Goal: Task Accomplishment & Management: Manage account settings

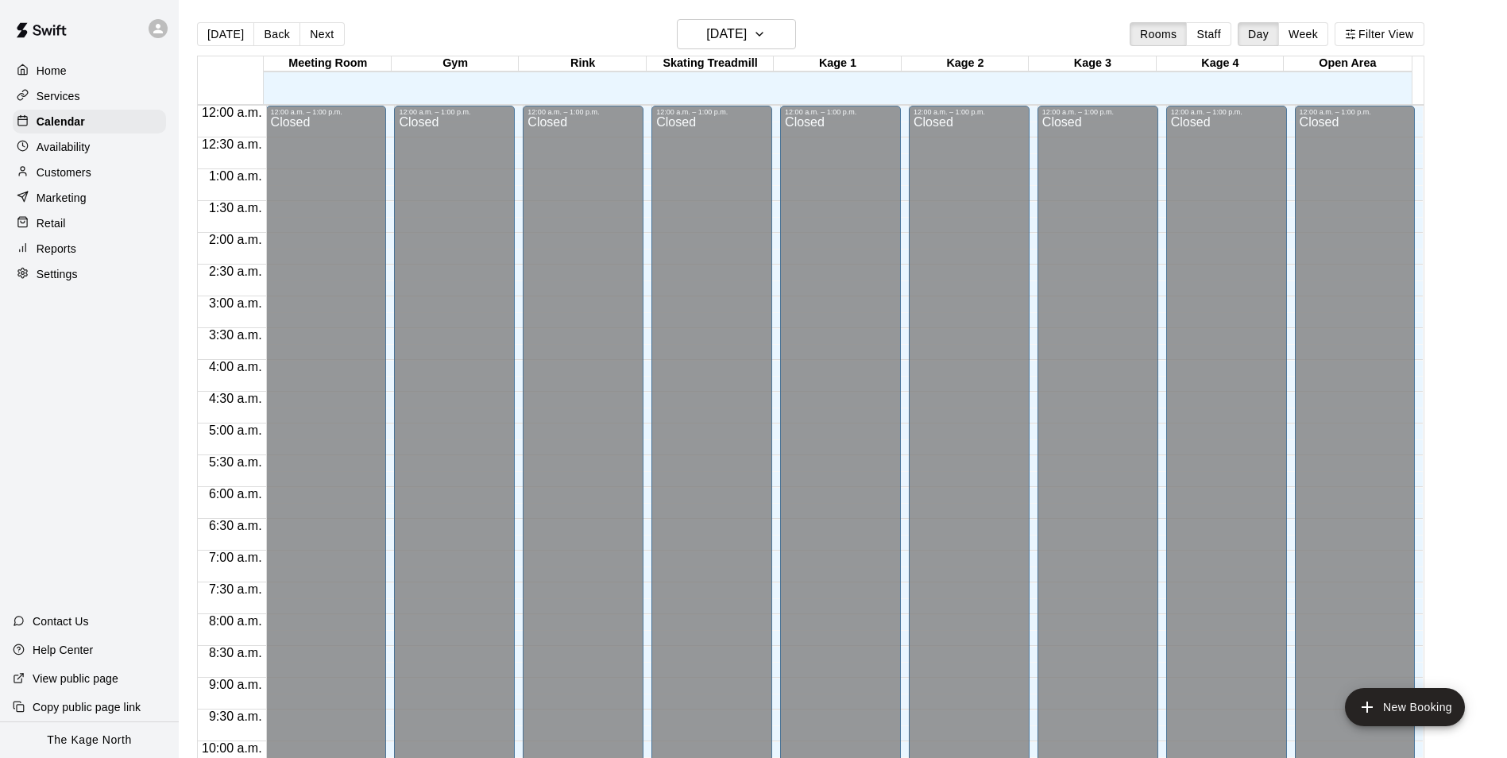
scroll to position [807, 0]
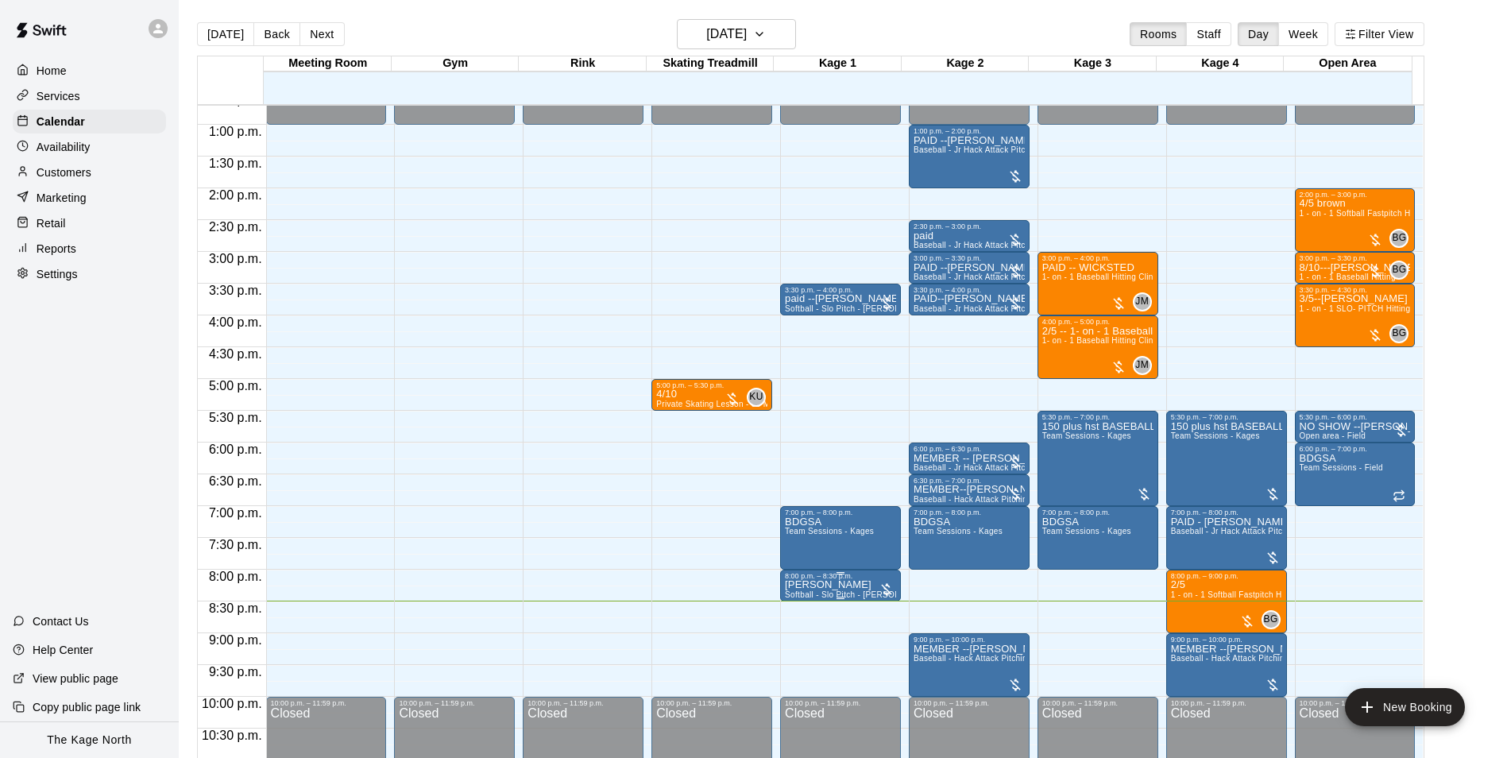
click at [786, 580] on div "8:00 p.m. – 8:30 p.m." at bounding box center [840, 576] width 111 height 8
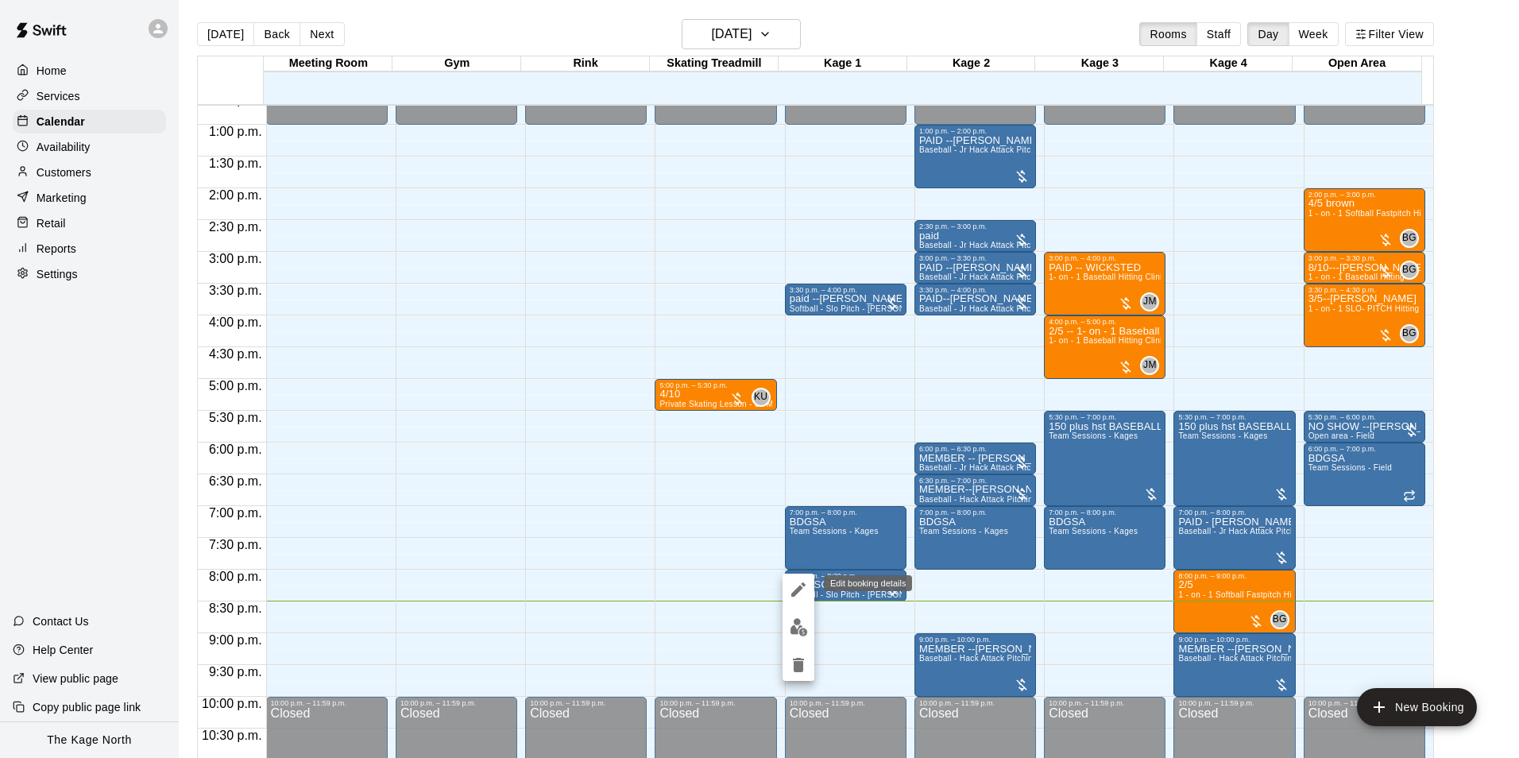
click at [786, 588] on button "edit" at bounding box center [798, 590] width 32 height 32
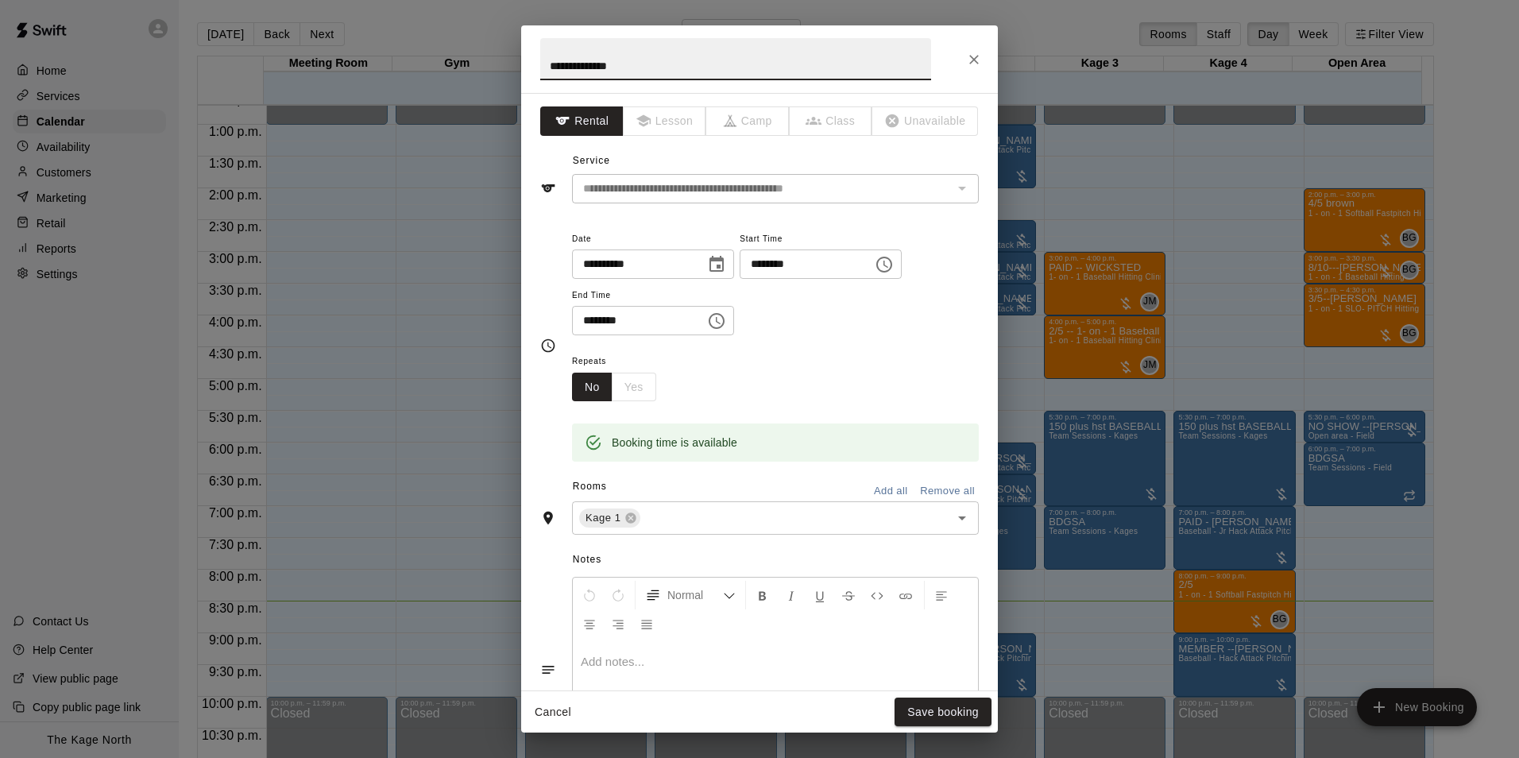
click at [553, 65] on input "**********" at bounding box center [735, 59] width 391 height 42
type input "**********"
click at [971, 706] on button "Save booking" at bounding box center [942, 711] width 97 height 29
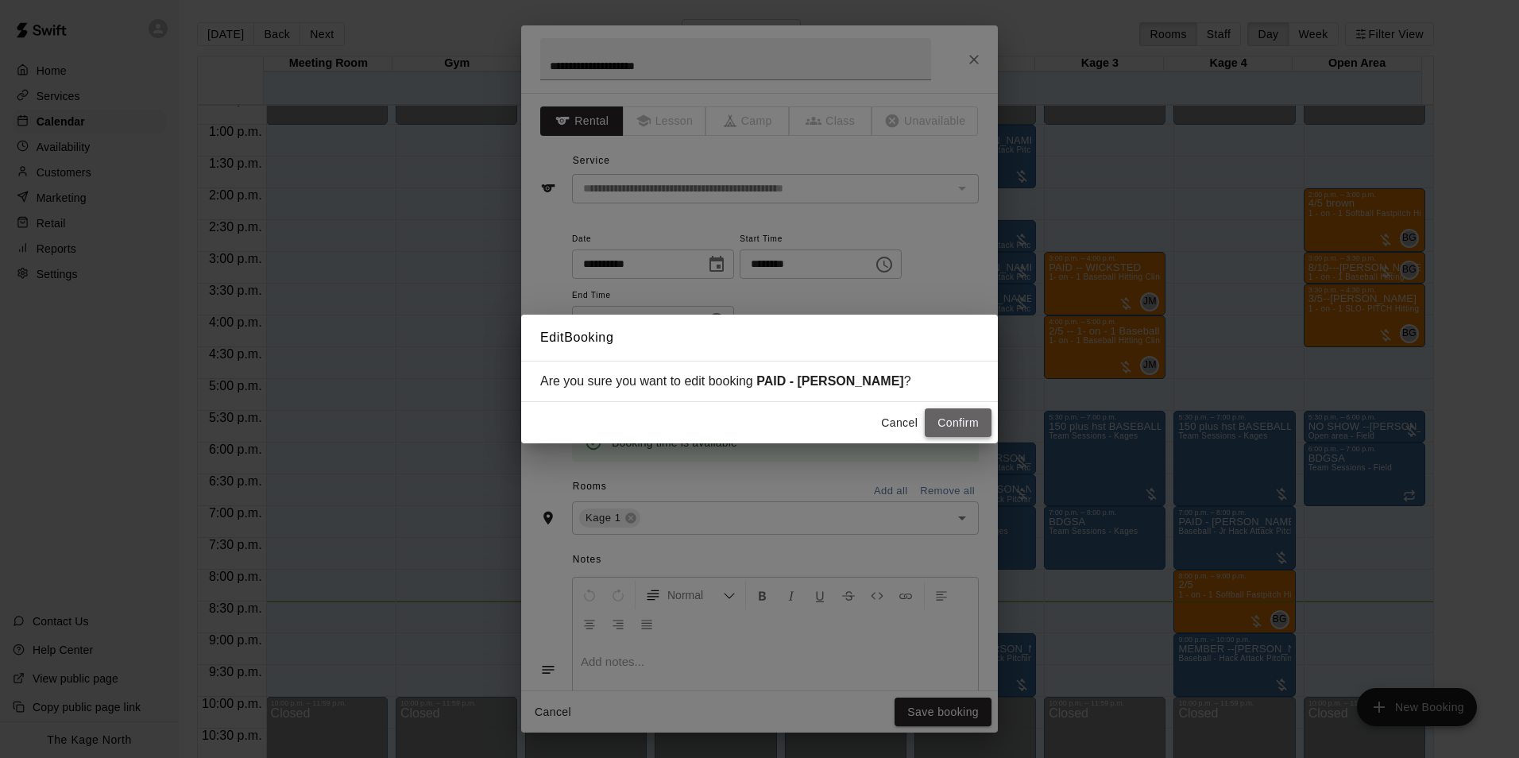
click at [943, 410] on button "Confirm" at bounding box center [958, 422] width 67 height 29
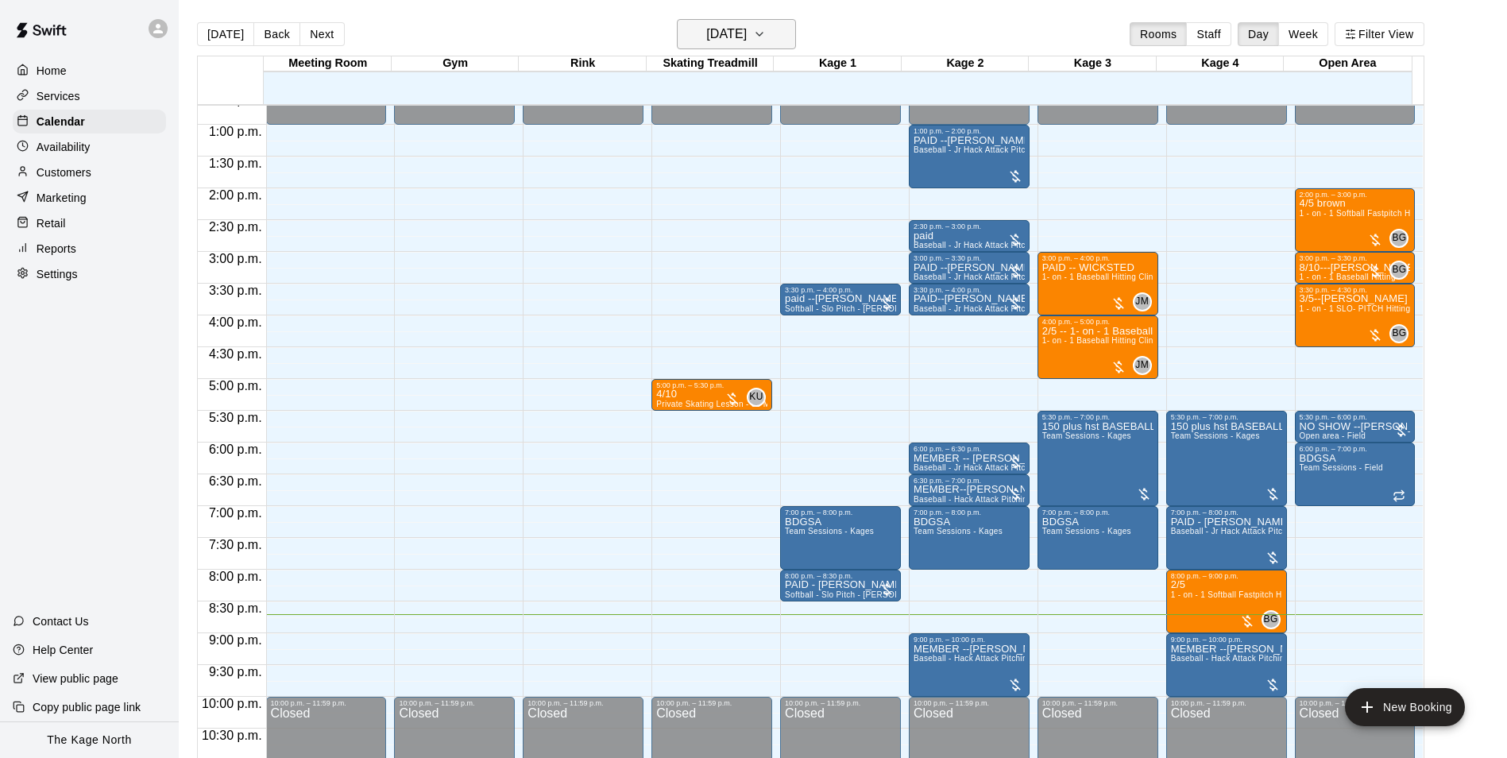
click at [777, 33] on button "[DATE]" at bounding box center [736, 34] width 119 height 30
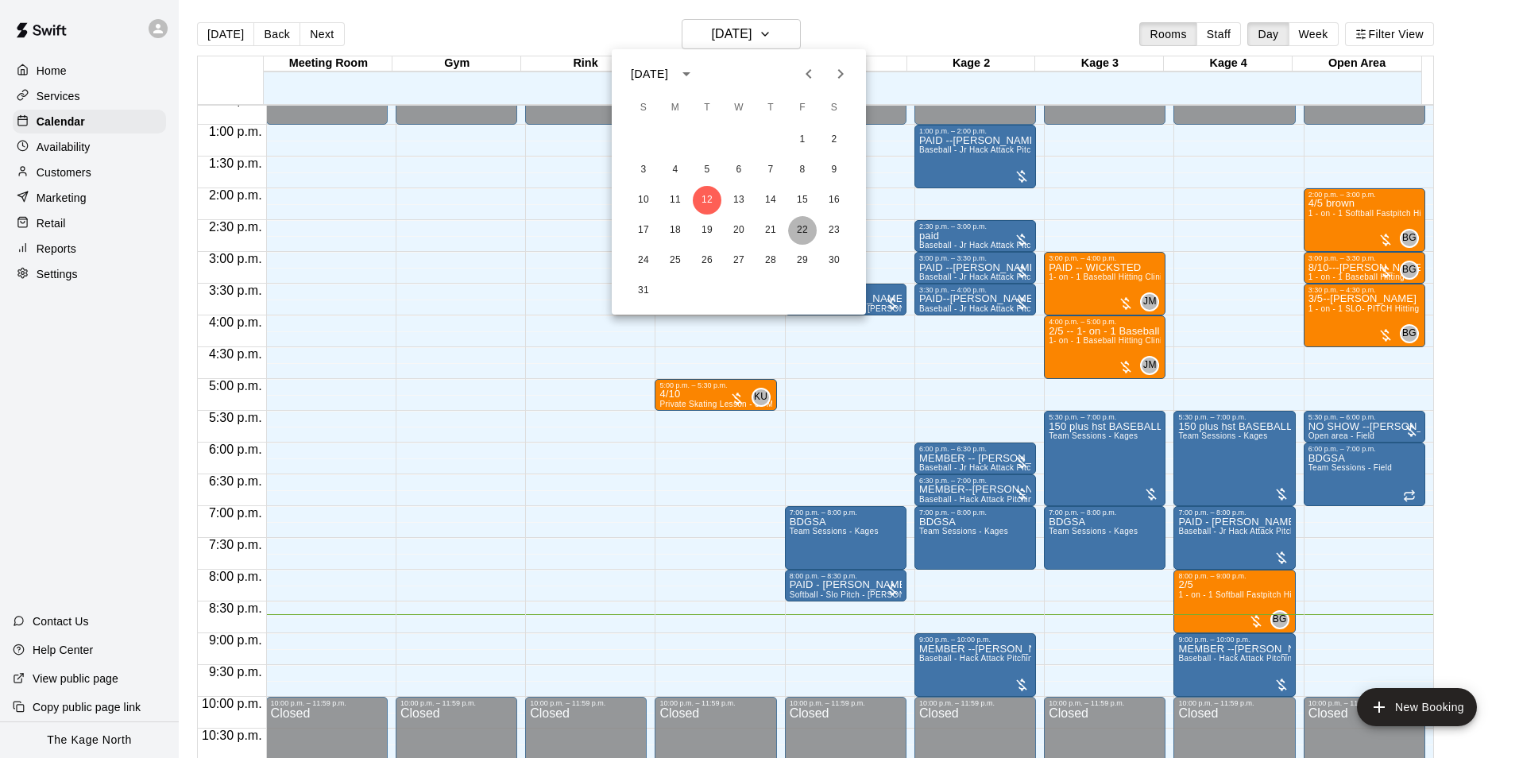
click at [801, 234] on button "22" at bounding box center [802, 230] width 29 height 29
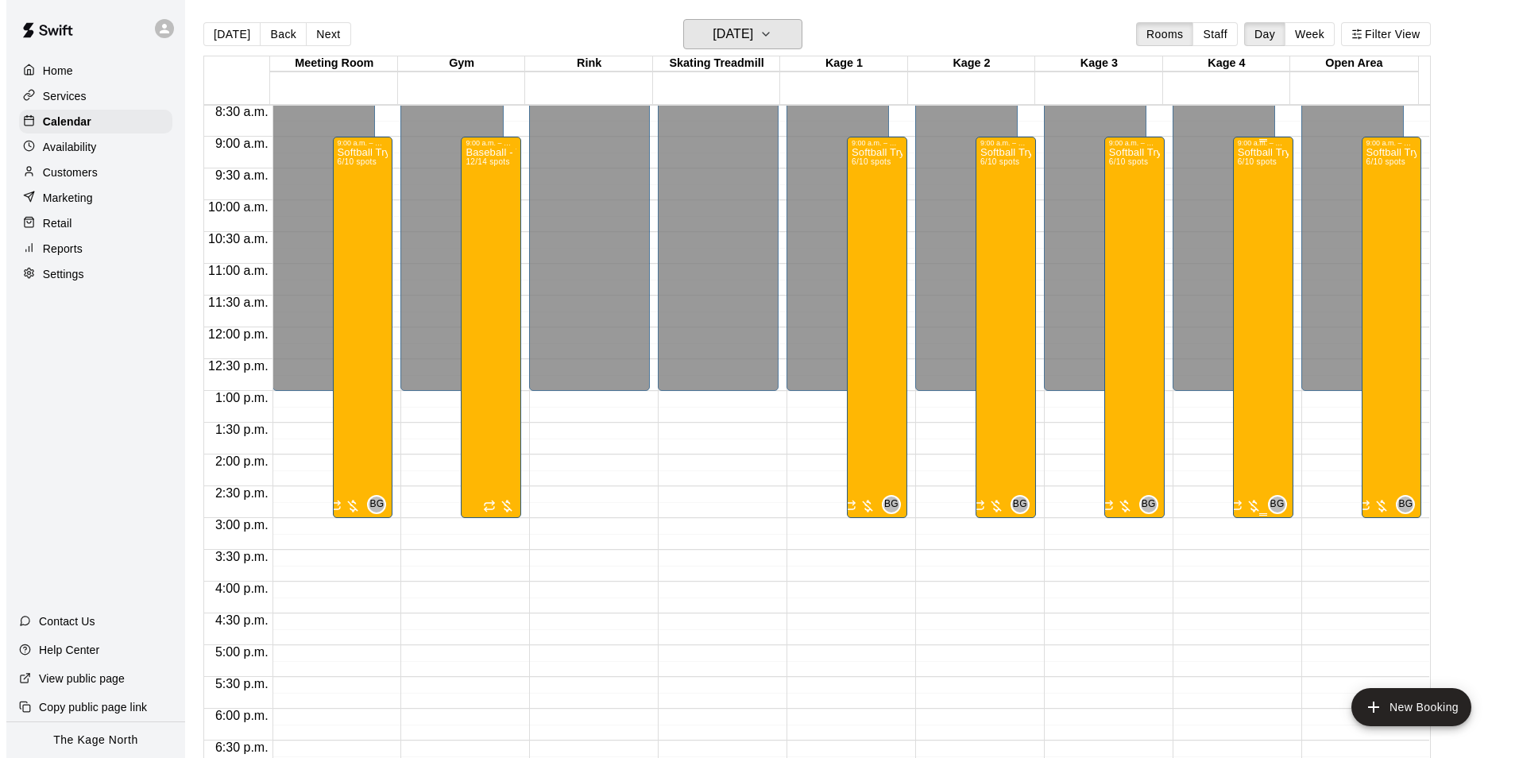
scroll to position [569, 0]
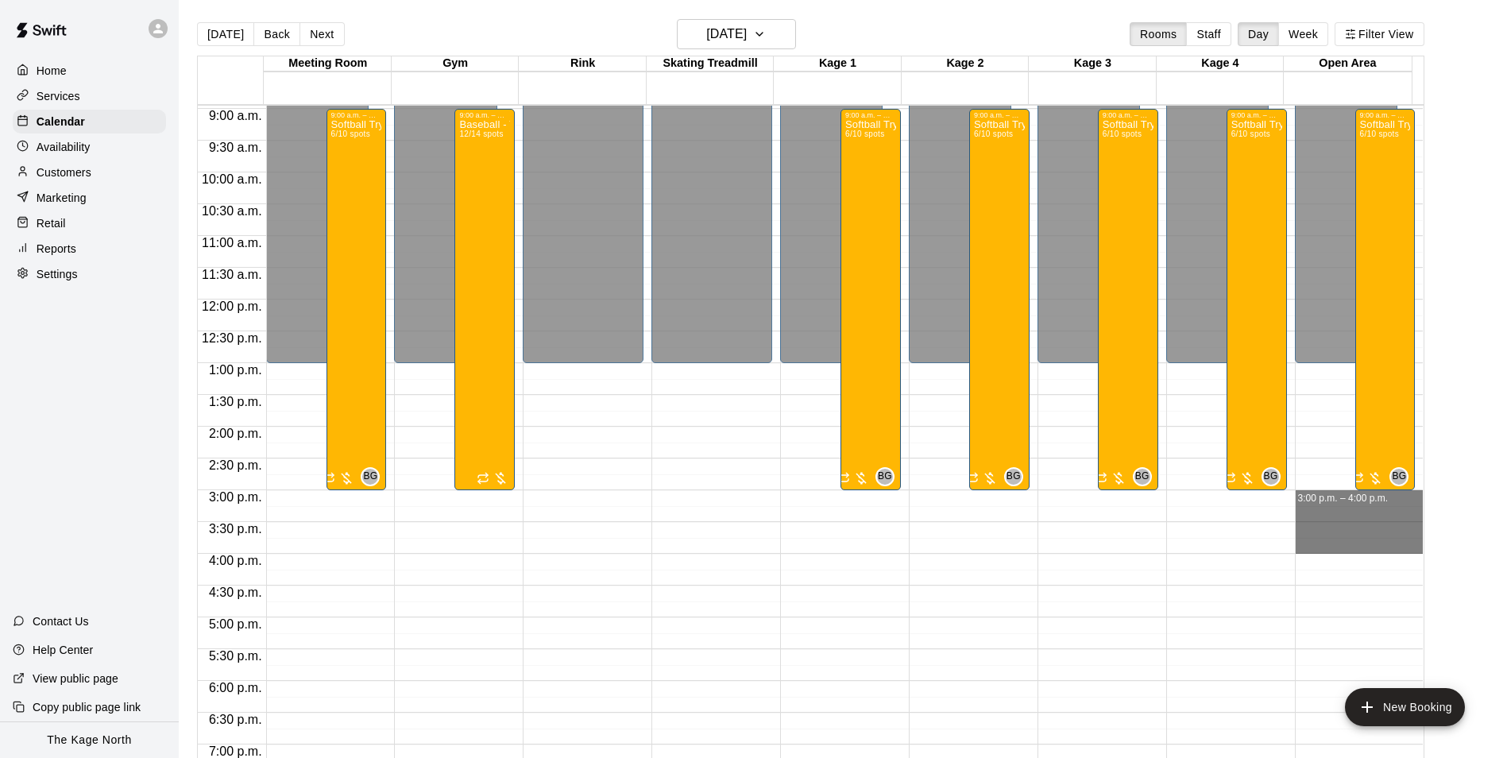
drag, startPoint x: 1298, startPoint y: 495, endPoint x: 1307, endPoint y: 543, distance: 49.2
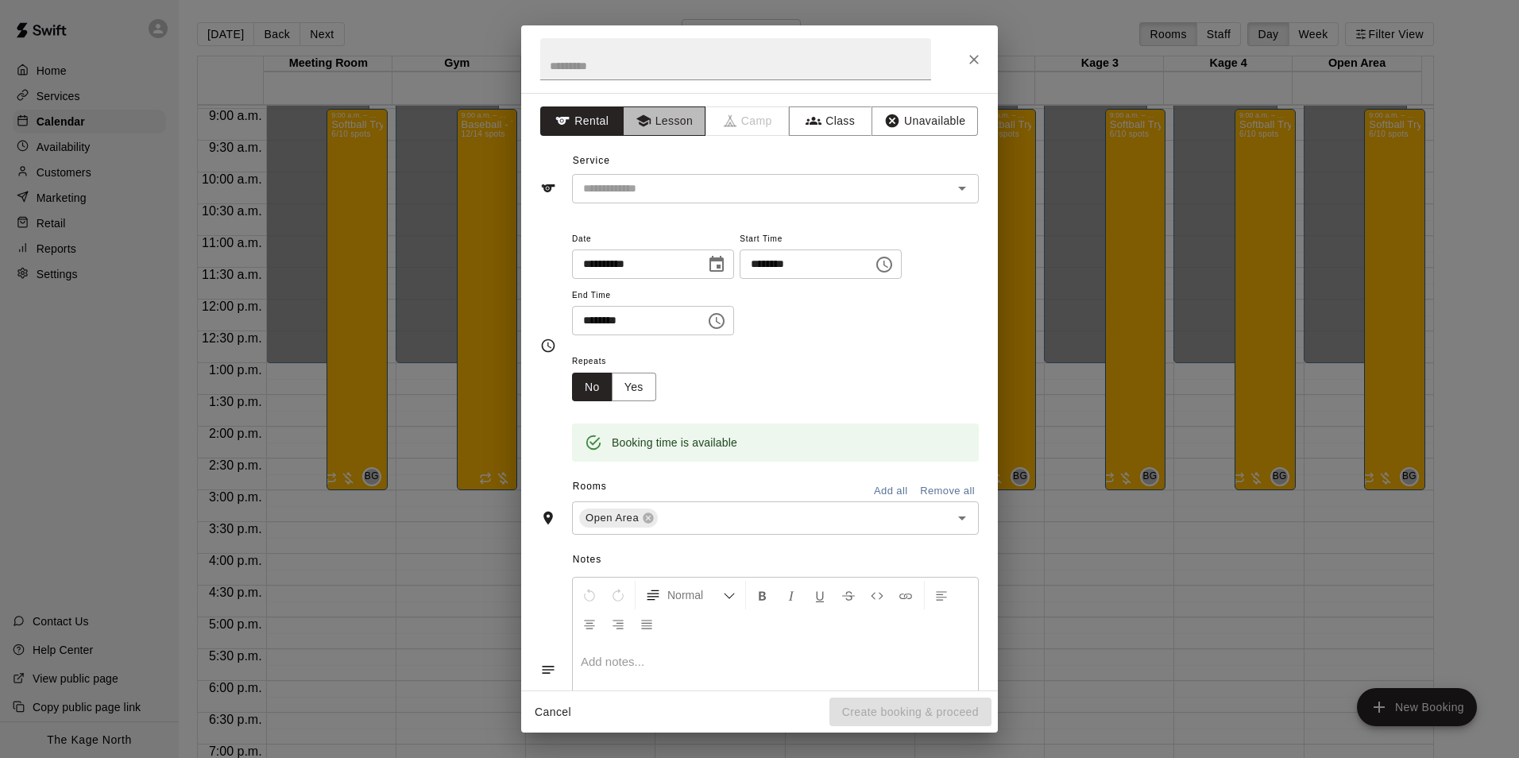
click at [677, 121] on button "Lesson" at bounding box center [664, 120] width 83 height 29
click at [952, 186] on icon "Open" at bounding box center [961, 188] width 19 height 19
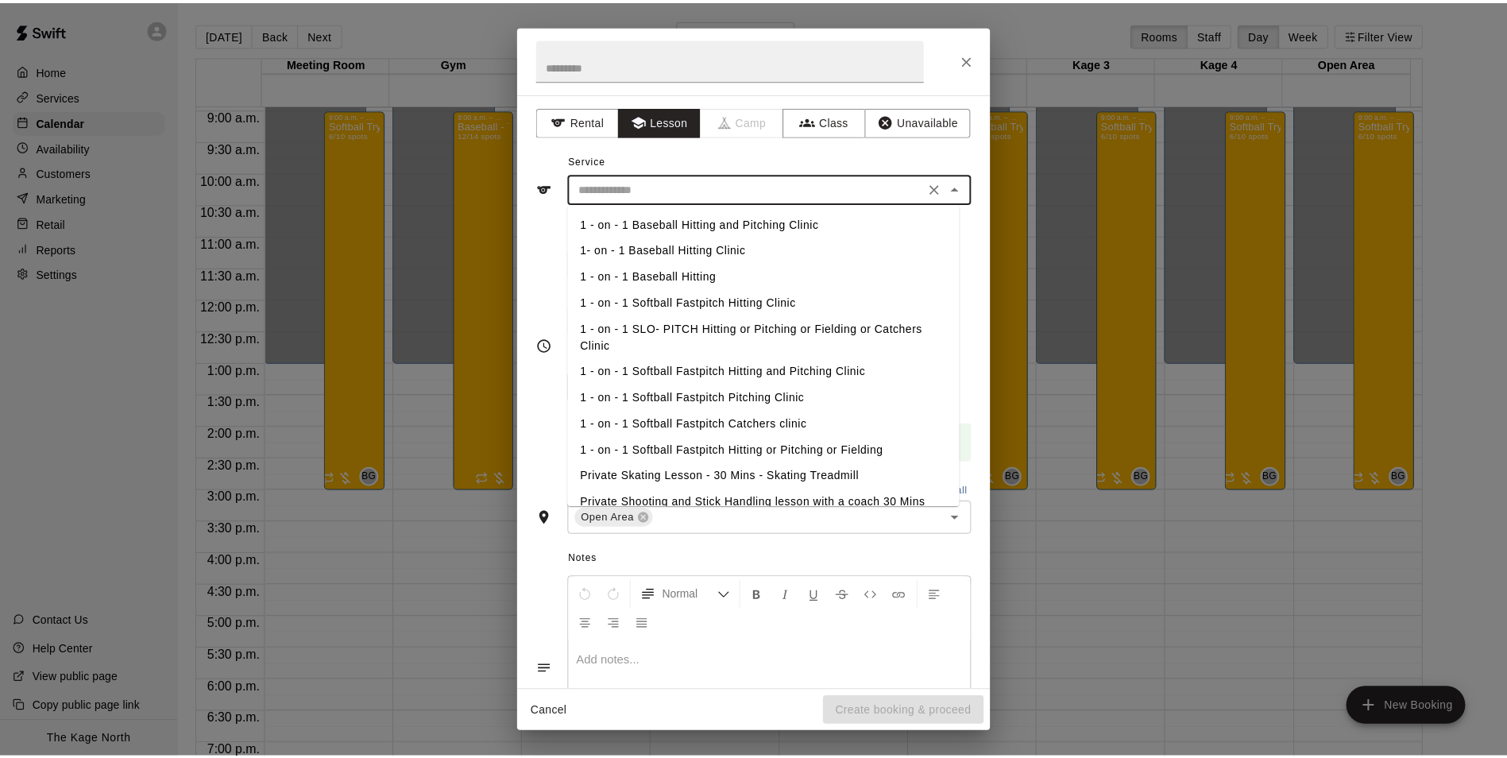
scroll to position [79, 0]
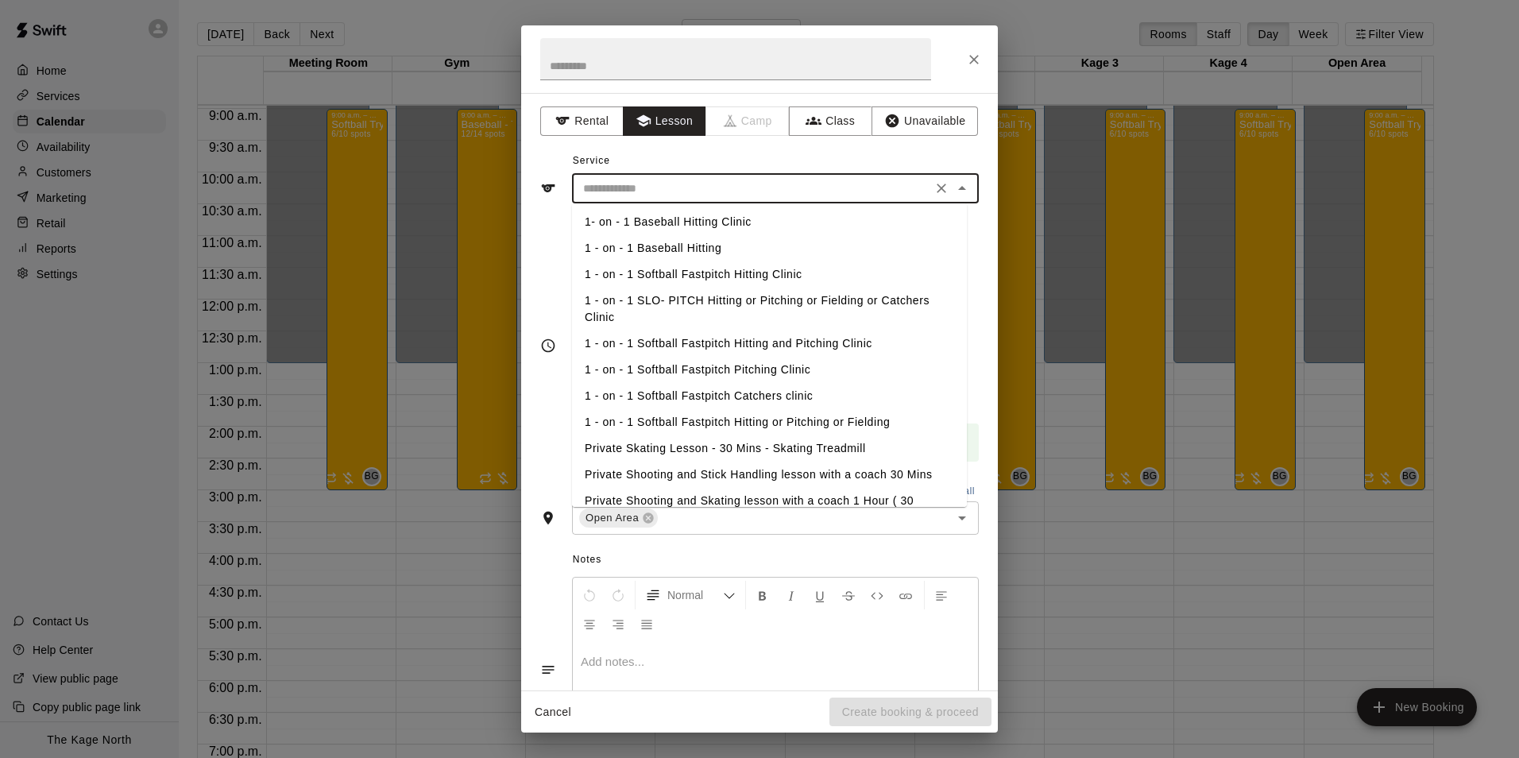
click at [736, 272] on li "1 - on - 1 Softball Fastpitch Hitting Clinic" at bounding box center [769, 274] width 395 height 26
type input "**********"
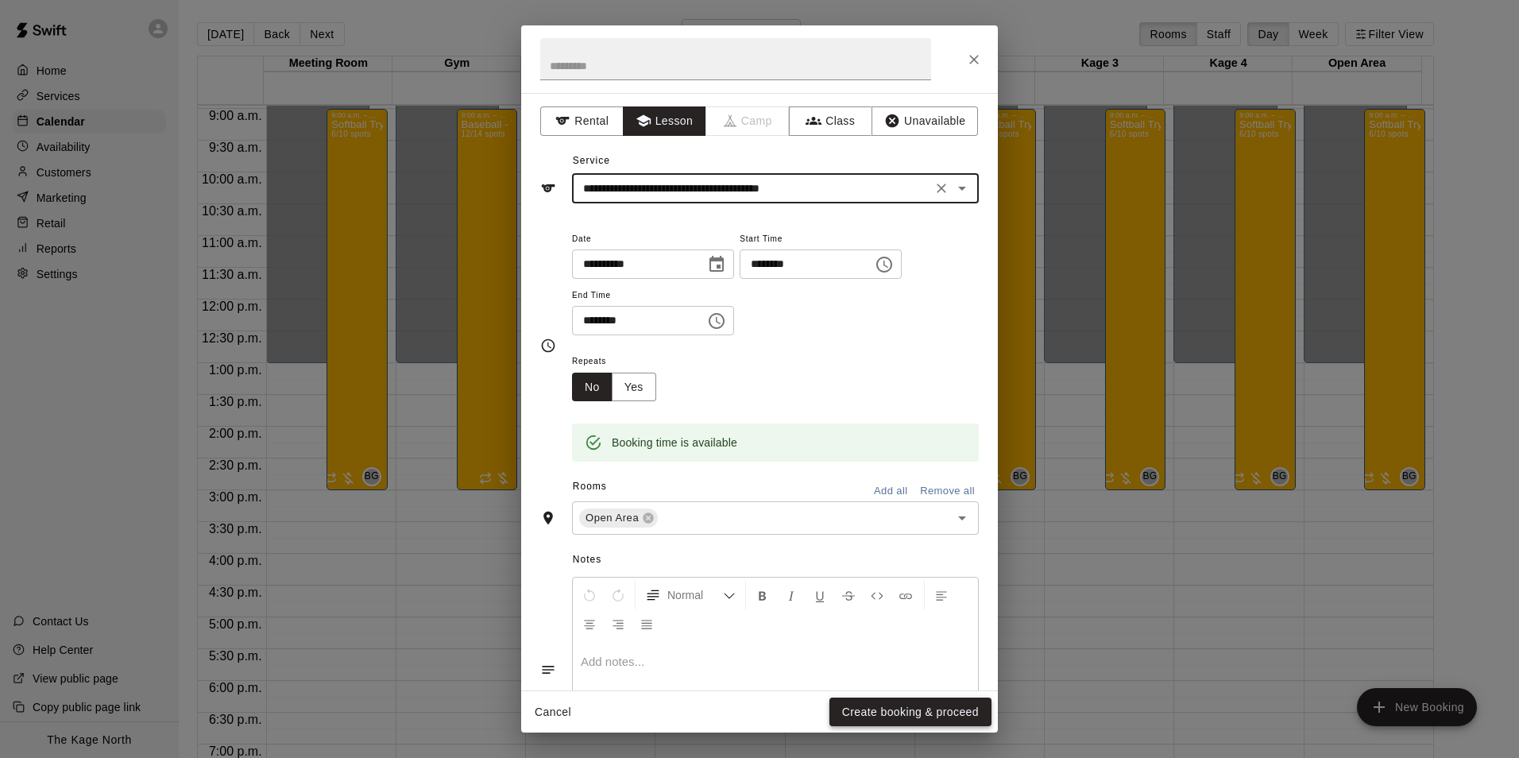
click at [902, 714] on button "Create booking & proceed" at bounding box center [910, 711] width 162 height 29
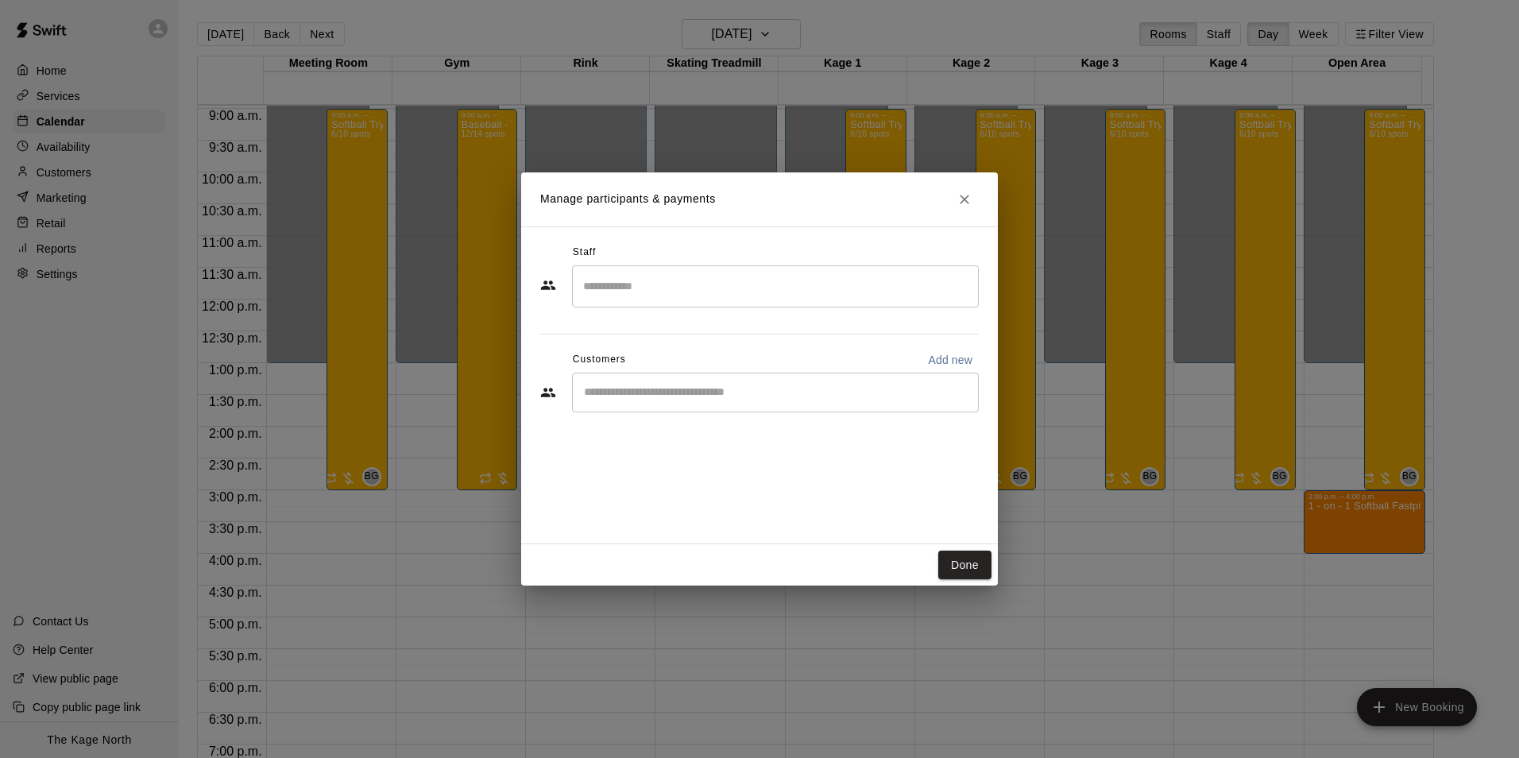
click at [634, 292] on input "Search staff" at bounding box center [775, 286] width 392 height 28
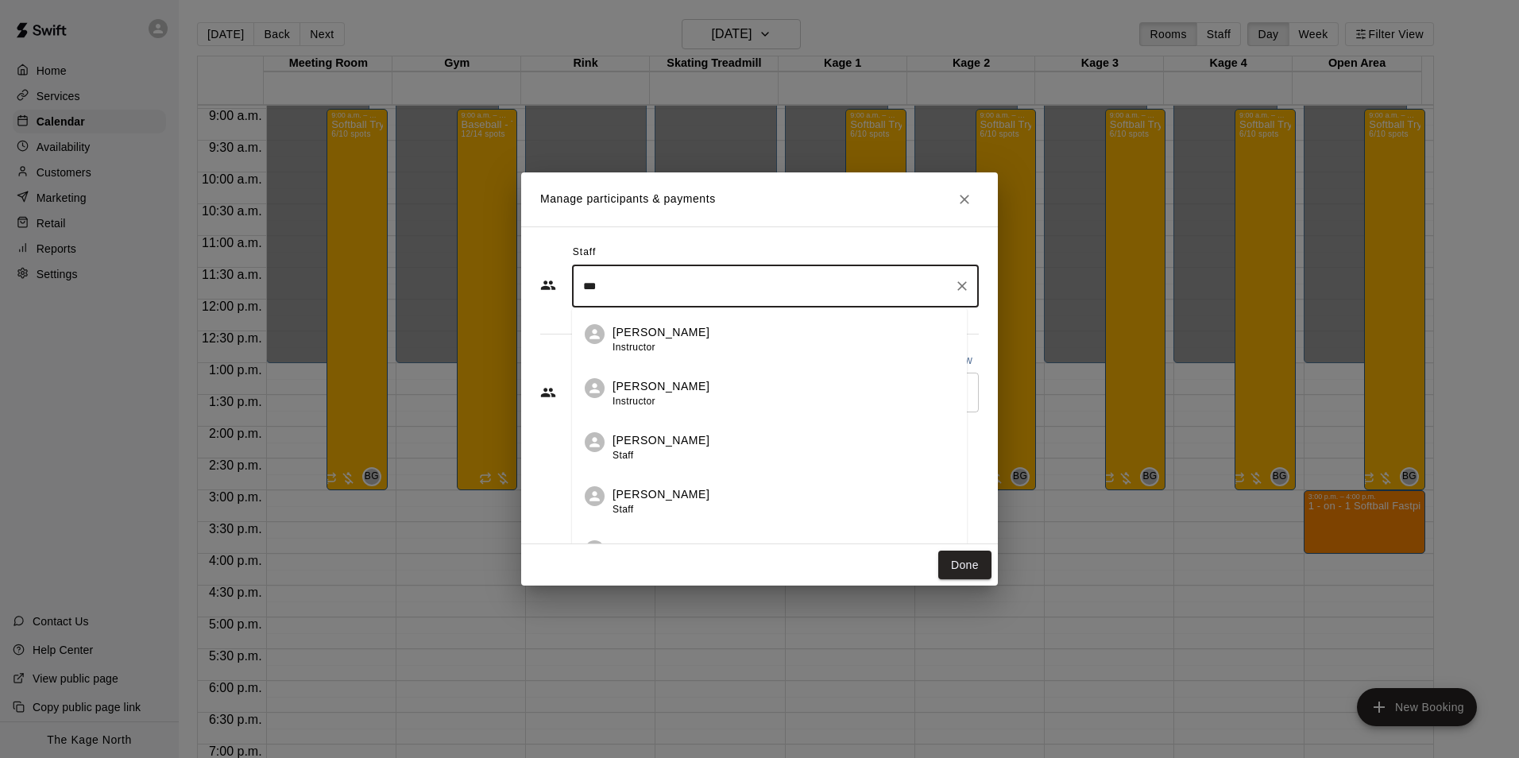
click at [669, 442] on p "[PERSON_NAME]" at bounding box center [660, 440] width 97 height 17
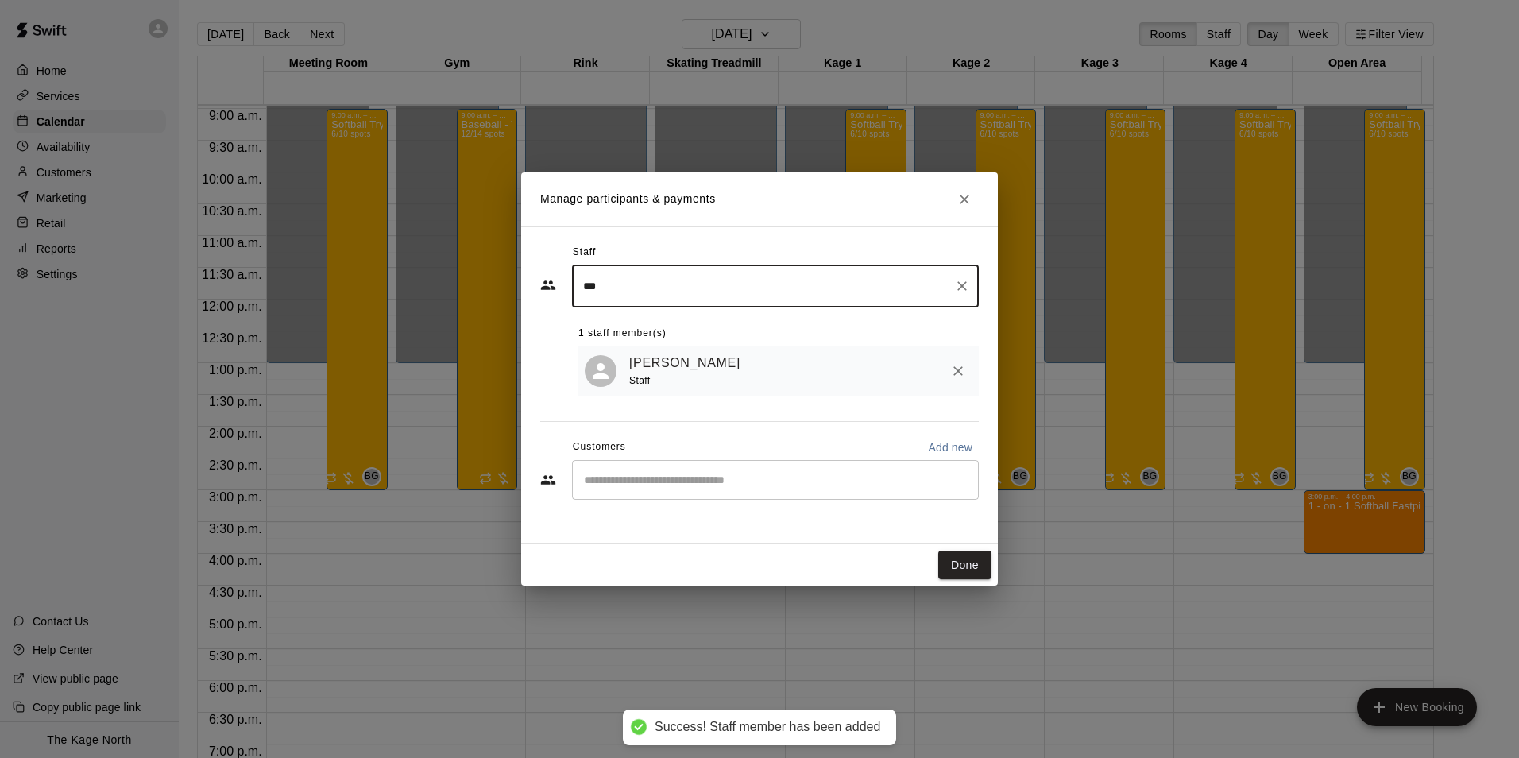
type input "***"
click at [674, 488] on input "Start typing to search customers..." at bounding box center [775, 480] width 392 height 16
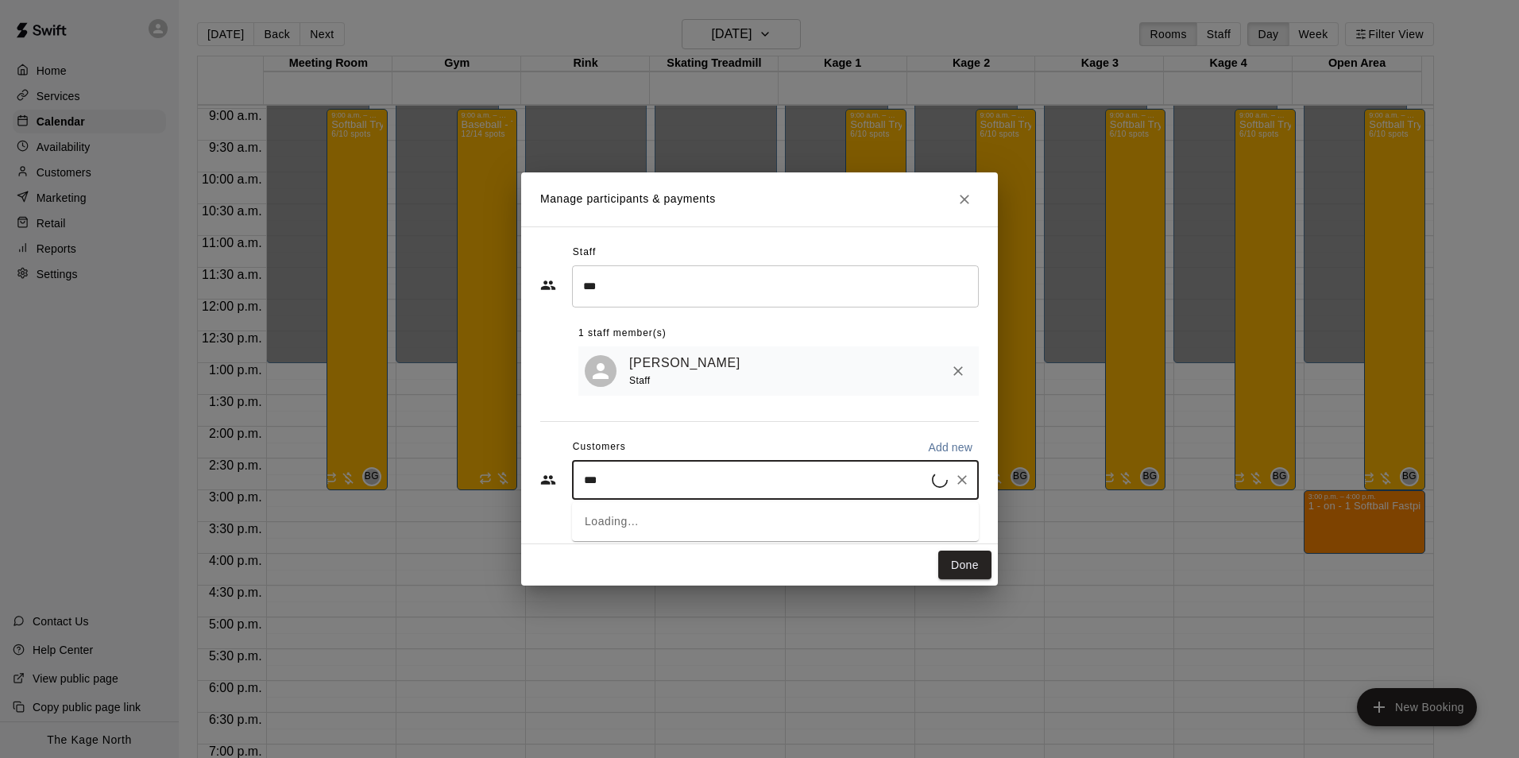
type input "****"
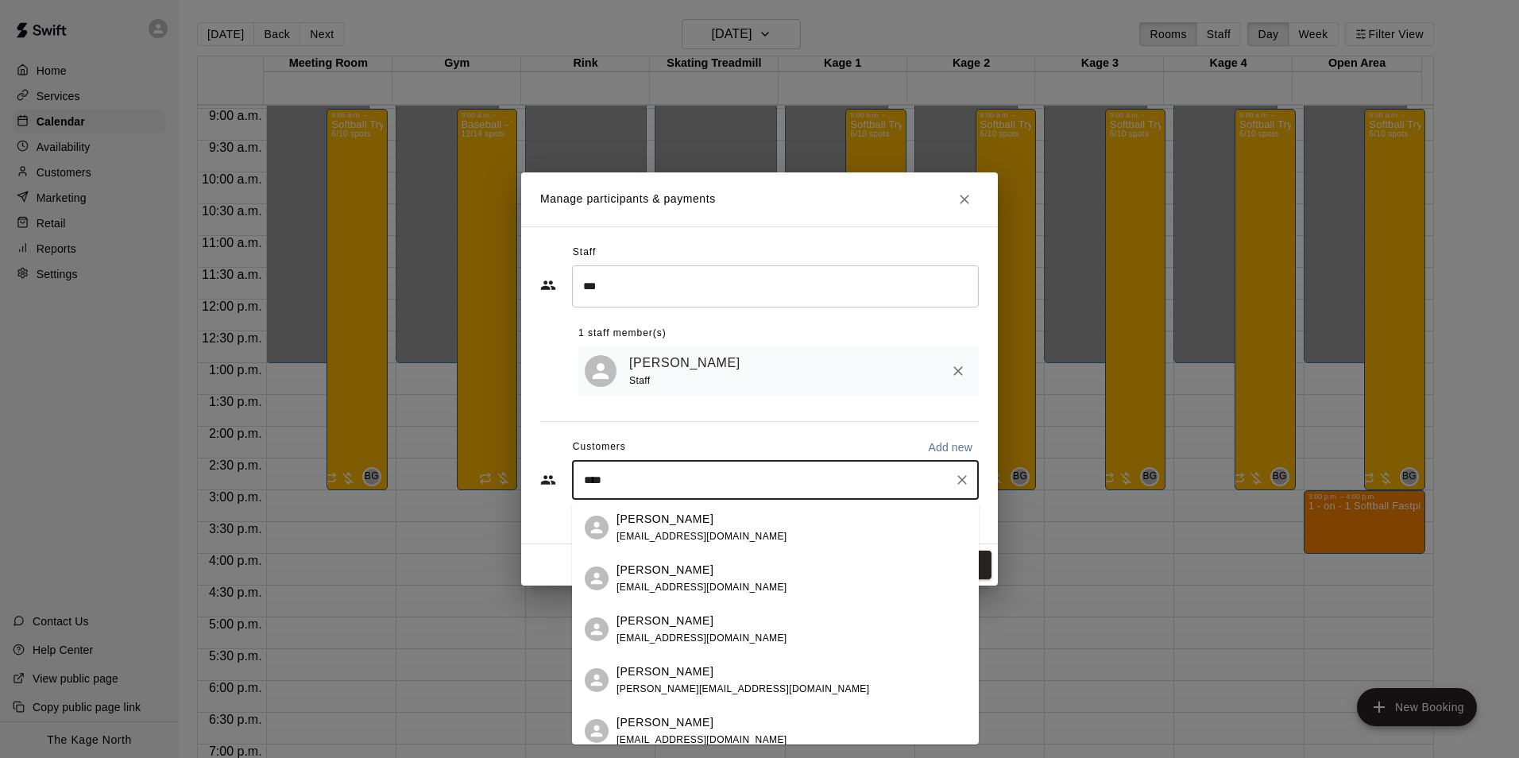
click at [687, 531] on span "[EMAIL_ADDRESS][DOMAIN_NAME]" at bounding box center [701, 536] width 171 height 11
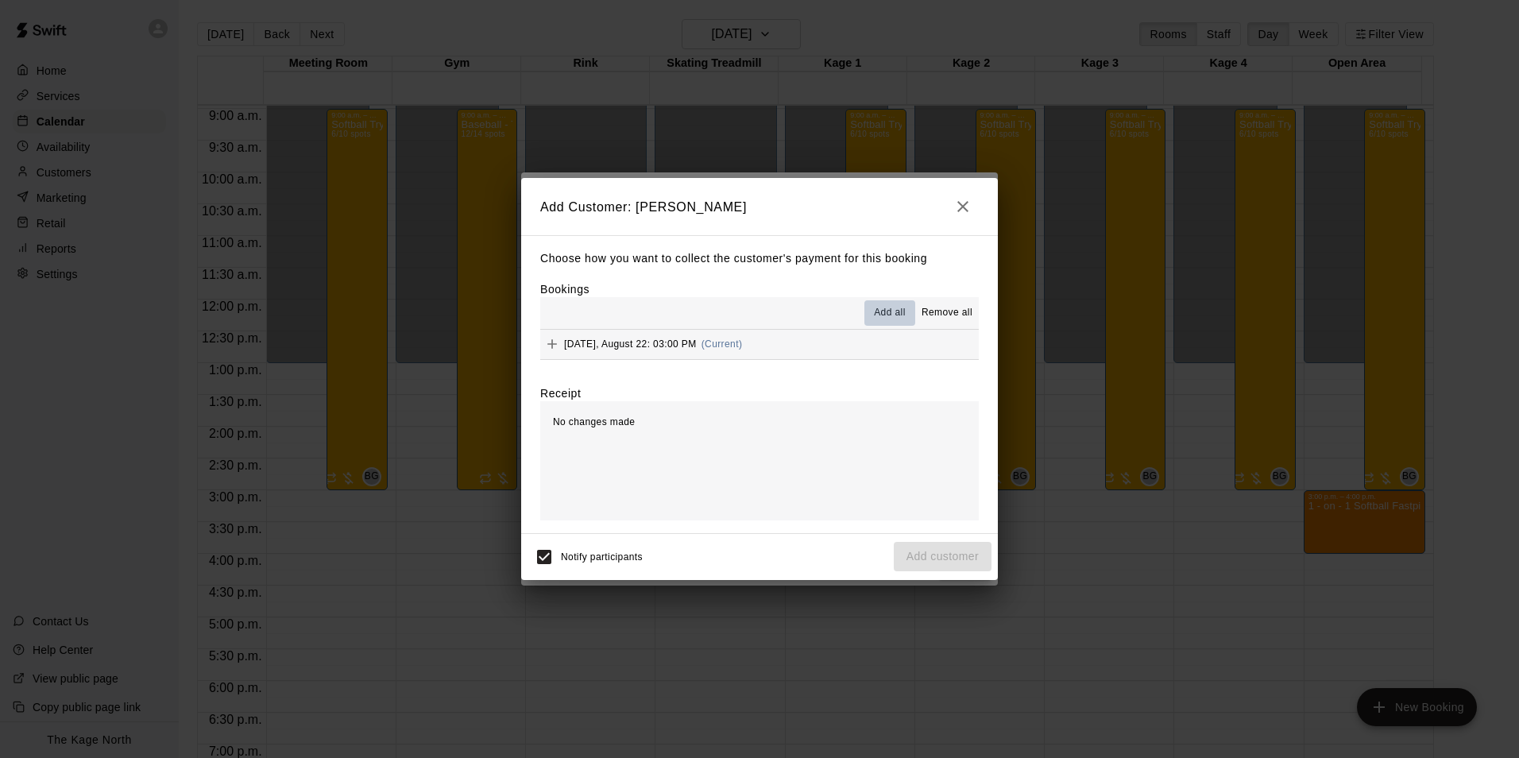
click at [900, 313] on span "Add all" at bounding box center [890, 313] width 32 height 16
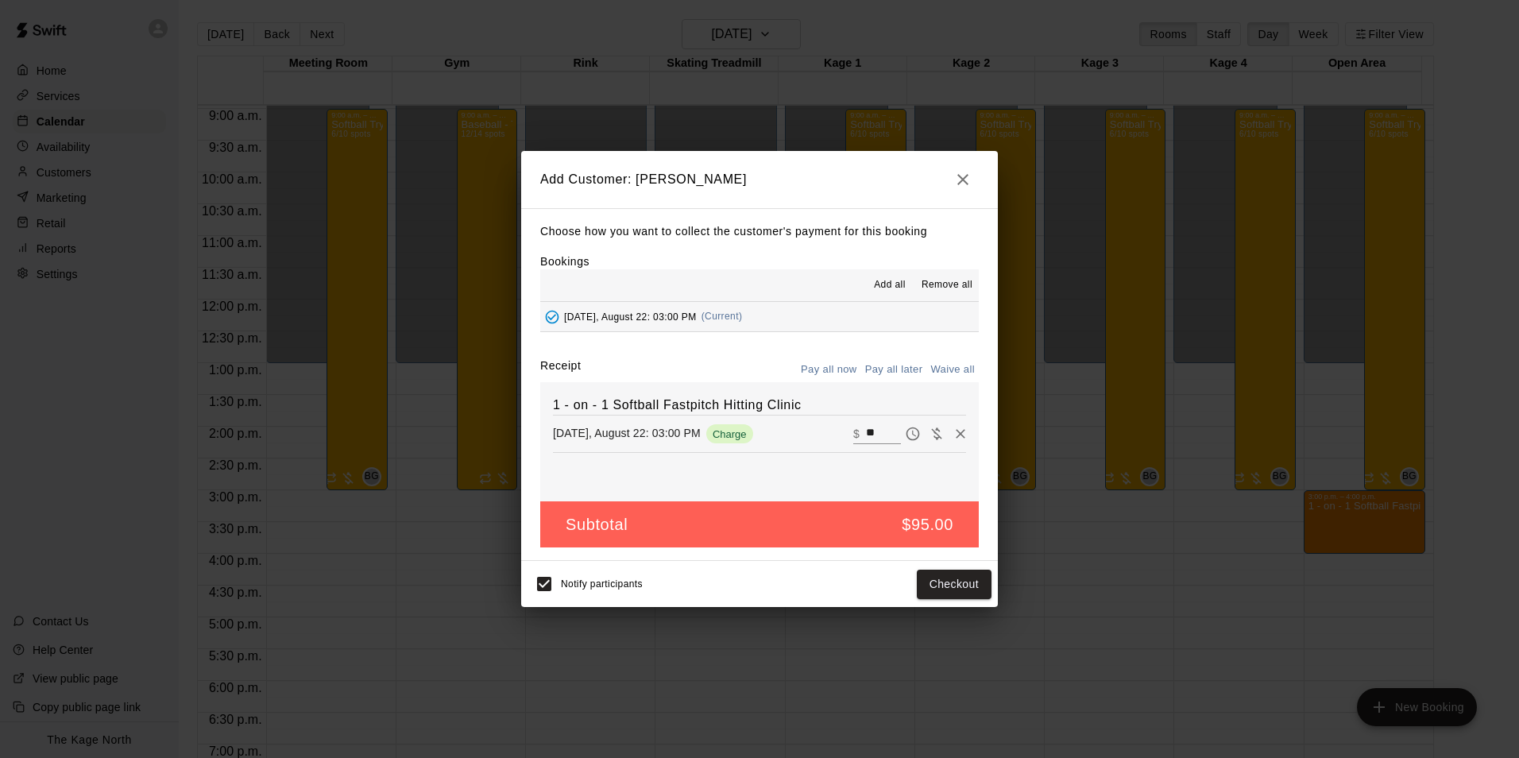
click at [905, 367] on button "Pay all later" at bounding box center [894, 369] width 66 height 25
click at [948, 585] on button "Add customer" at bounding box center [943, 584] width 98 height 29
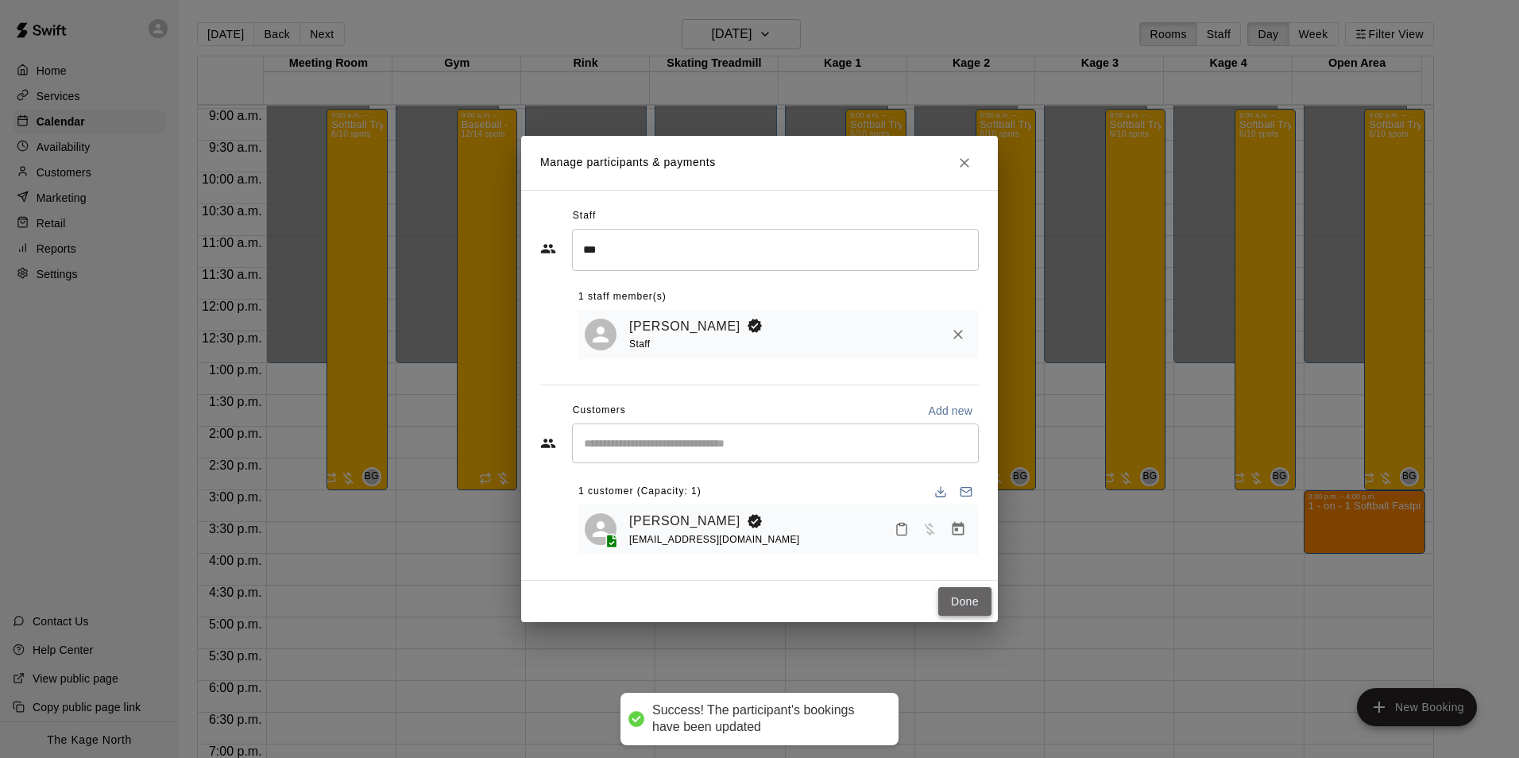
click at [976, 608] on button "Done" at bounding box center [964, 601] width 53 height 29
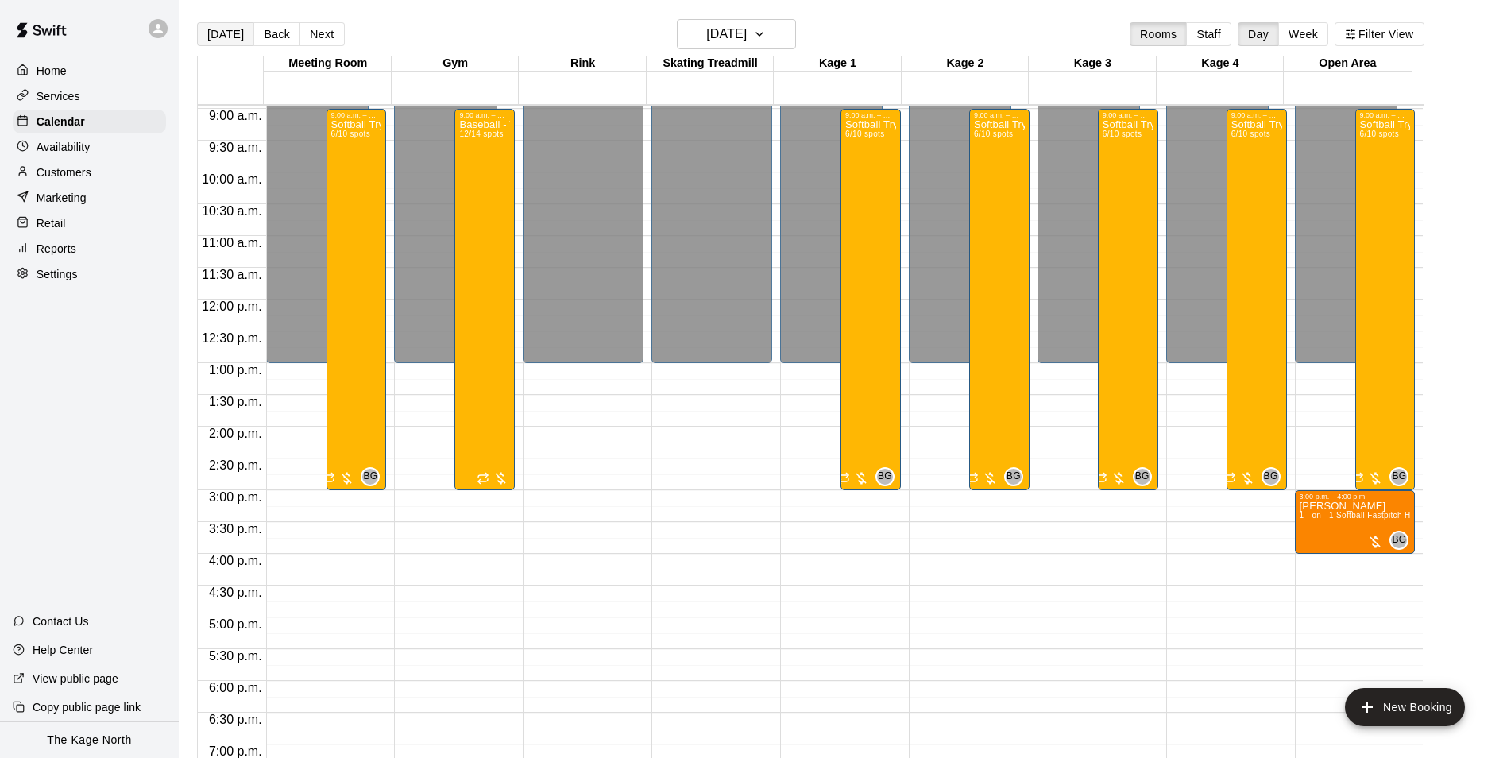
click at [216, 33] on button "[DATE]" at bounding box center [225, 34] width 57 height 24
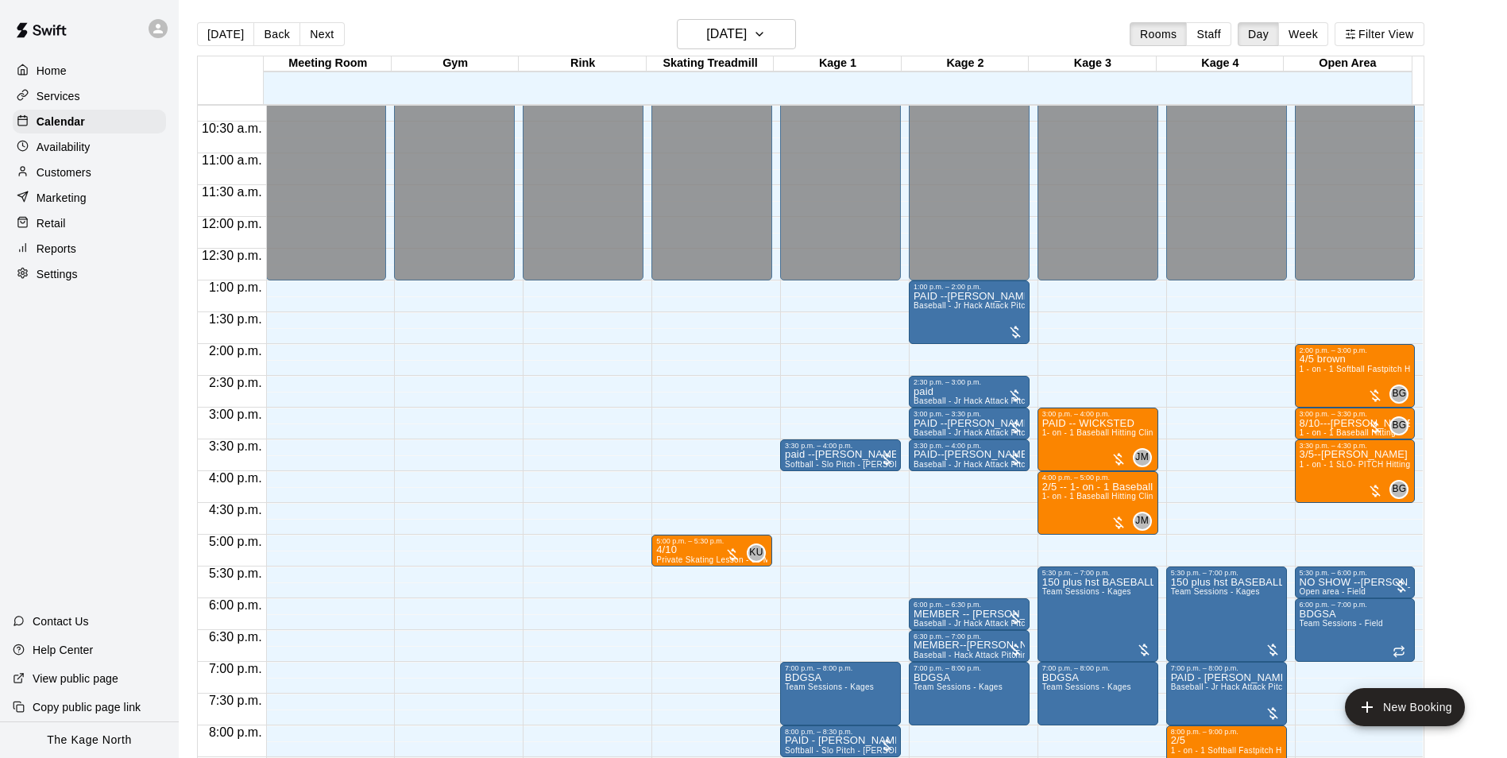
scroll to position [856, 0]
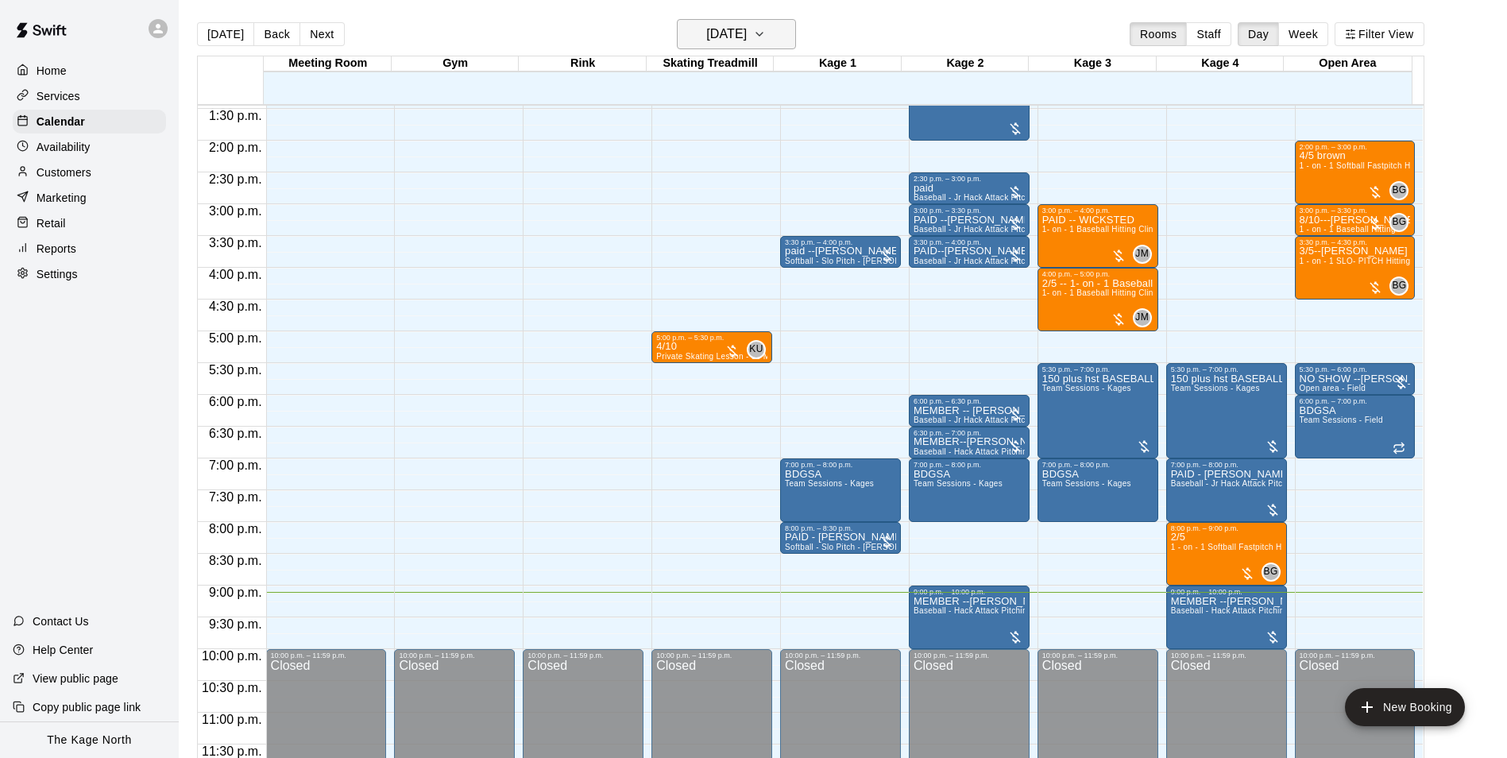
click at [766, 39] on icon "button" at bounding box center [759, 34] width 13 height 19
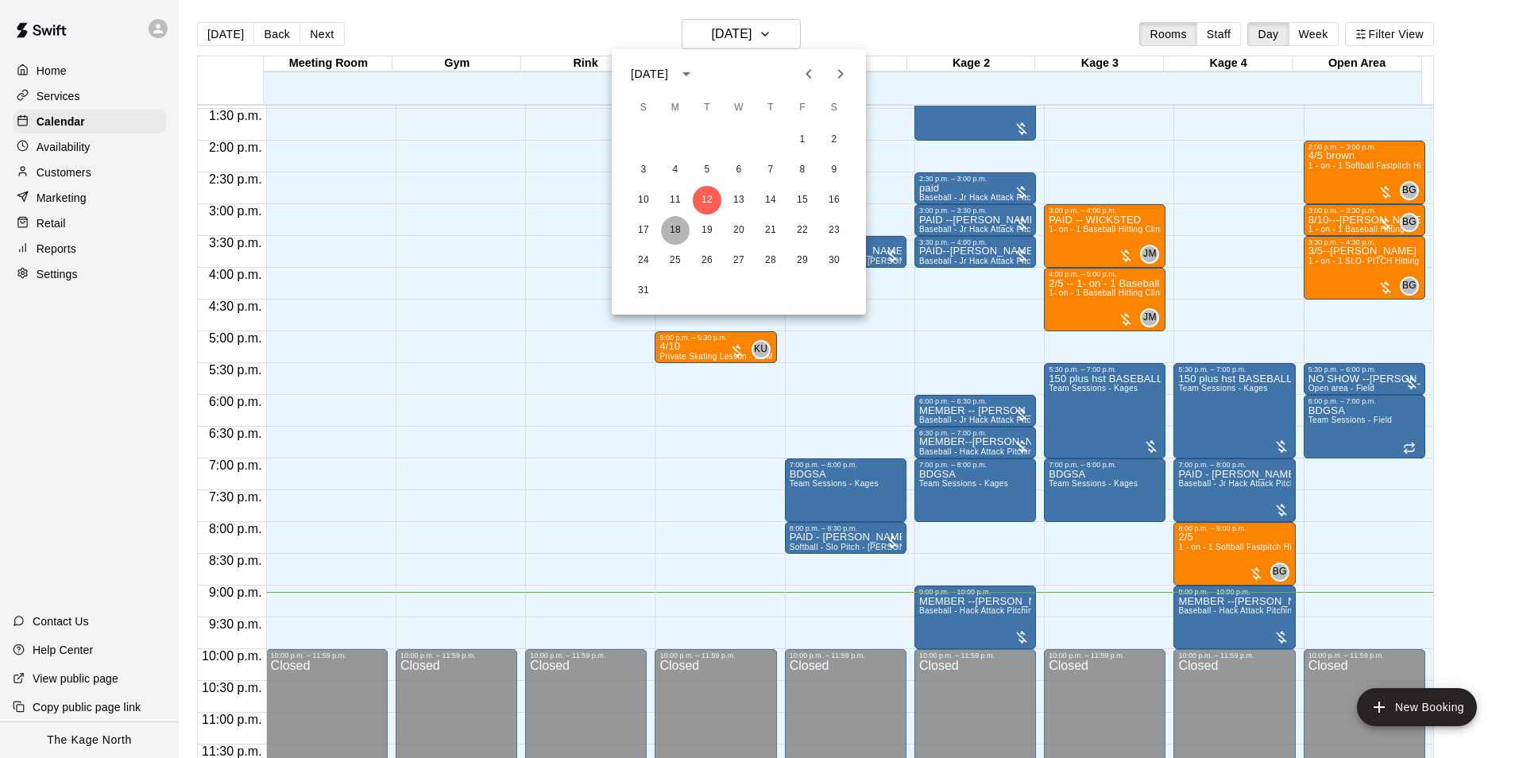
click at [677, 234] on button "18" at bounding box center [675, 230] width 29 height 29
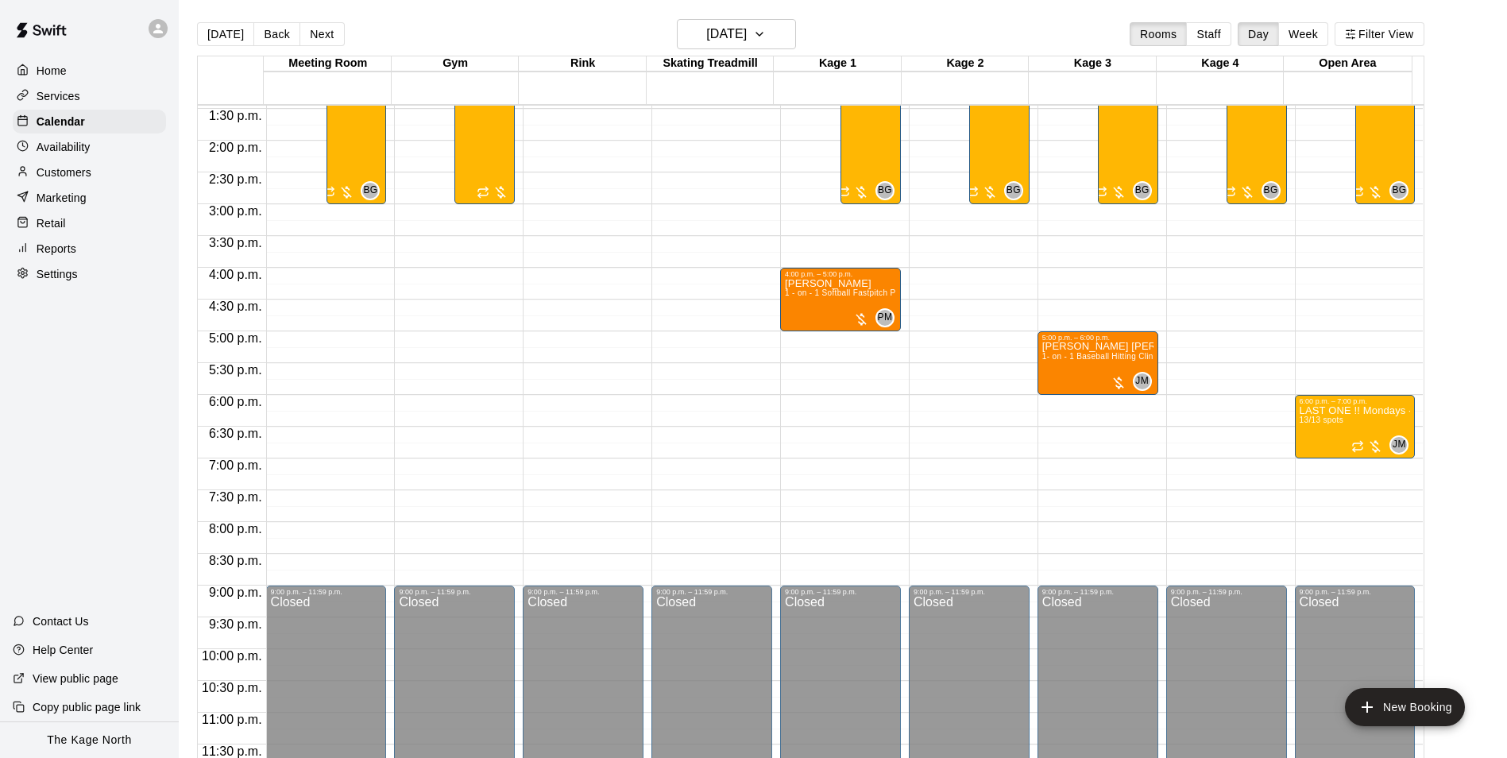
click at [91, 152] on p "Availability" at bounding box center [64, 147] width 54 height 16
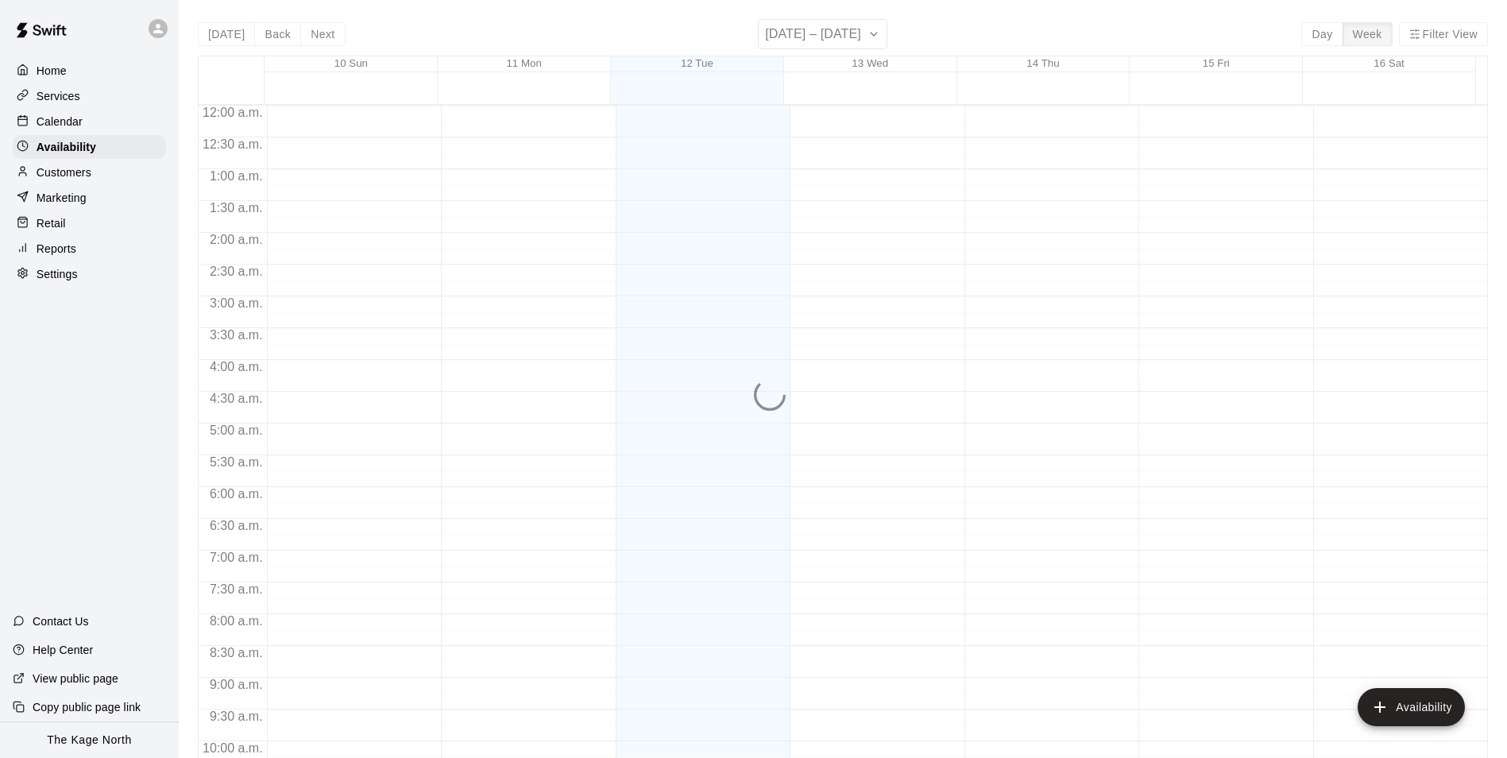
scroll to position [855, 0]
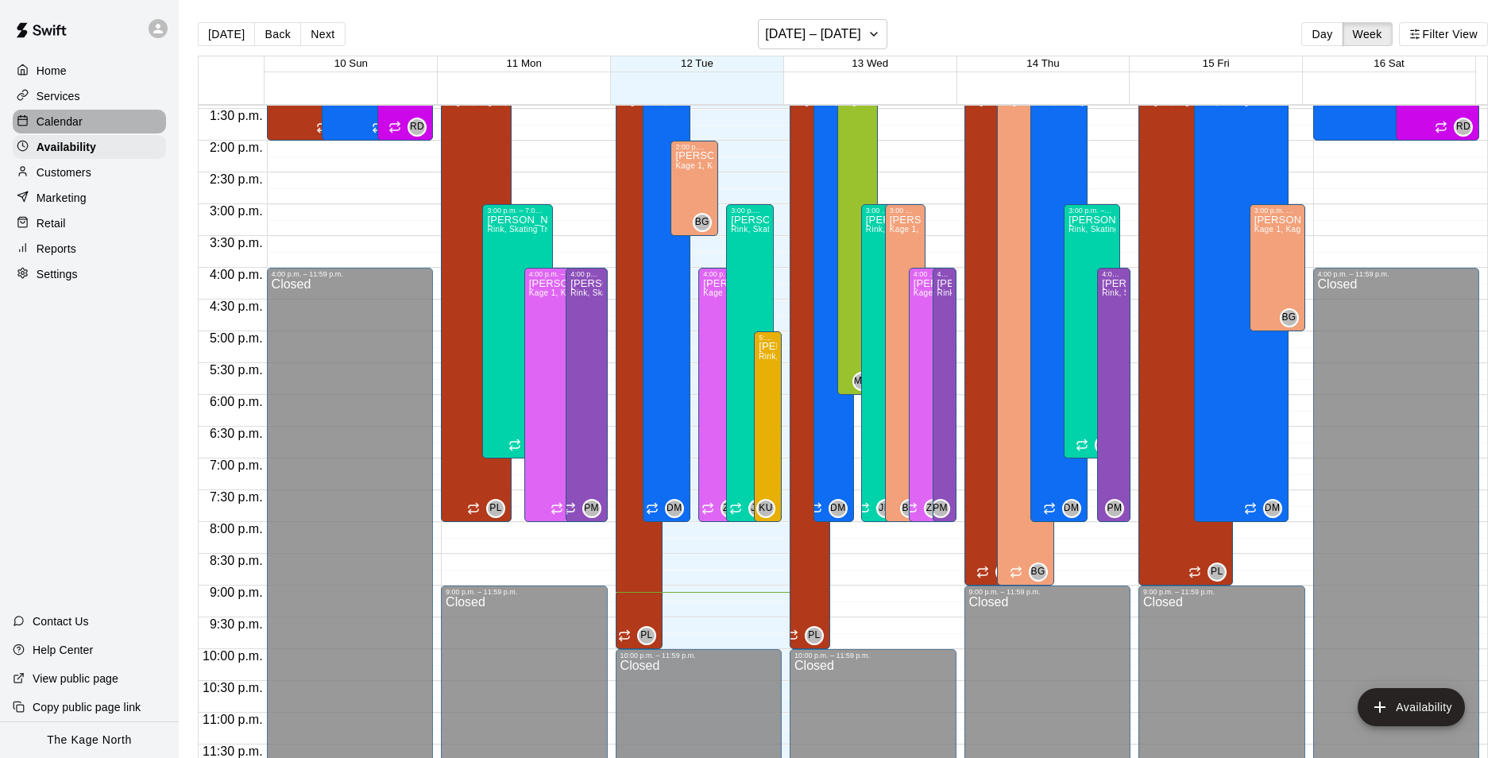
click at [71, 126] on p "Calendar" at bounding box center [60, 122] width 46 height 16
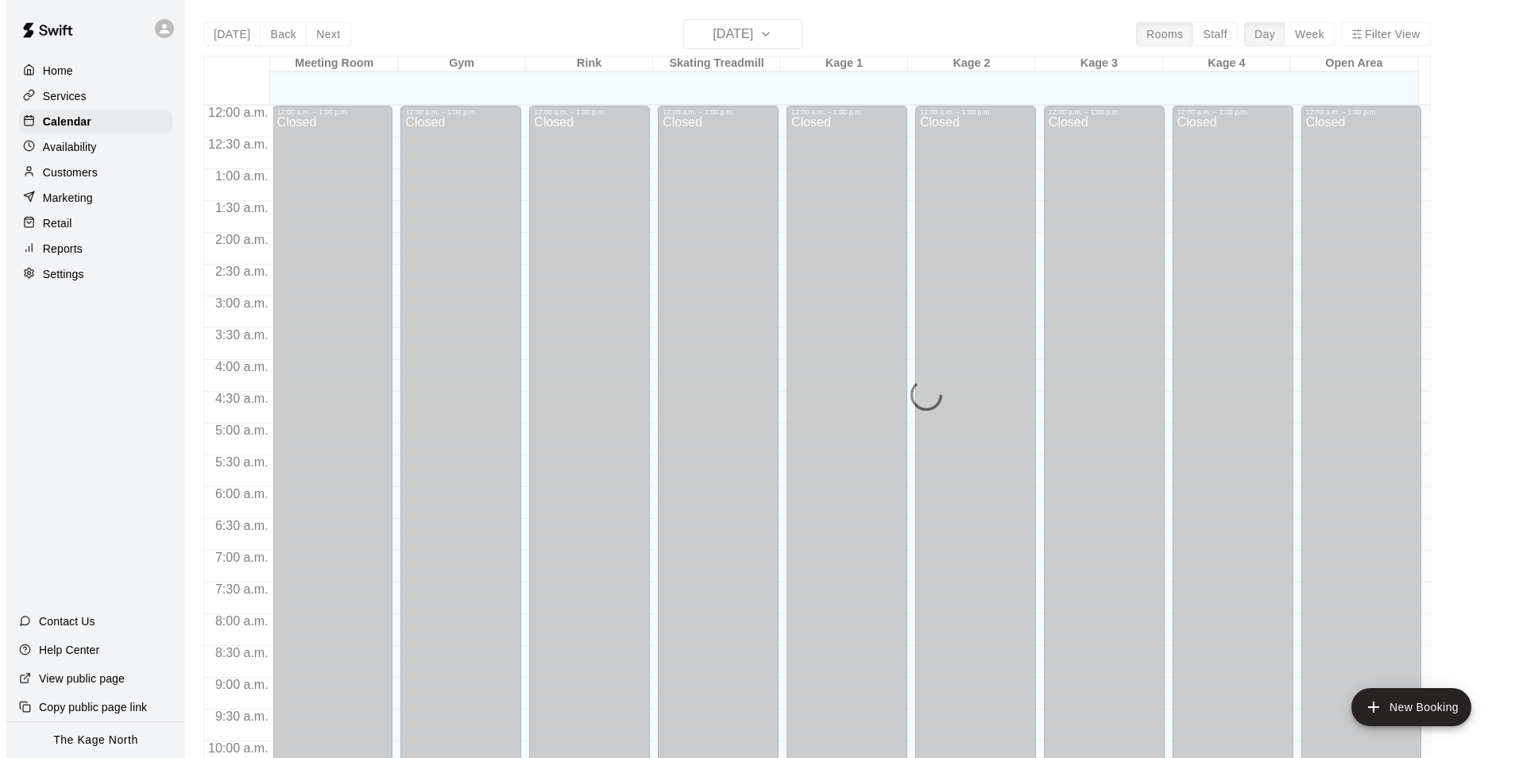
scroll to position [807, 0]
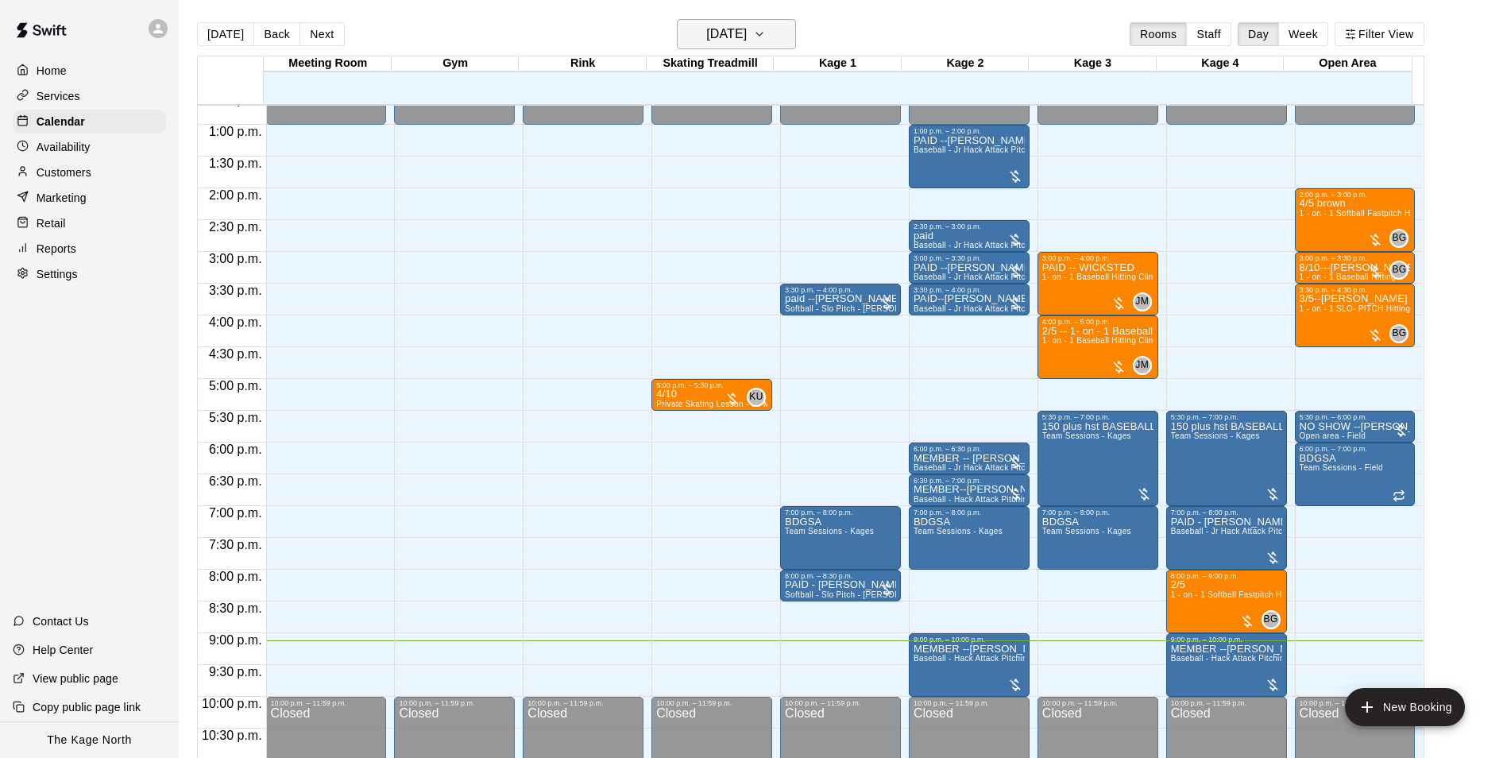
click at [766, 30] on icon "button" at bounding box center [759, 34] width 13 height 19
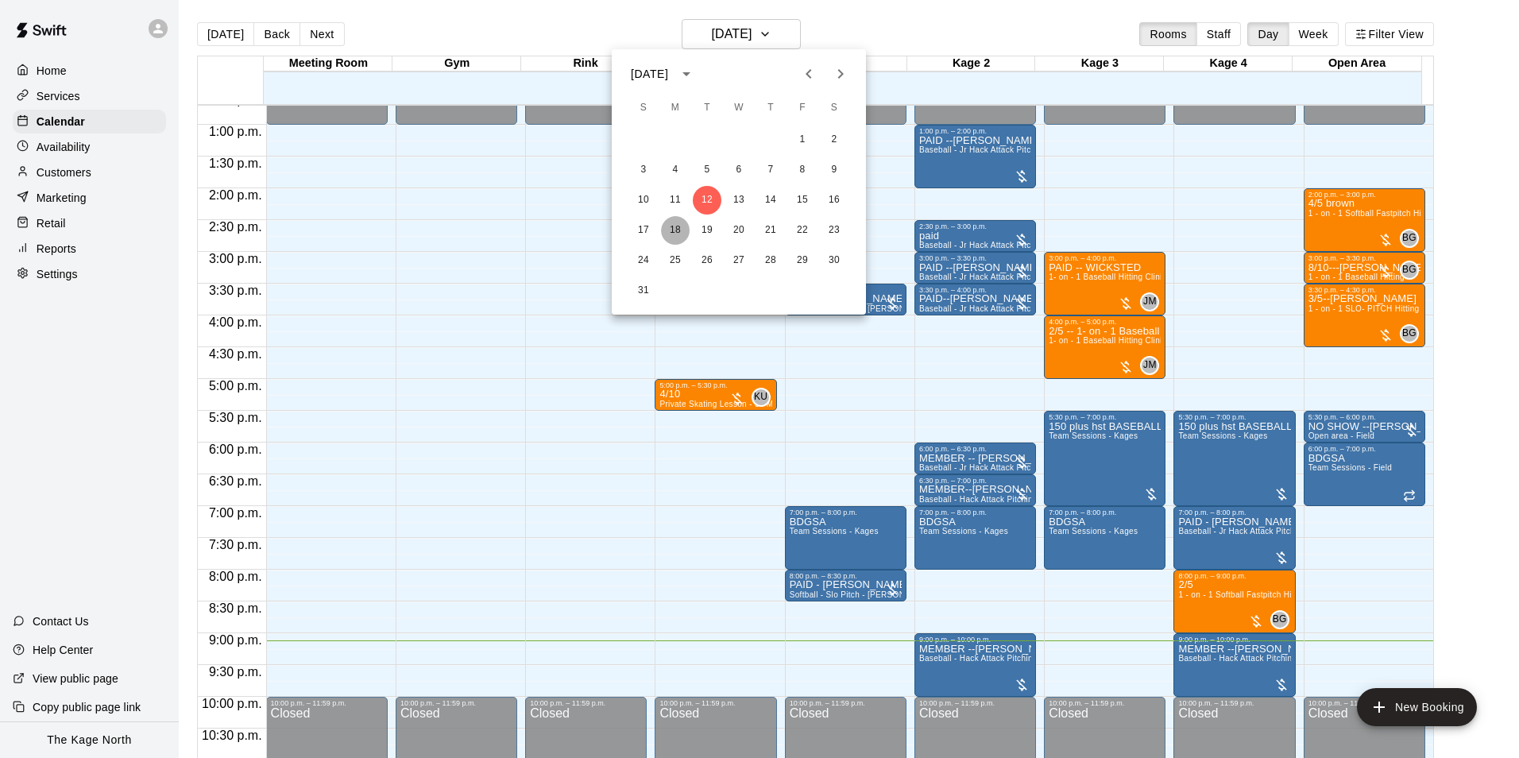
click at [677, 236] on button "18" at bounding box center [675, 230] width 29 height 29
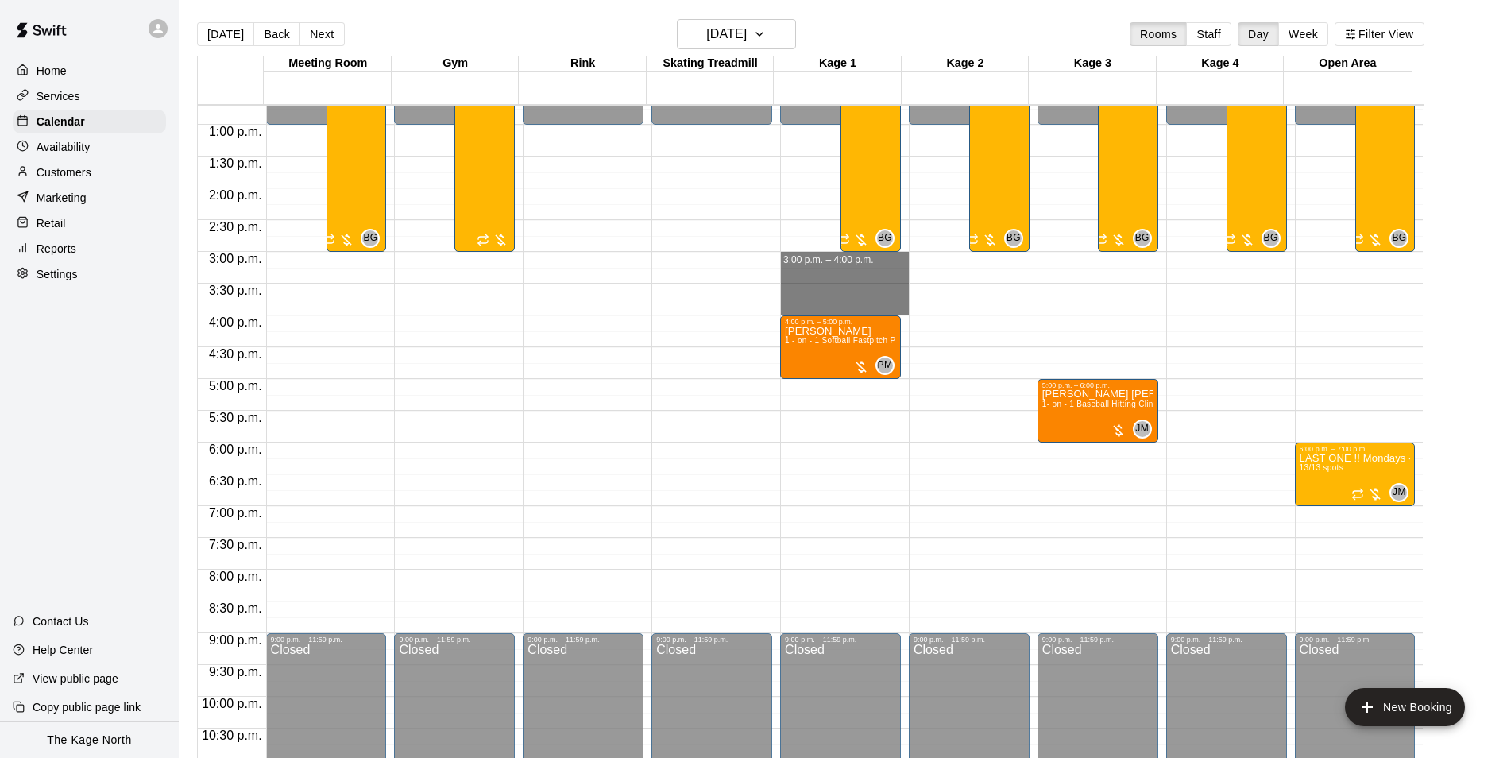
drag, startPoint x: 791, startPoint y: 257, endPoint x: 801, endPoint y: 307, distance: 50.9
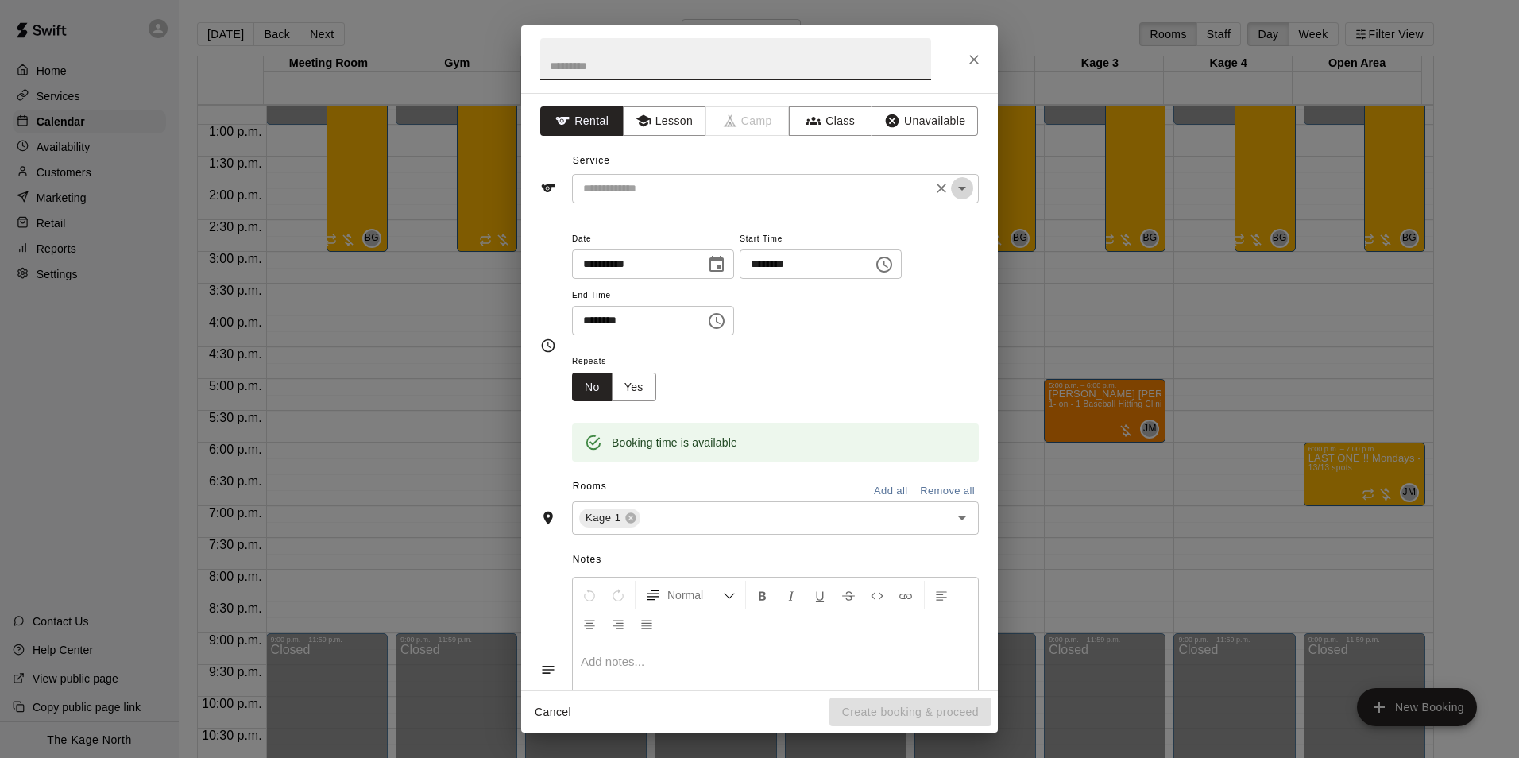
click at [954, 194] on icon "Open" at bounding box center [961, 188] width 19 height 19
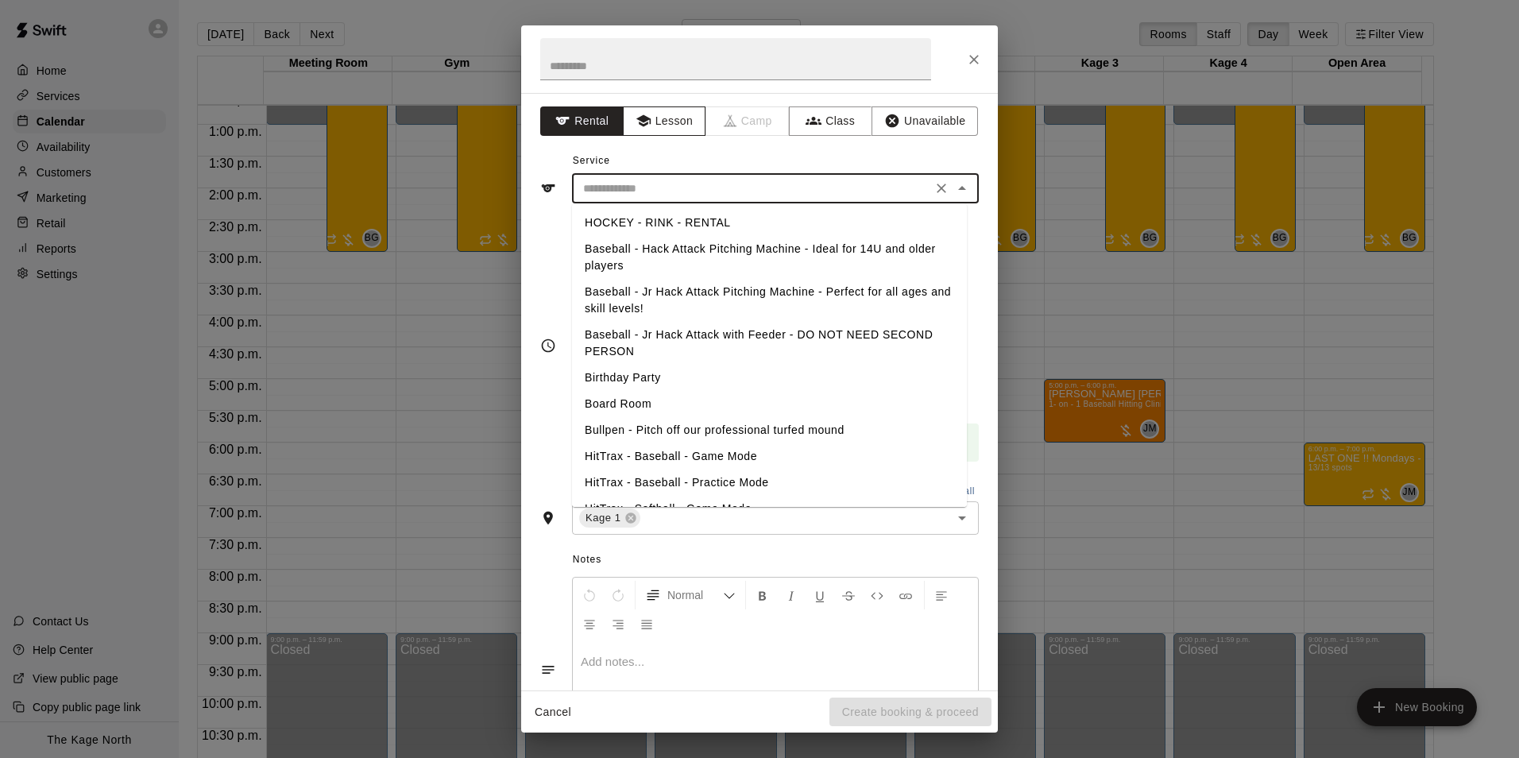
click at [662, 122] on button "Lesson" at bounding box center [664, 120] width 83 height 29
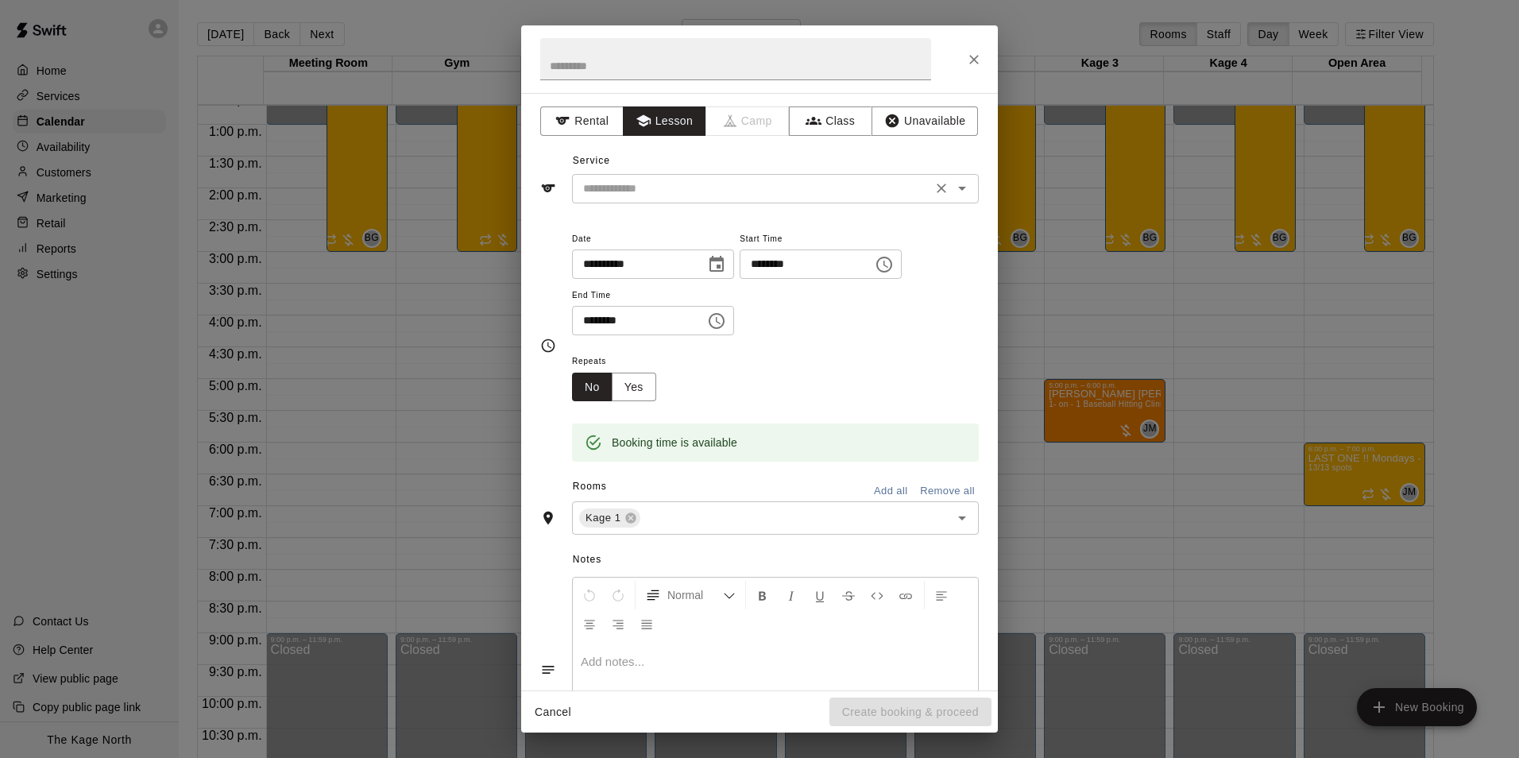
click at [956, 196] on icon "Open" at bounding box center [961, 188] width 19 height 19
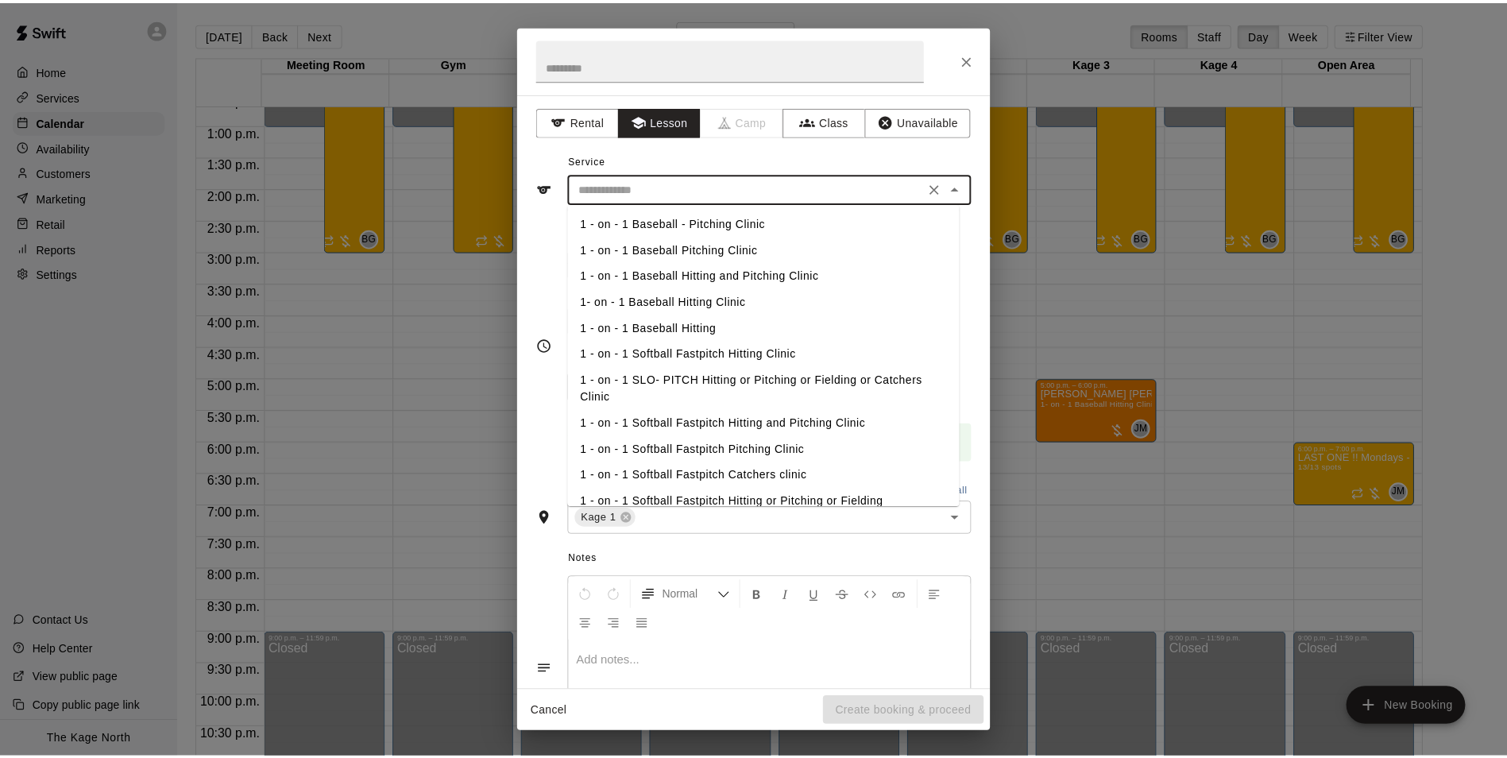
scroll to position [79, 0]
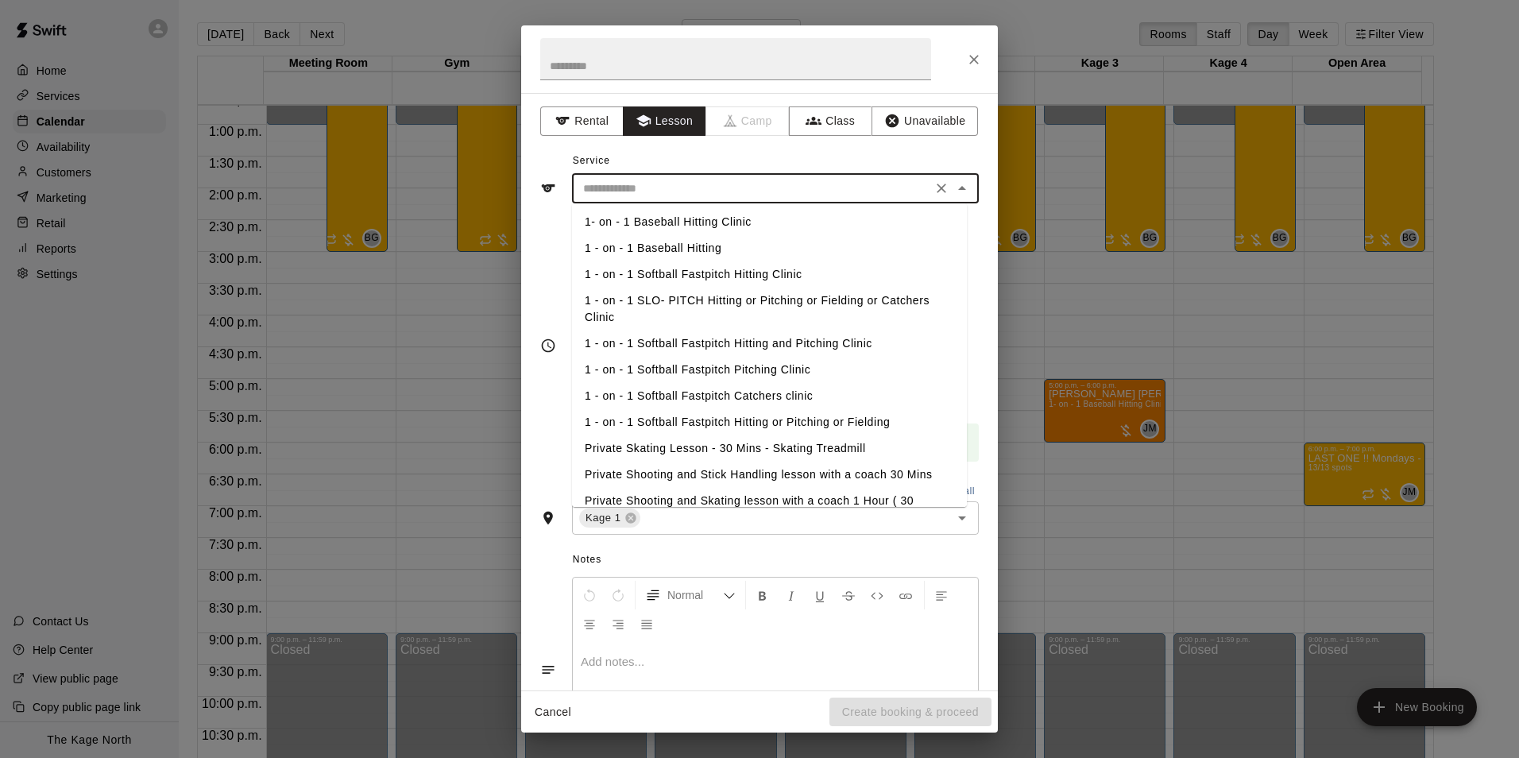
click at [728, 369] on li "1 - on - 1 Softball Fastpitch Pitching Clinic" at bounding box center [769, 370] width 395 height 26
type input "**********"
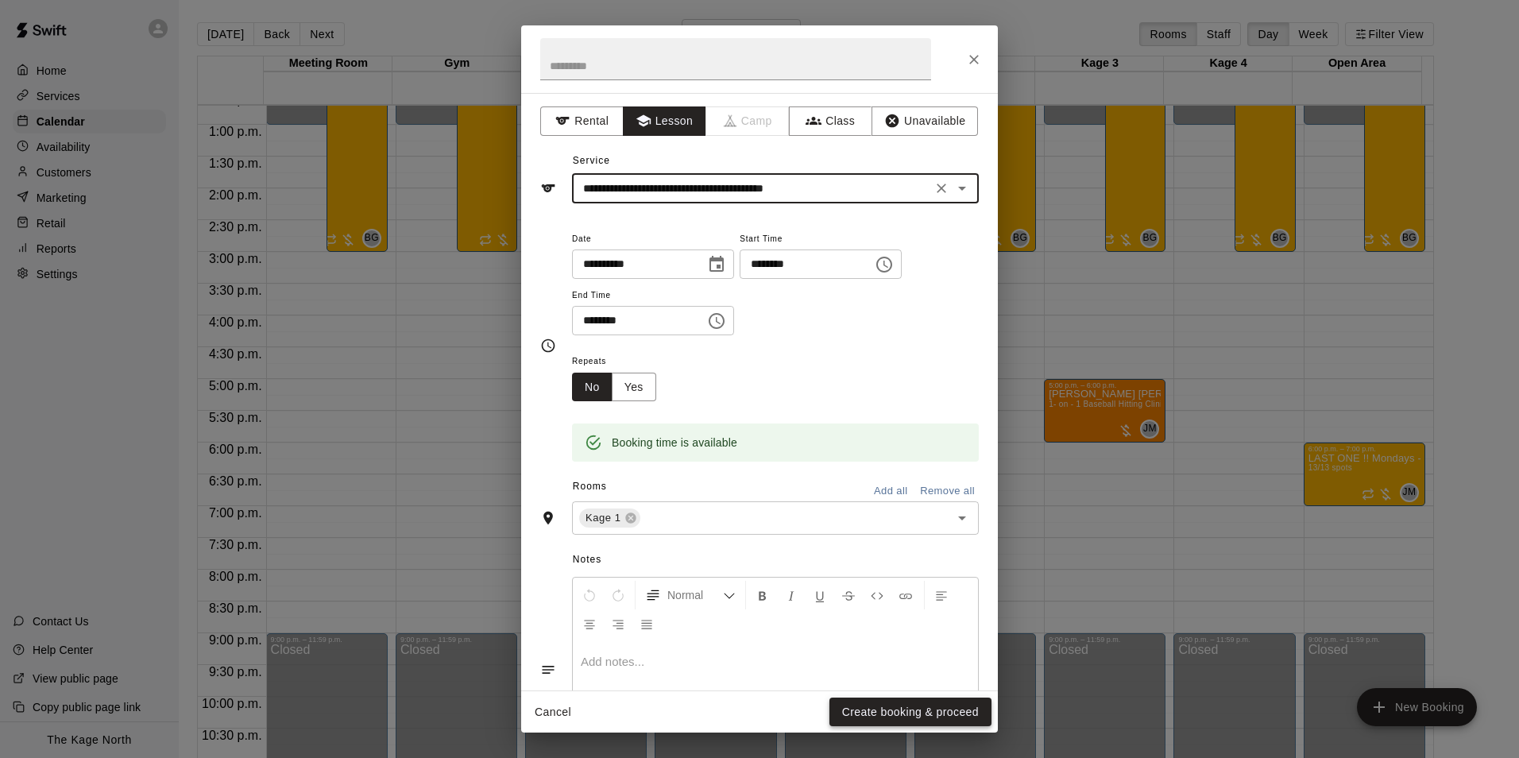
click at [922, 715] on button "Create booking & proceed" at bounding box center [910, 711] width 162 height 29
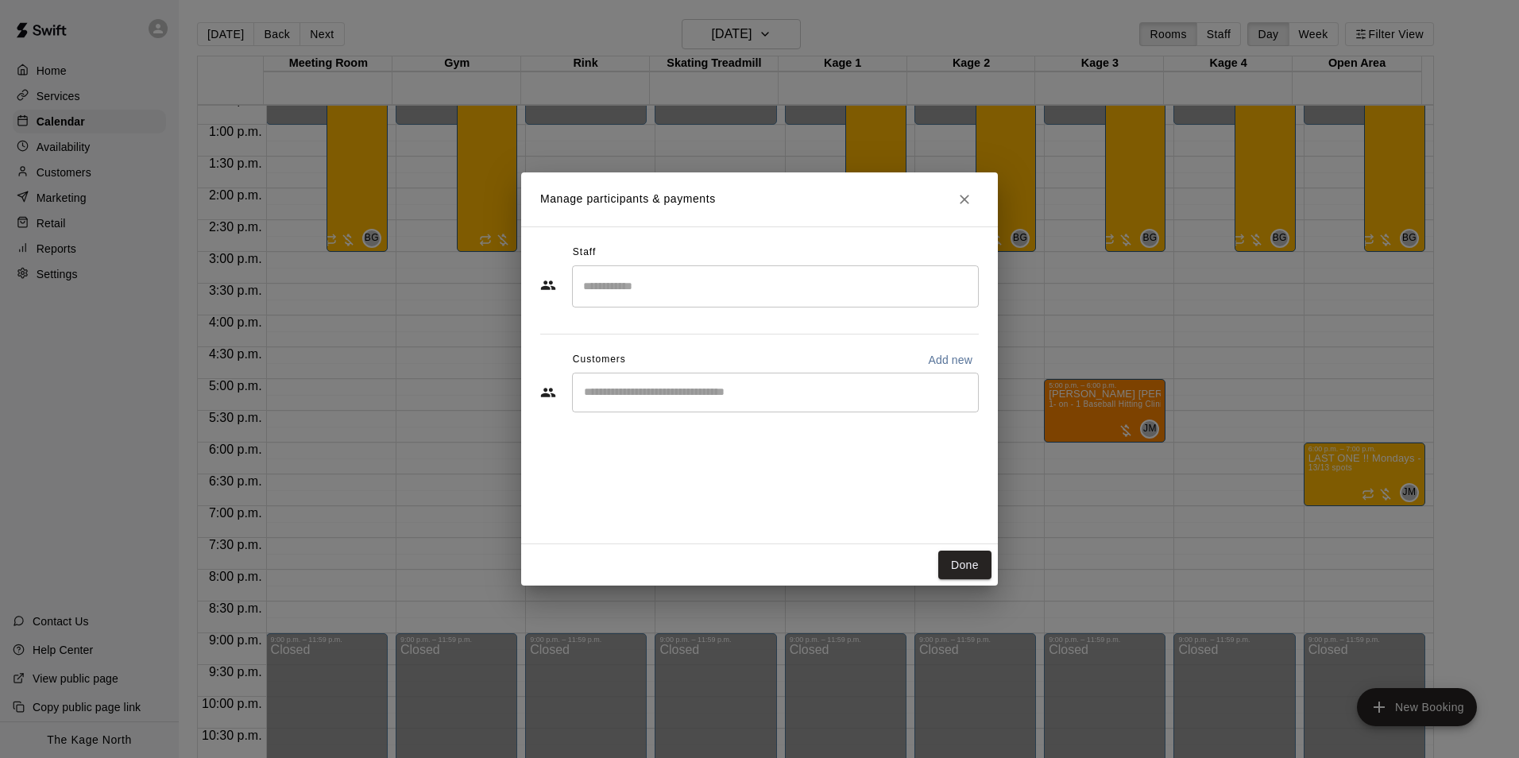
click at [650, 396] on input "Start typing to search customers..." at bounding box center [775, 392] width 392 height 16
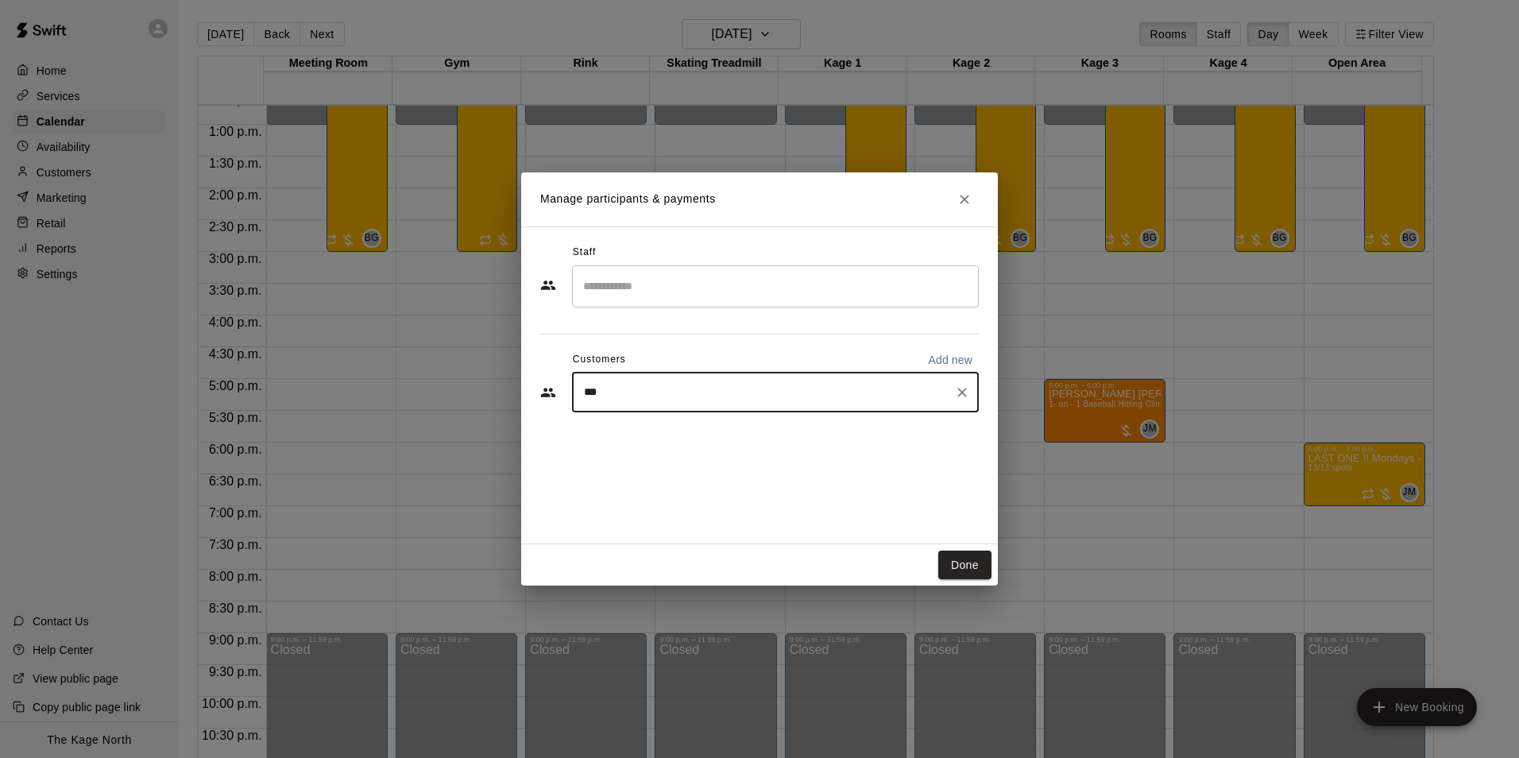
type input "****"
click at [655, 434] on p "[PERSON_NAME]" at bounding box center [664, 429] width 97 height 17
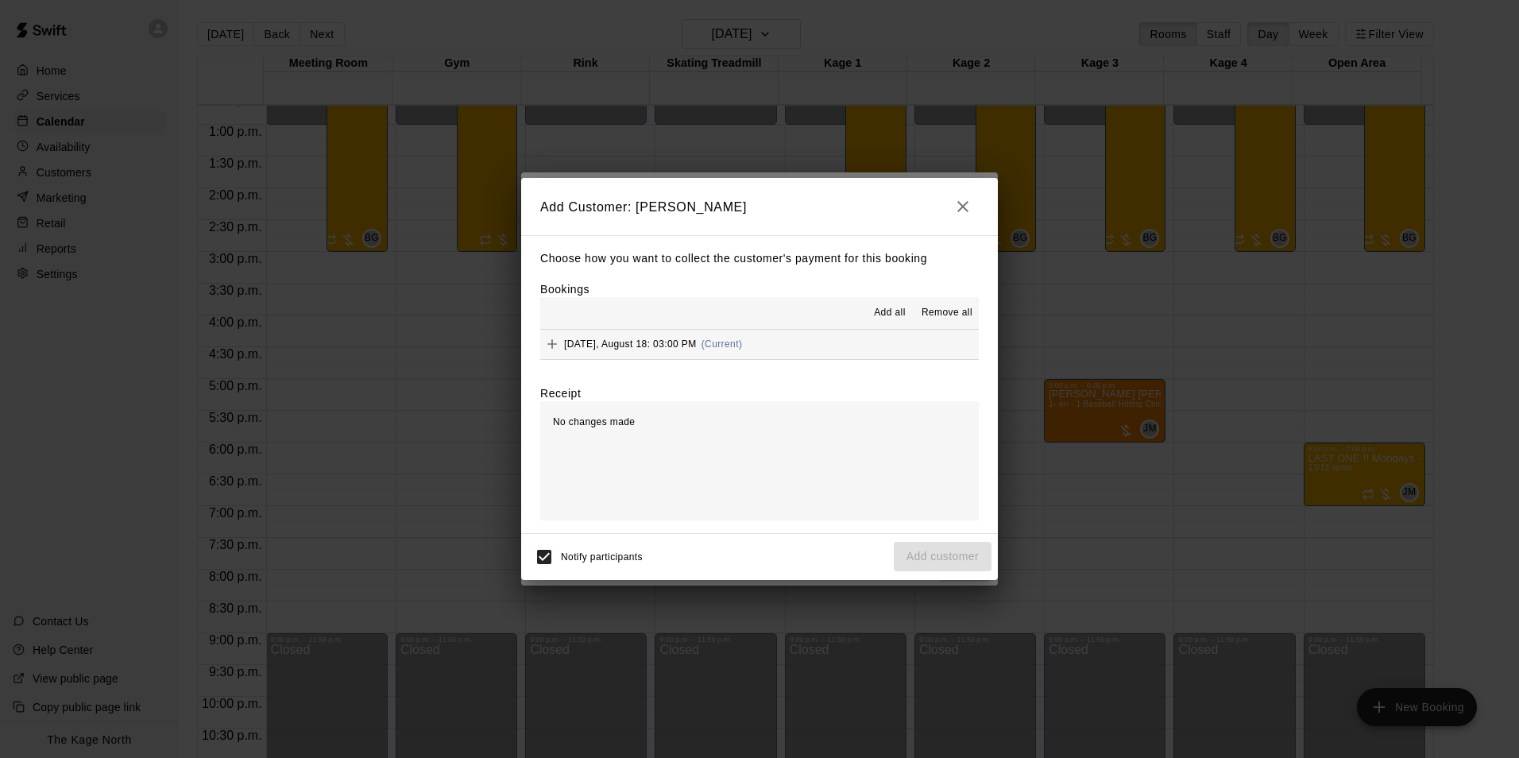
click at [890, 309] on span "Add all" at bounding box center [890, 313] width 32 height 16
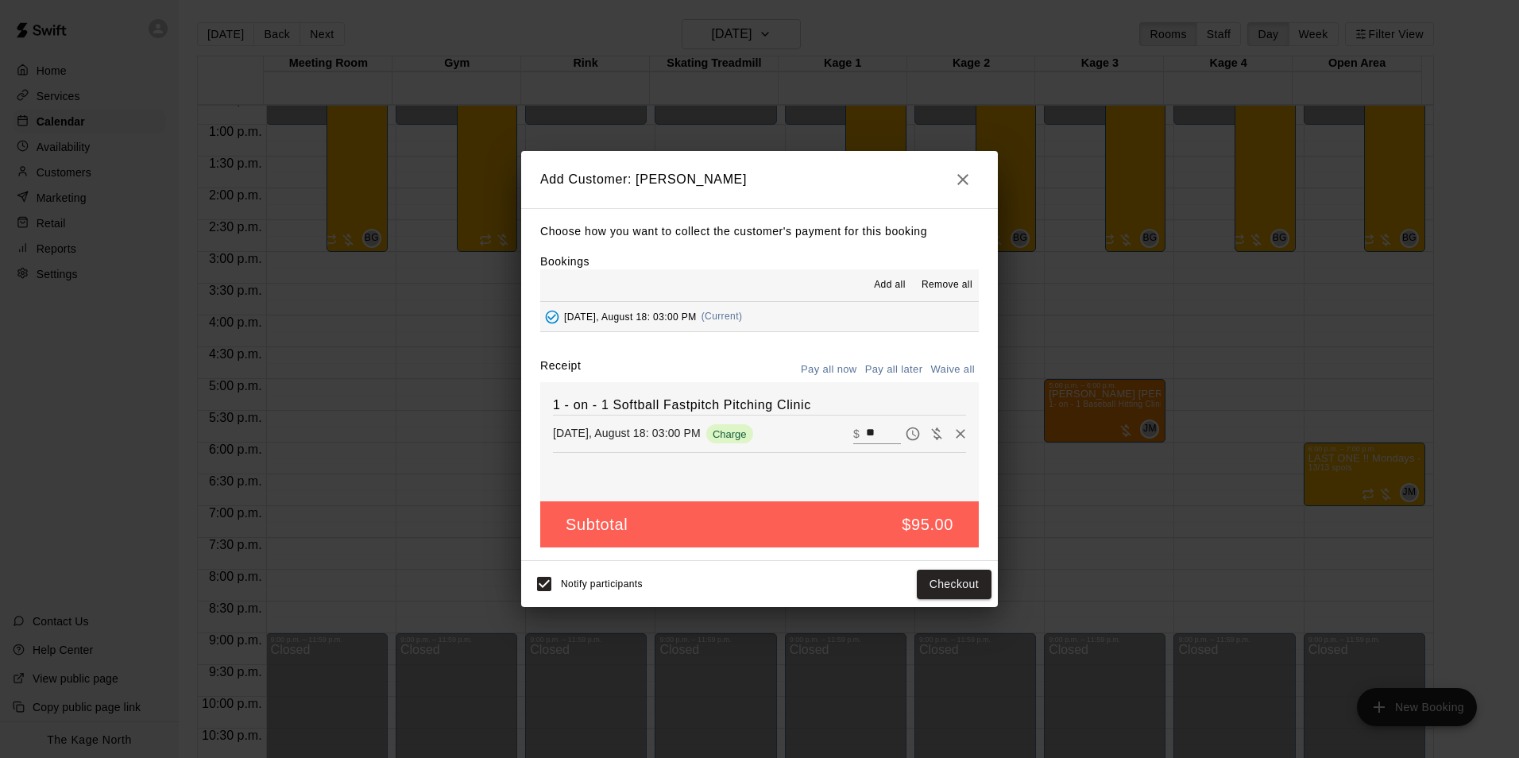
click at [888, 370] on button "Pay all later" at bounding box center [894, 369] width 66 height 25
click at [937, 589] on button "Add customer" at bounding box center [943, 584] width 98 height 29
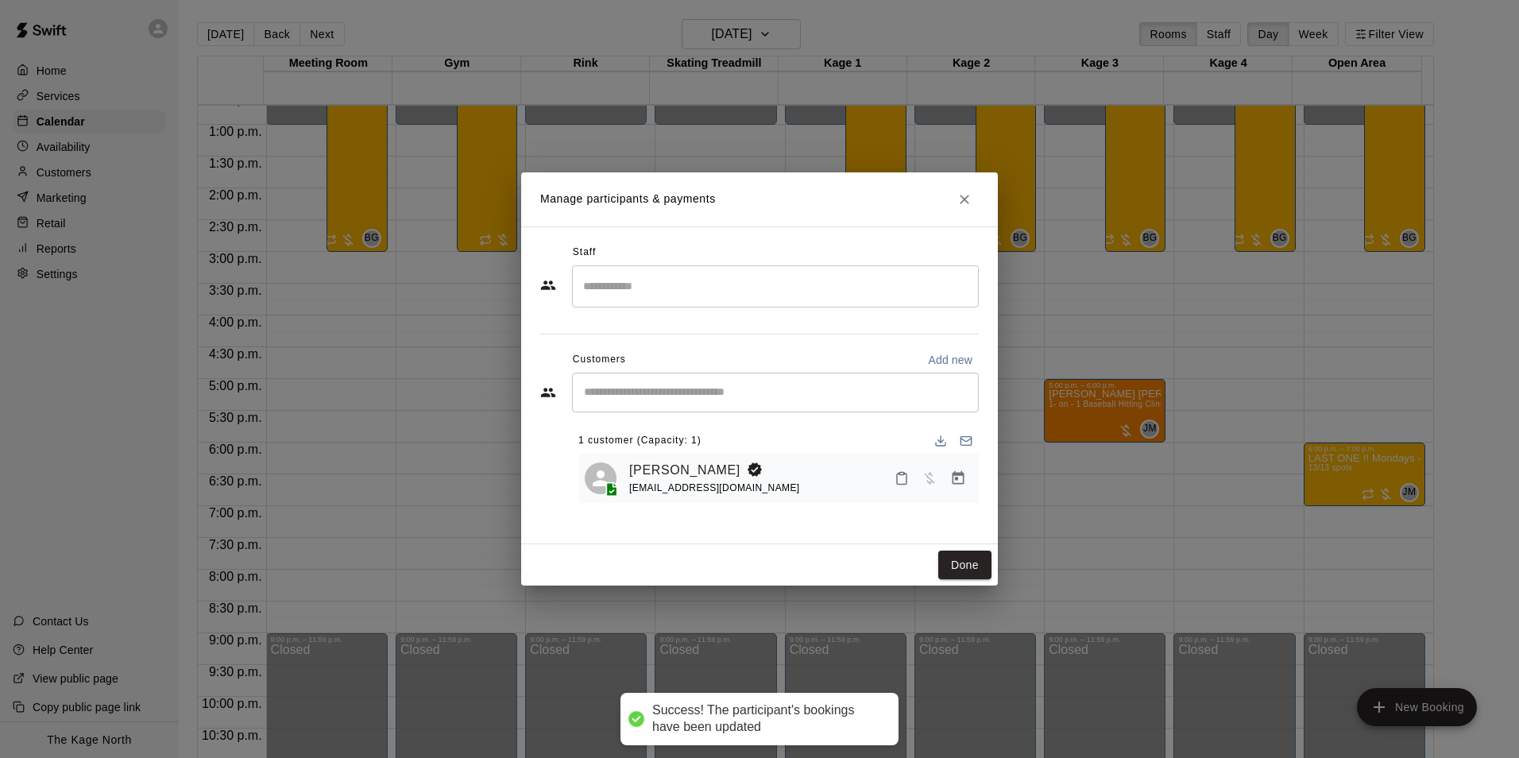
click at [631, 296] on input "Search staff" at bounding box center [775, 286] width 392 height 28
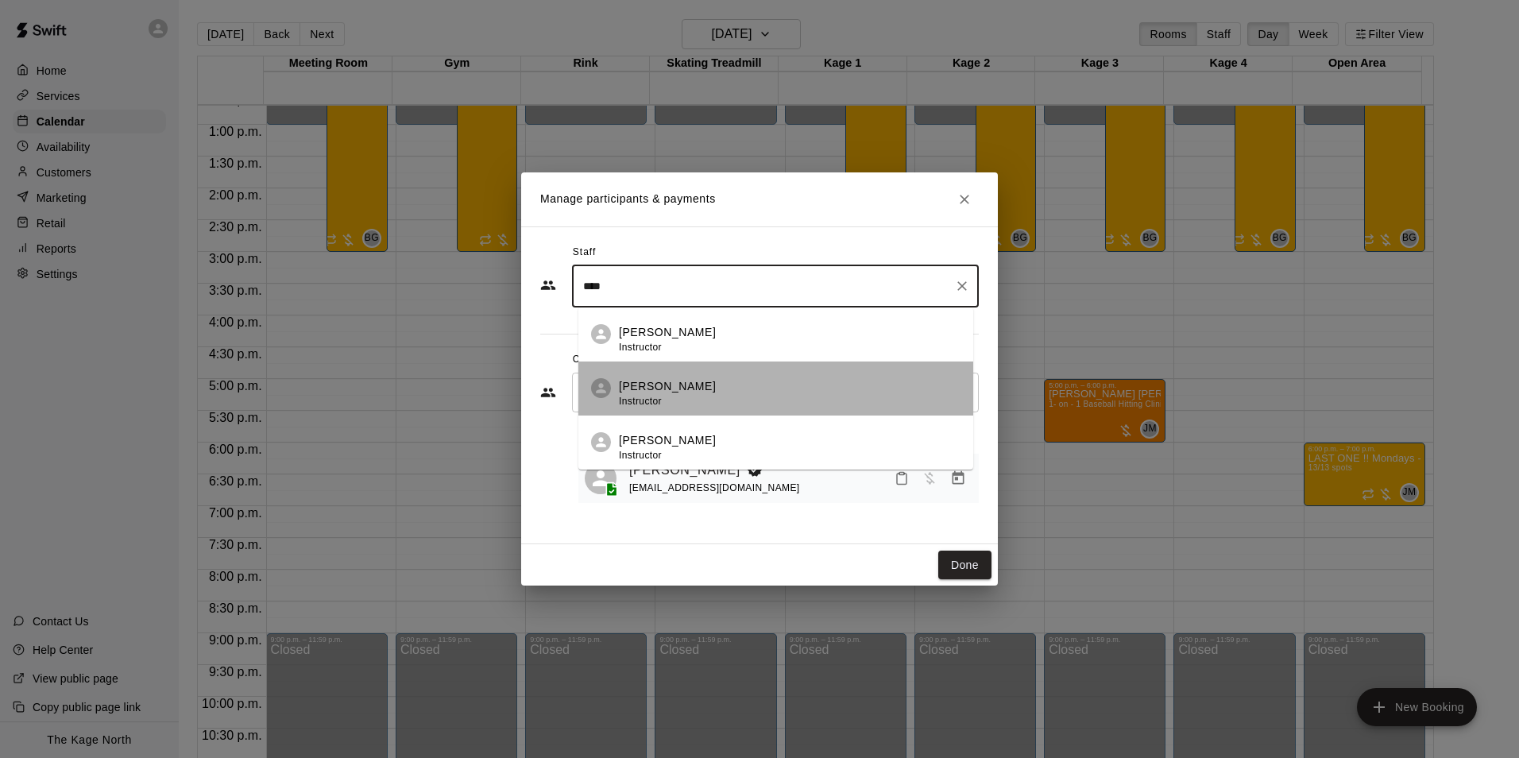
click at [662, 389] on p "[PERSON_NAME]" at bounding box center [667, 386] width 97 height 17
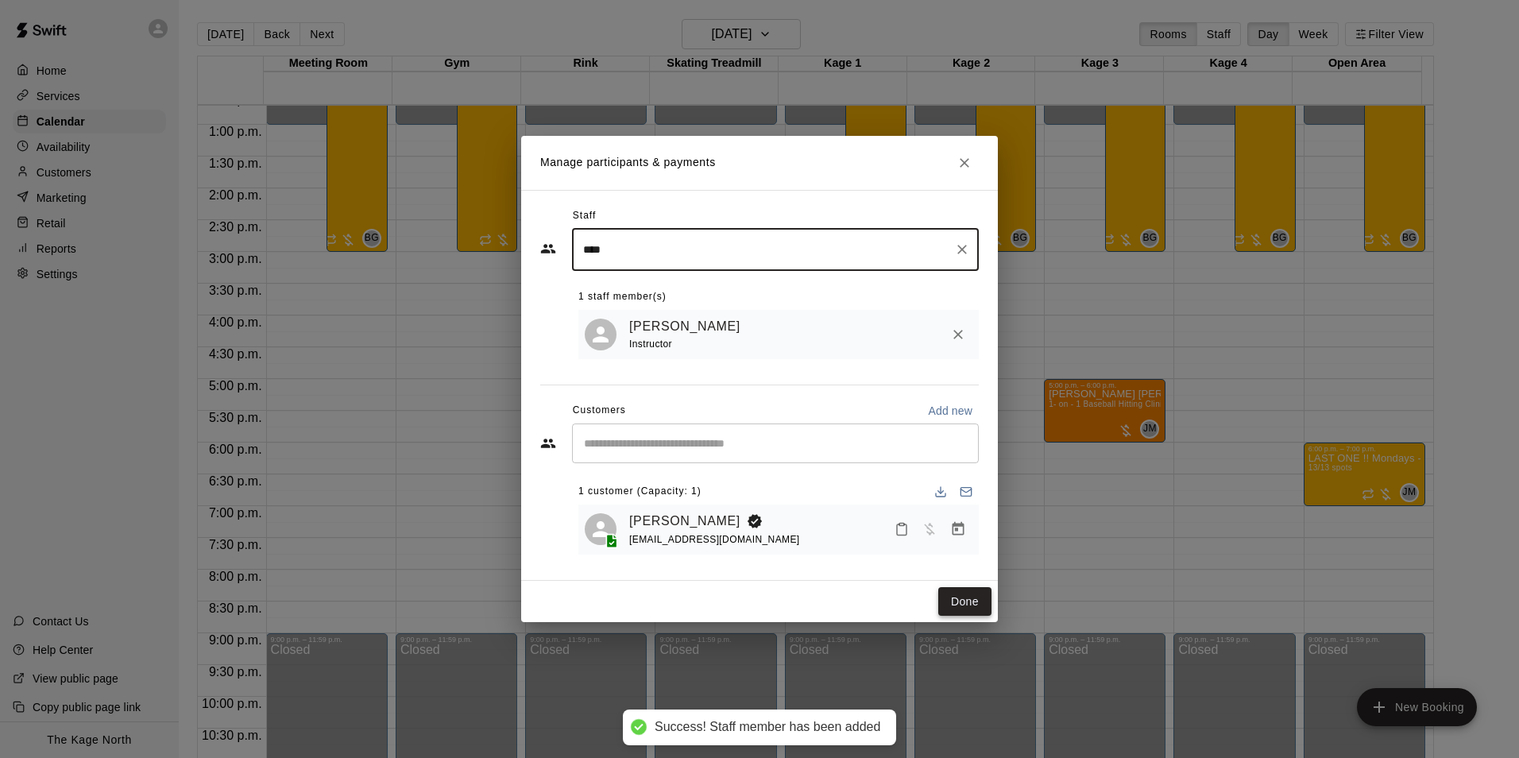
type input "****"
click at [967, 602] on button "Done" at bounding box center [964, 601] width 53 height 29
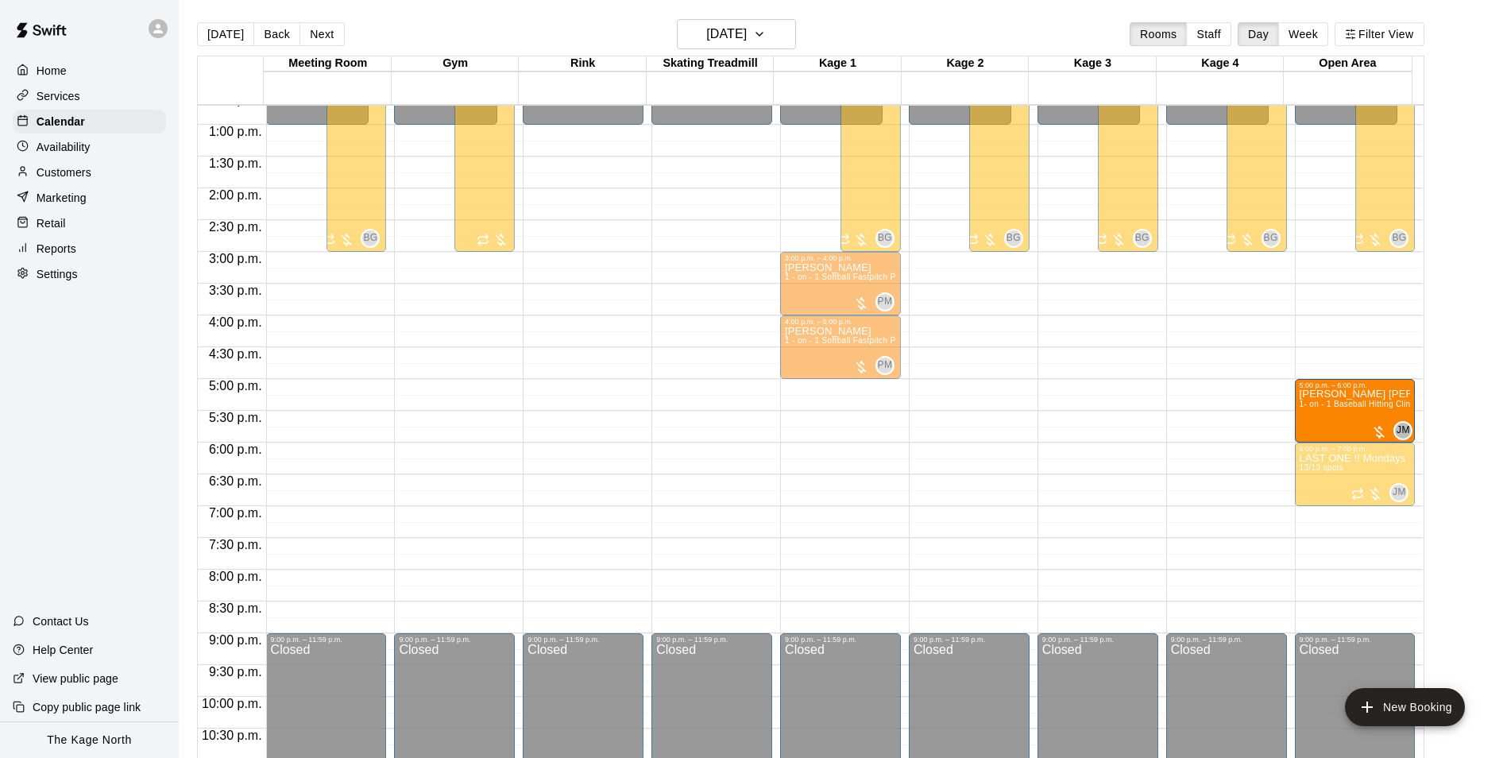
drag, startPoint x: 1060, startPoint y: 425, endPoint x: 1389, endPoint y: 427, distance: 328.9
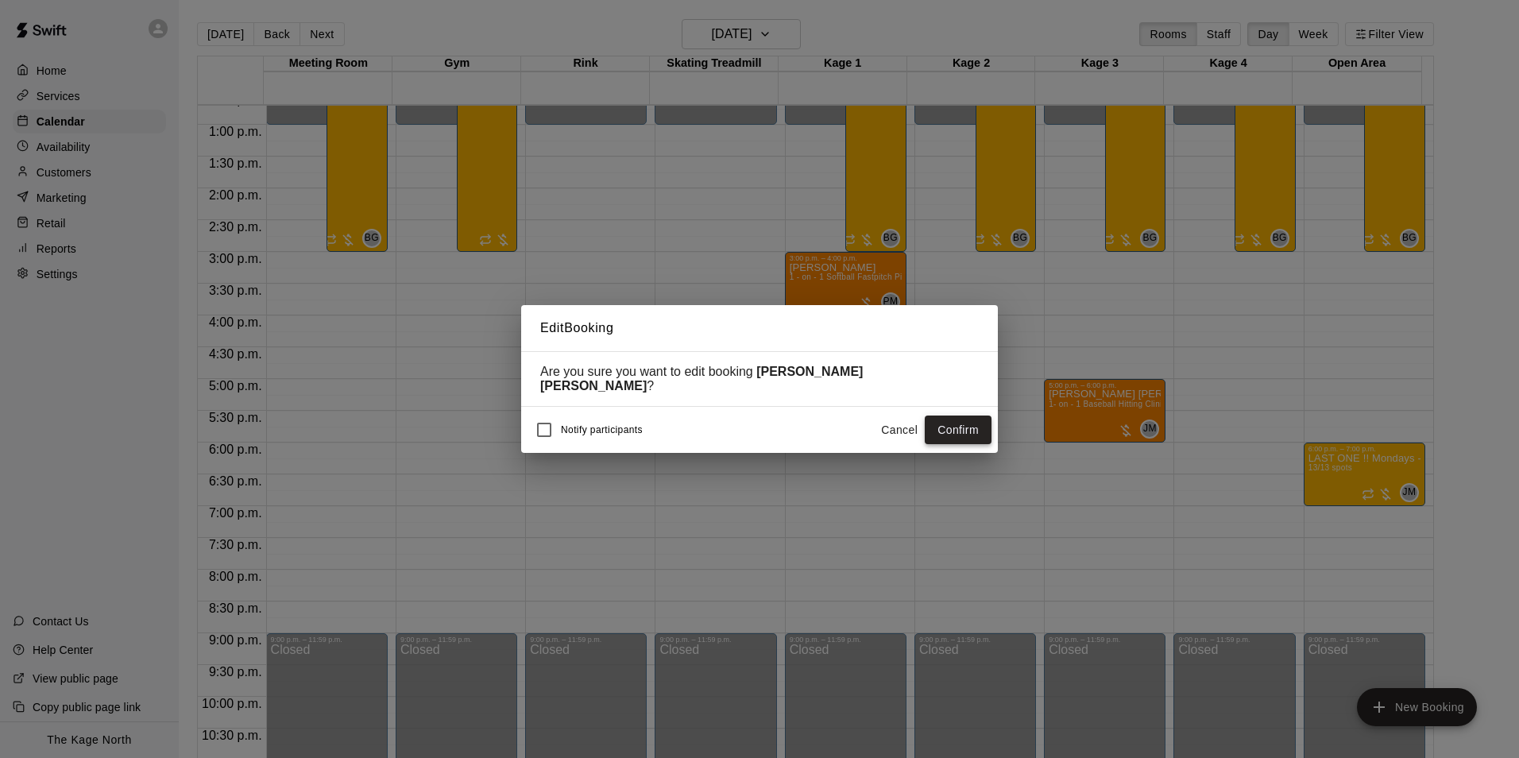
click at [933, 428] on button "Confirm" at bounding box center [958, 429] width 67 height 29
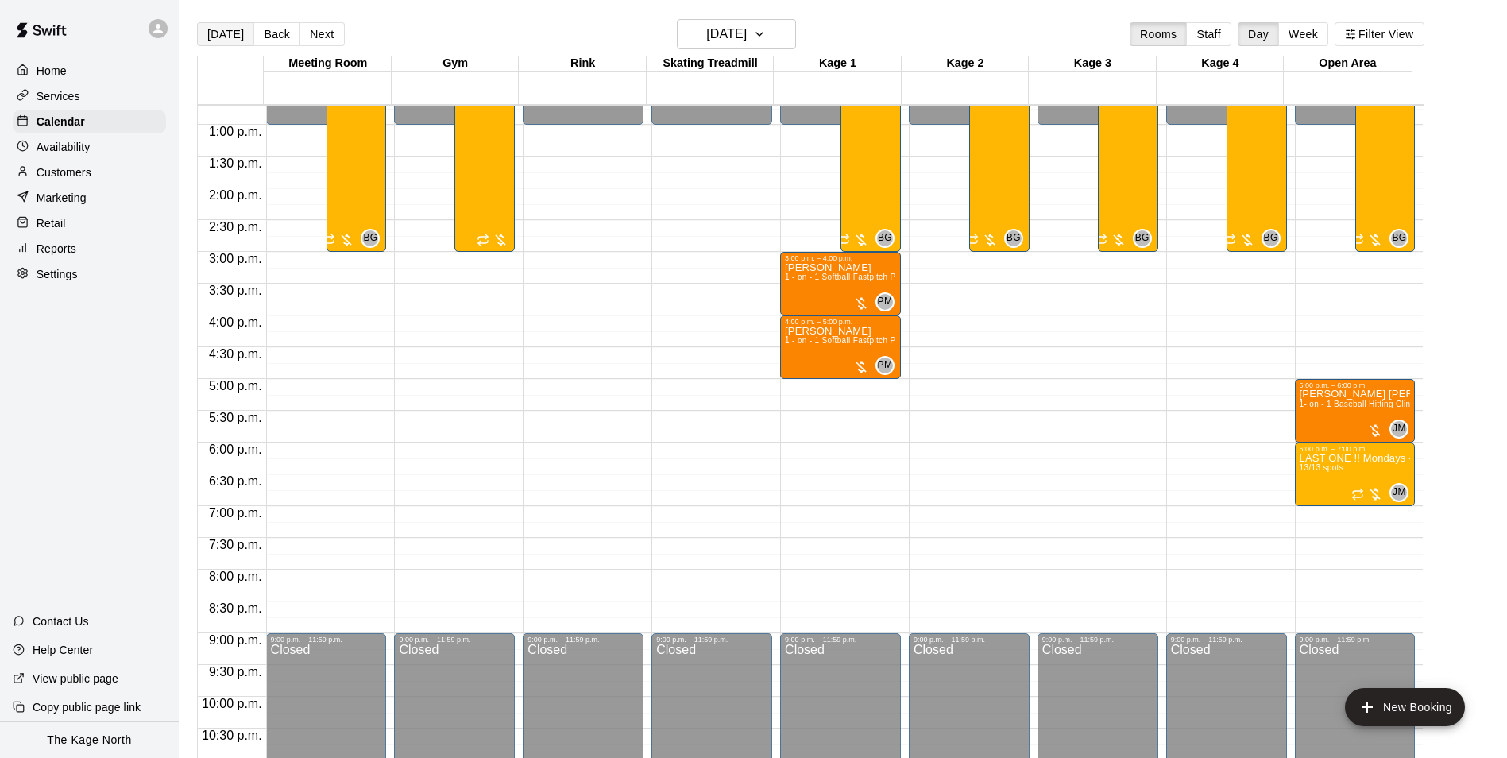
click at [227, 34] on button "[DATE]" at bounding box center [225, 34] width 57 height 24
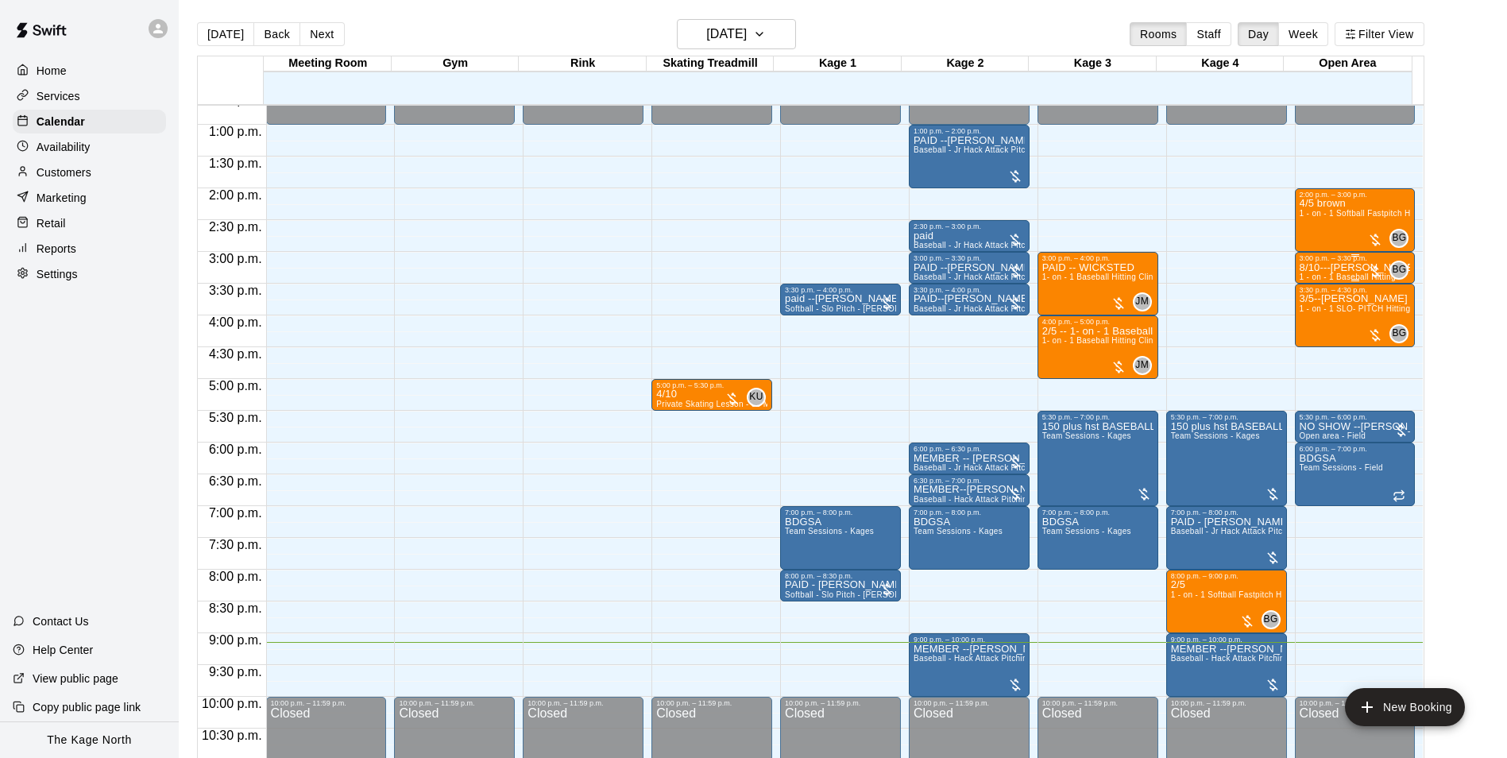
click at [1315, 268] on p "8/10---[PERSON_NAME]" at bounding box center [1355, 268] width 111 height 0
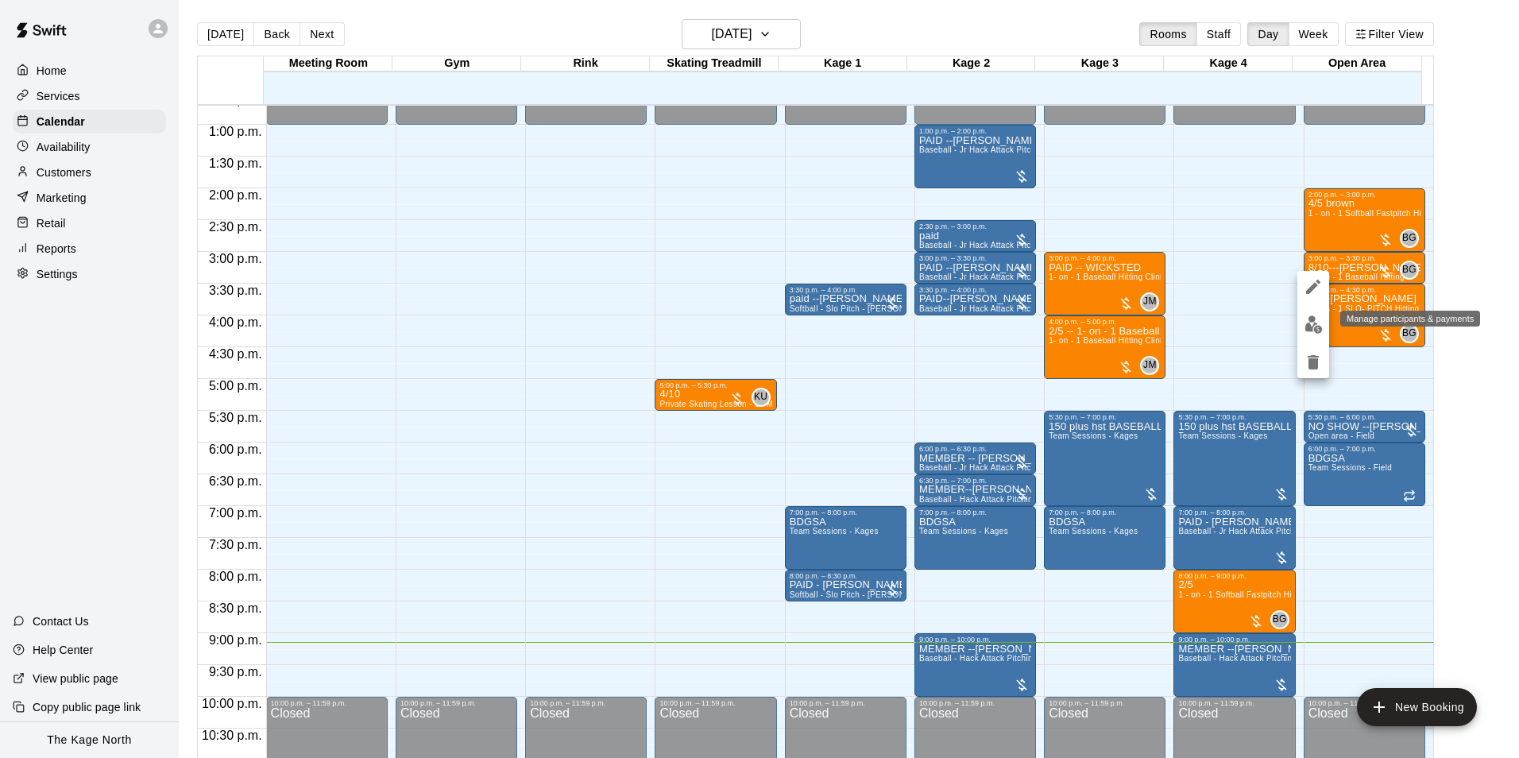
click at [1313, 327] on img "edit" at bounding box center [1313, 324] width 18 height 18
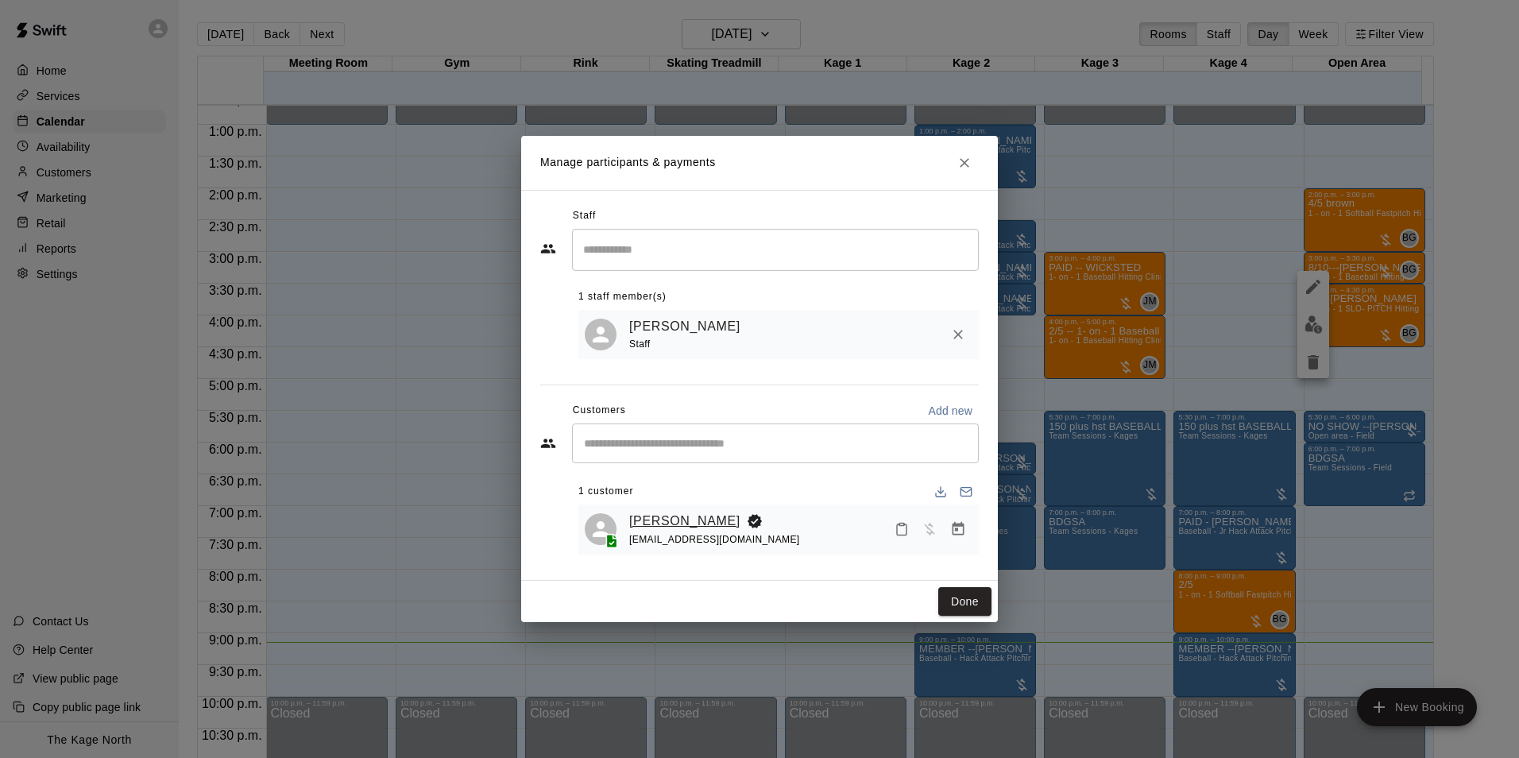
click at [672, 523] on link "[PERSON_NAME]" at bounding box center [684, 521] width 111 height 21
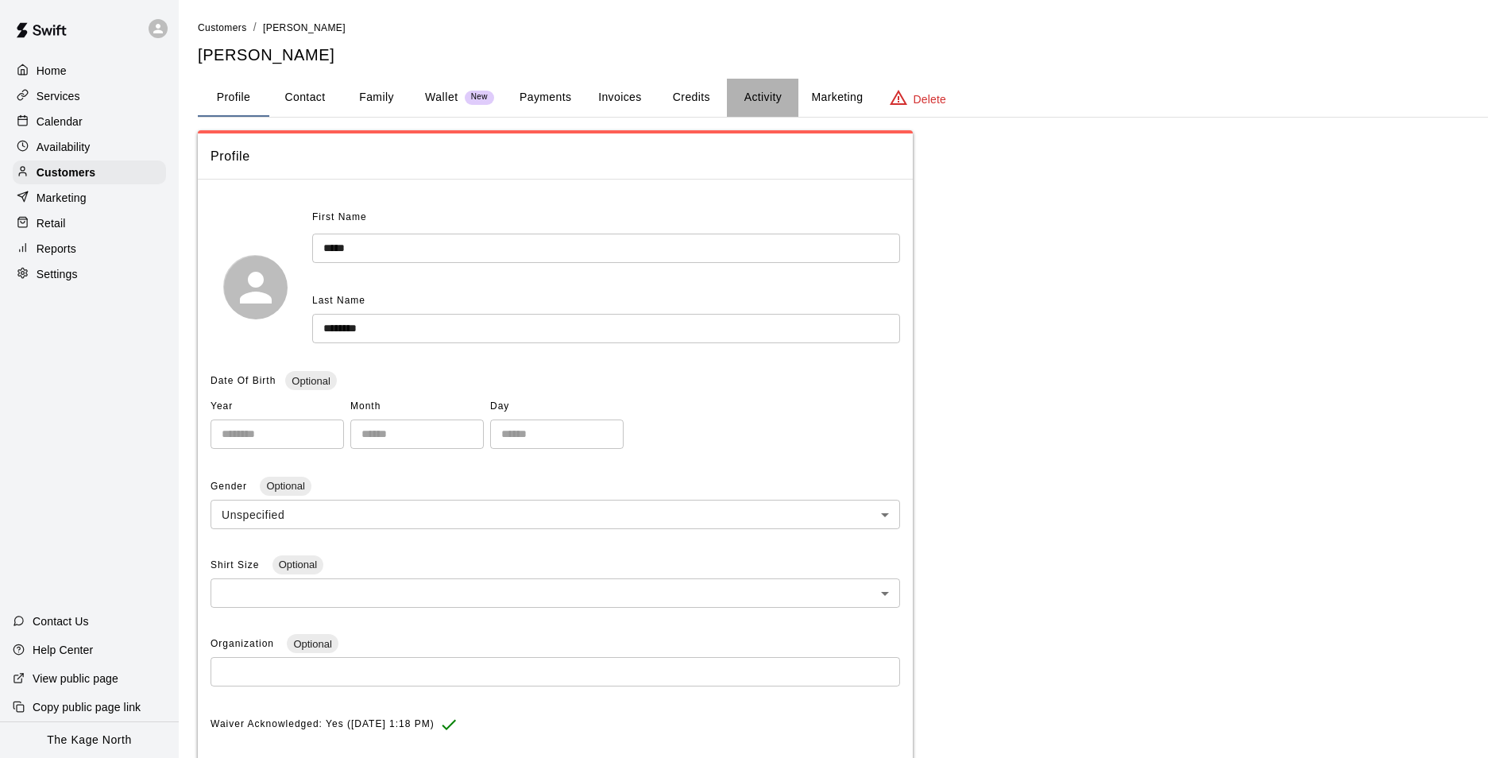
click at [763, 92] on button "Activity" at bounding box center [762, 98] width 71 height 38
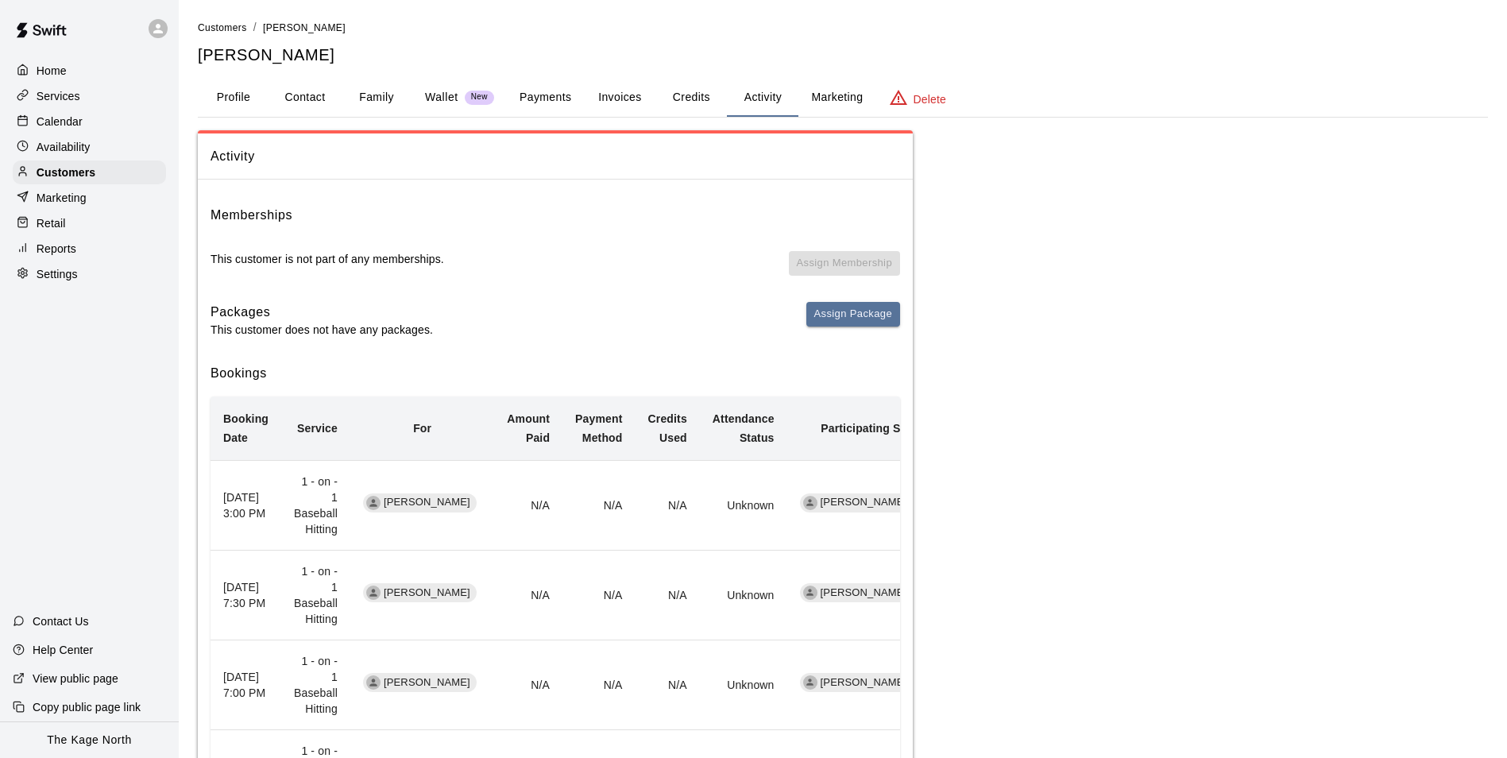
click at [47, 115] on p "Calendar" at bounding box center [60, 122] width 46 height 16
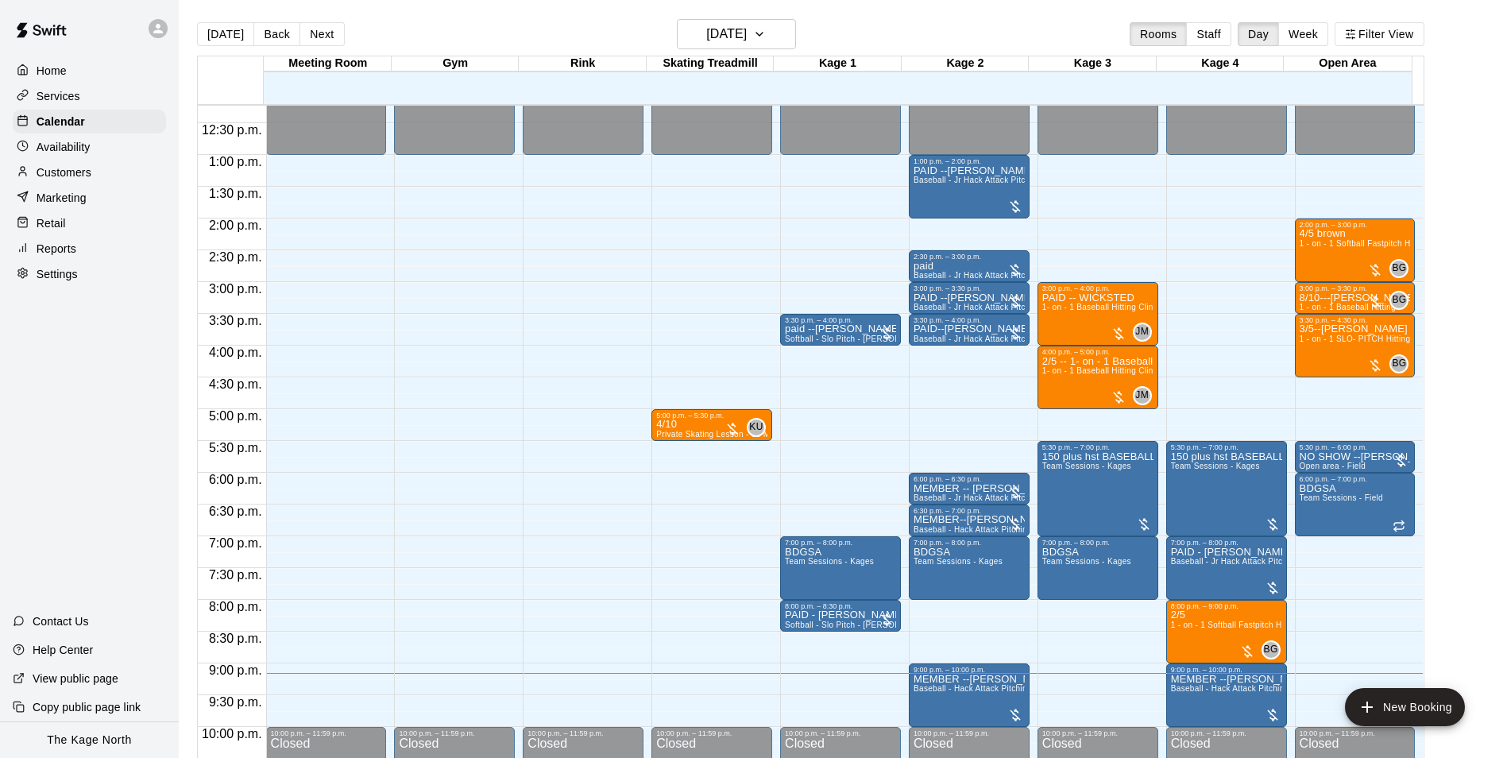
scroll to position [856, 0]
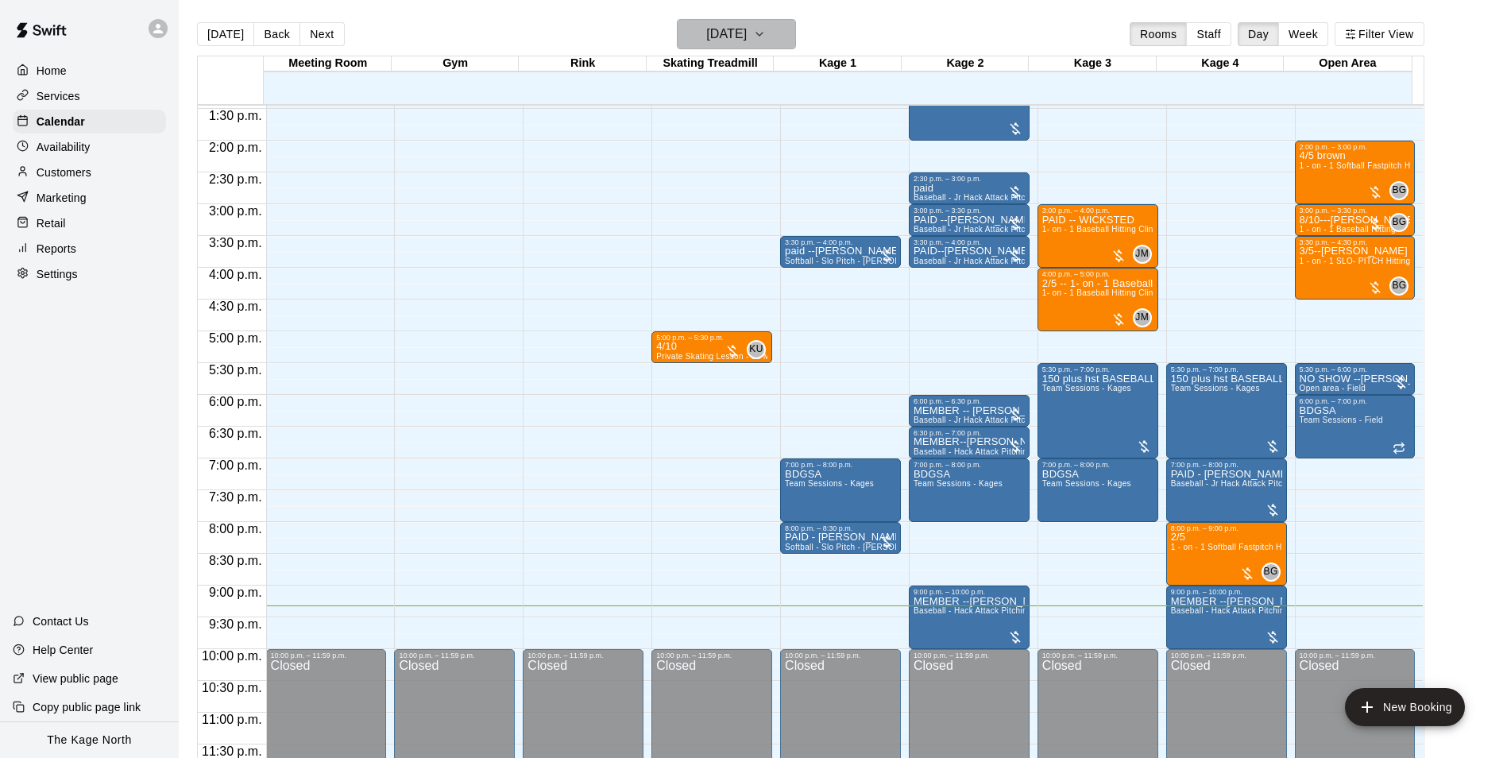
click at [766, 37] on icon "button" at bounding box center [759, 34] width 13 height 19
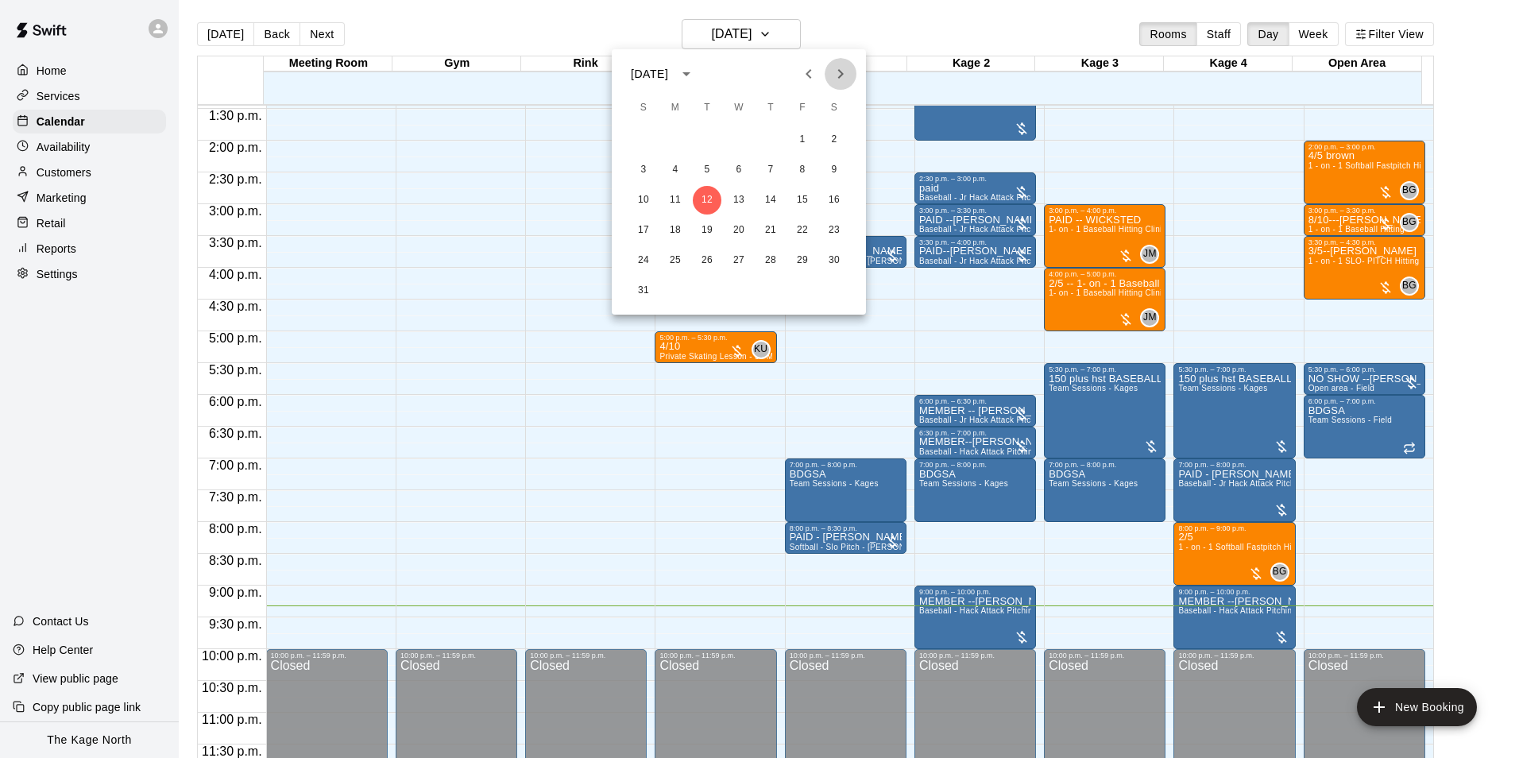
click at [842, 72] on icon "Next month" at bounding box center [841, 74] width 6 height 10
drag, startPoint x: 456, startPoint y: 26, endPoint x: 439, endPoint y: 30, distance: 17.1
click at [456, 26] on div at bounding box center [759, 379] width 1519 height 758
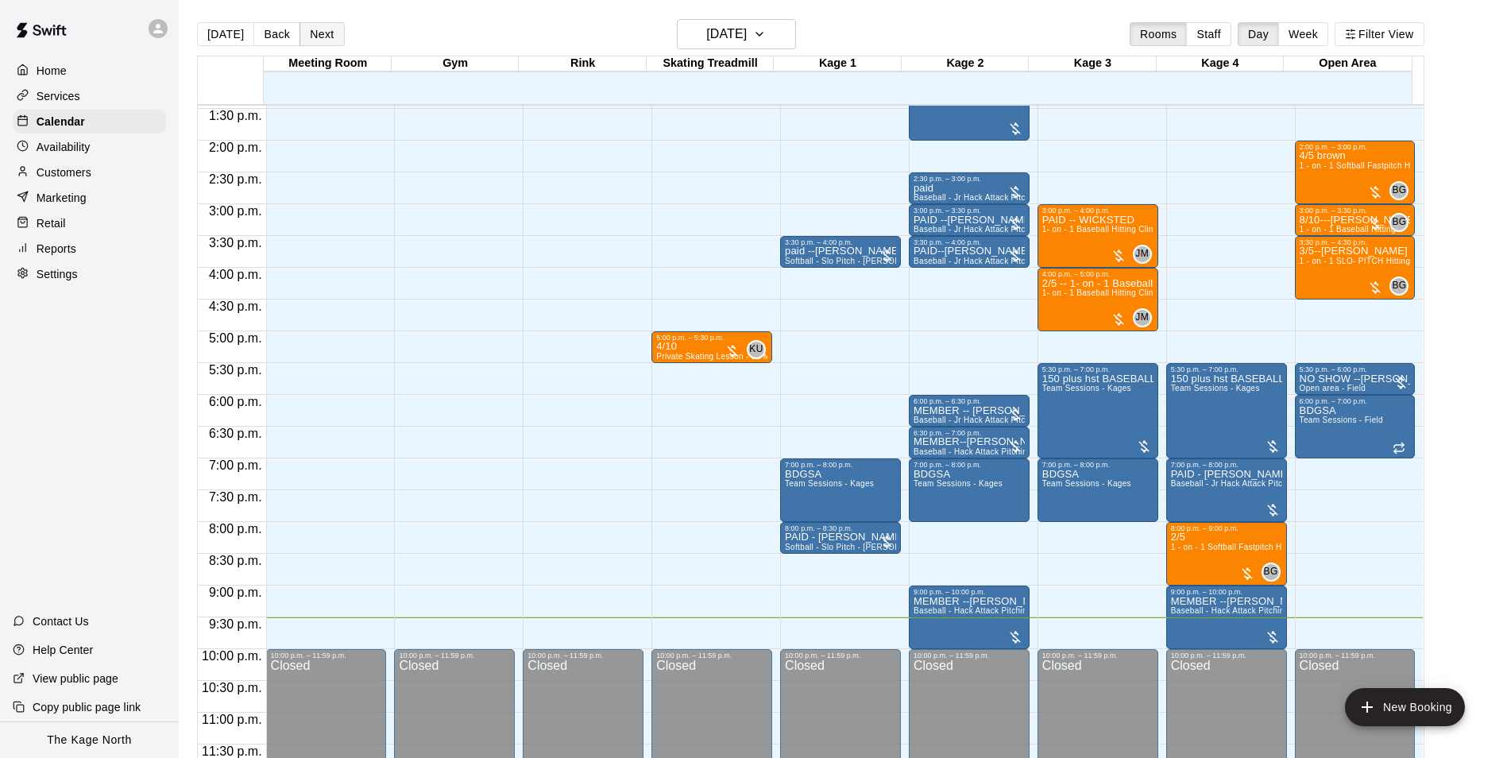
click at [328, 35] on button "Next" at bounding box center [321, 34] width 44 height 24
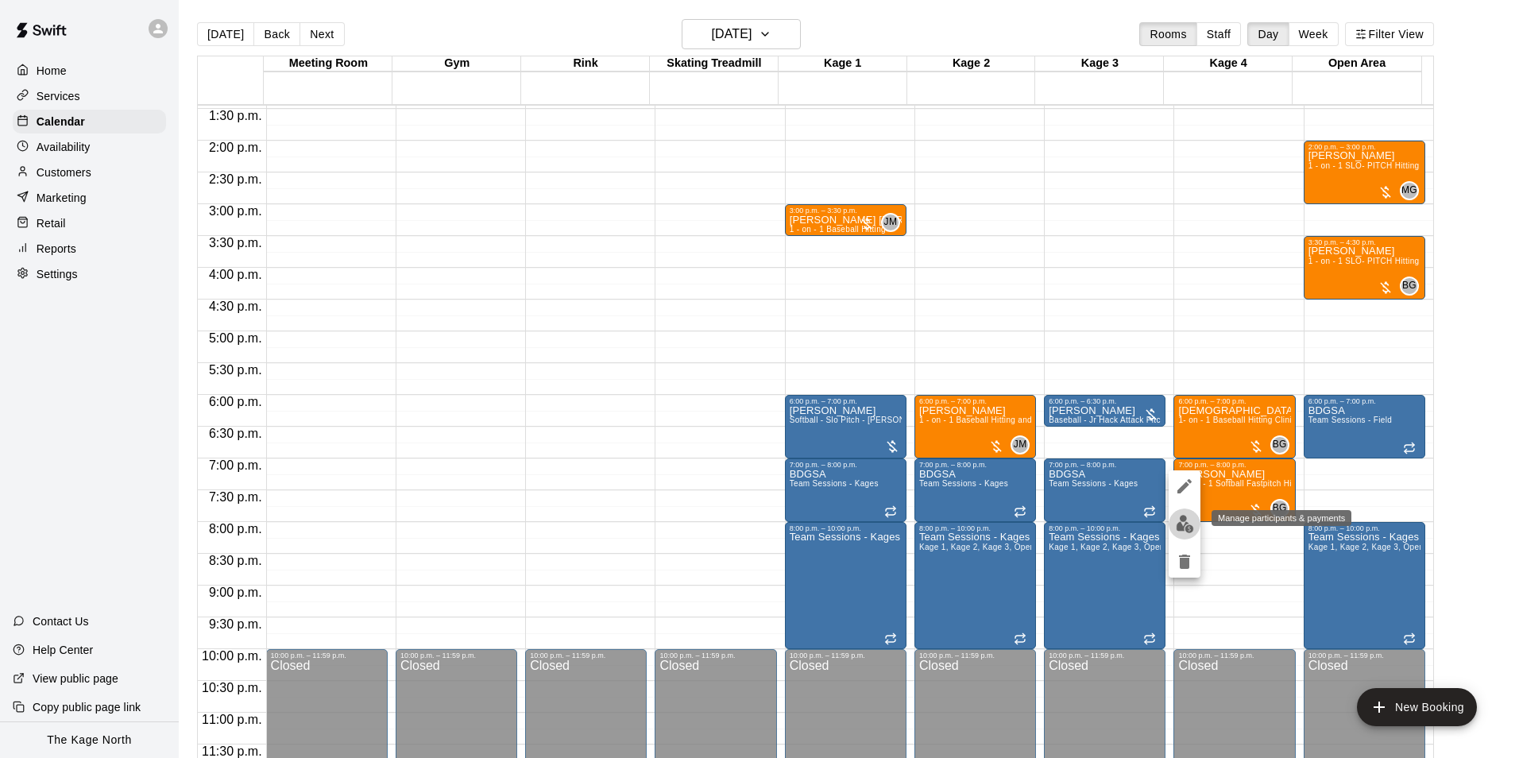
click at [1176, 531] on img "edit" at bounding box center [1185, 524] width 18 height 18
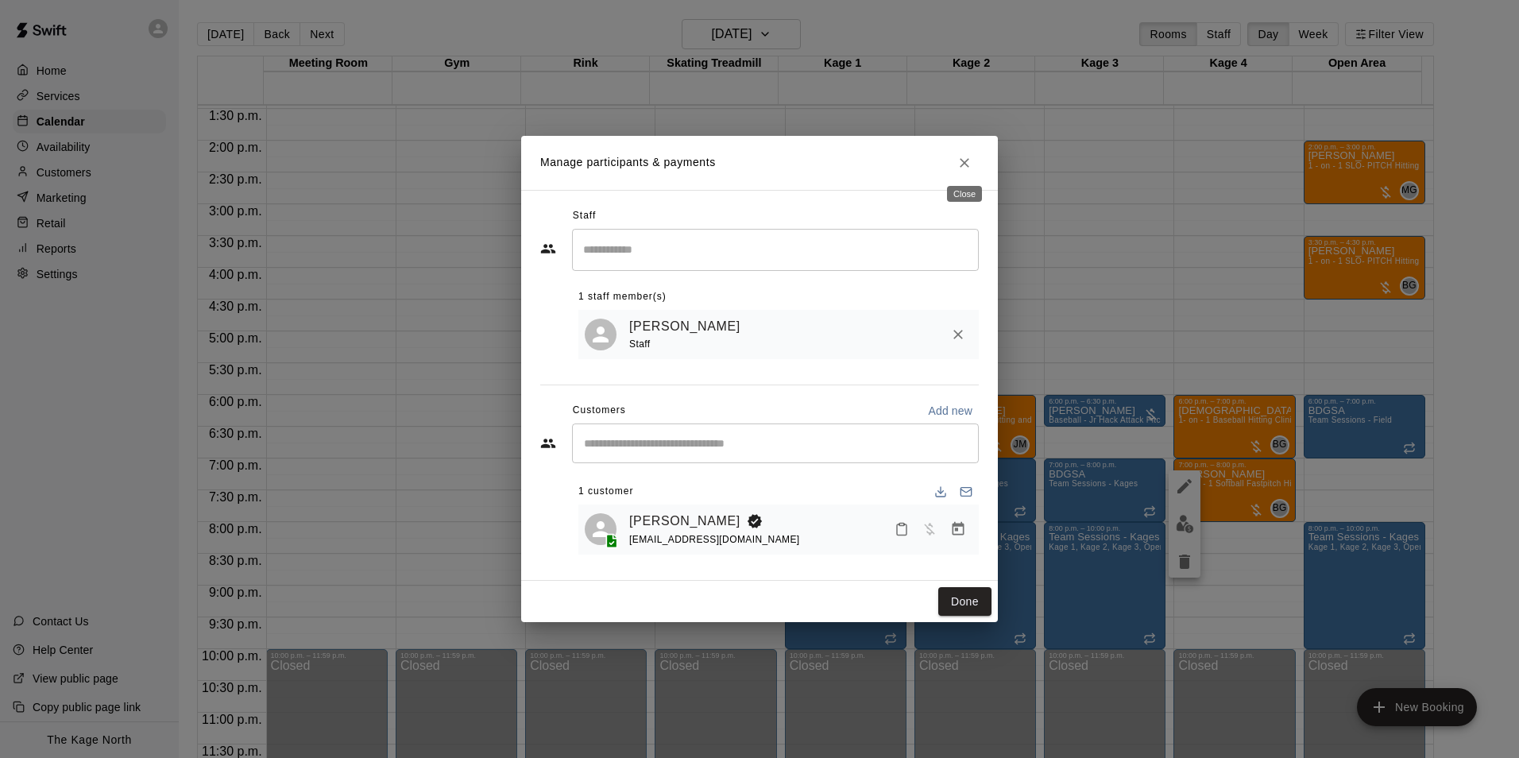
click at [969, 160] on icon "Close" at bounding box center [964, 163] width 16 height 16
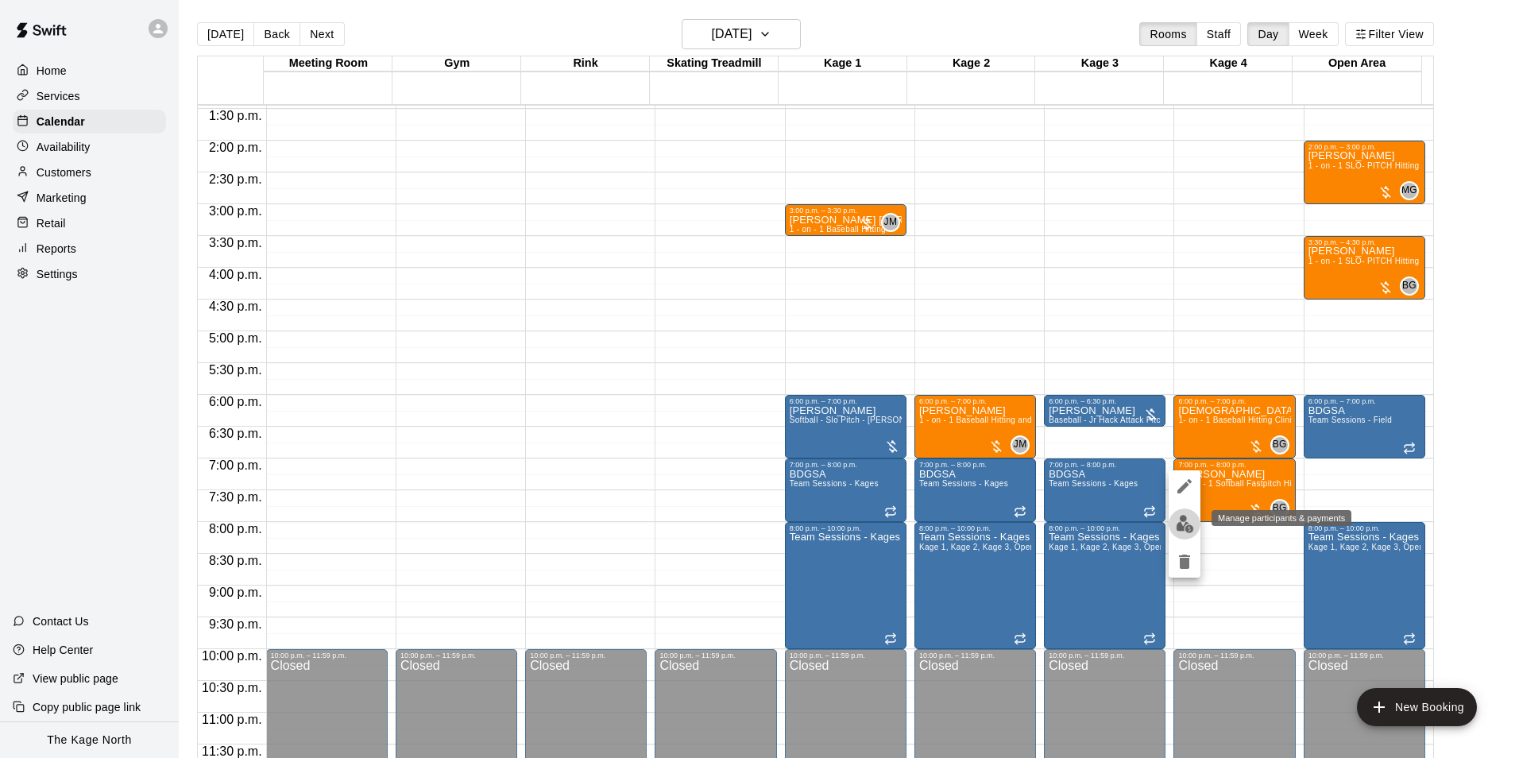
click at [1186, 523] on img "edit" at bounding box center [1185, 524] width 18 height 18
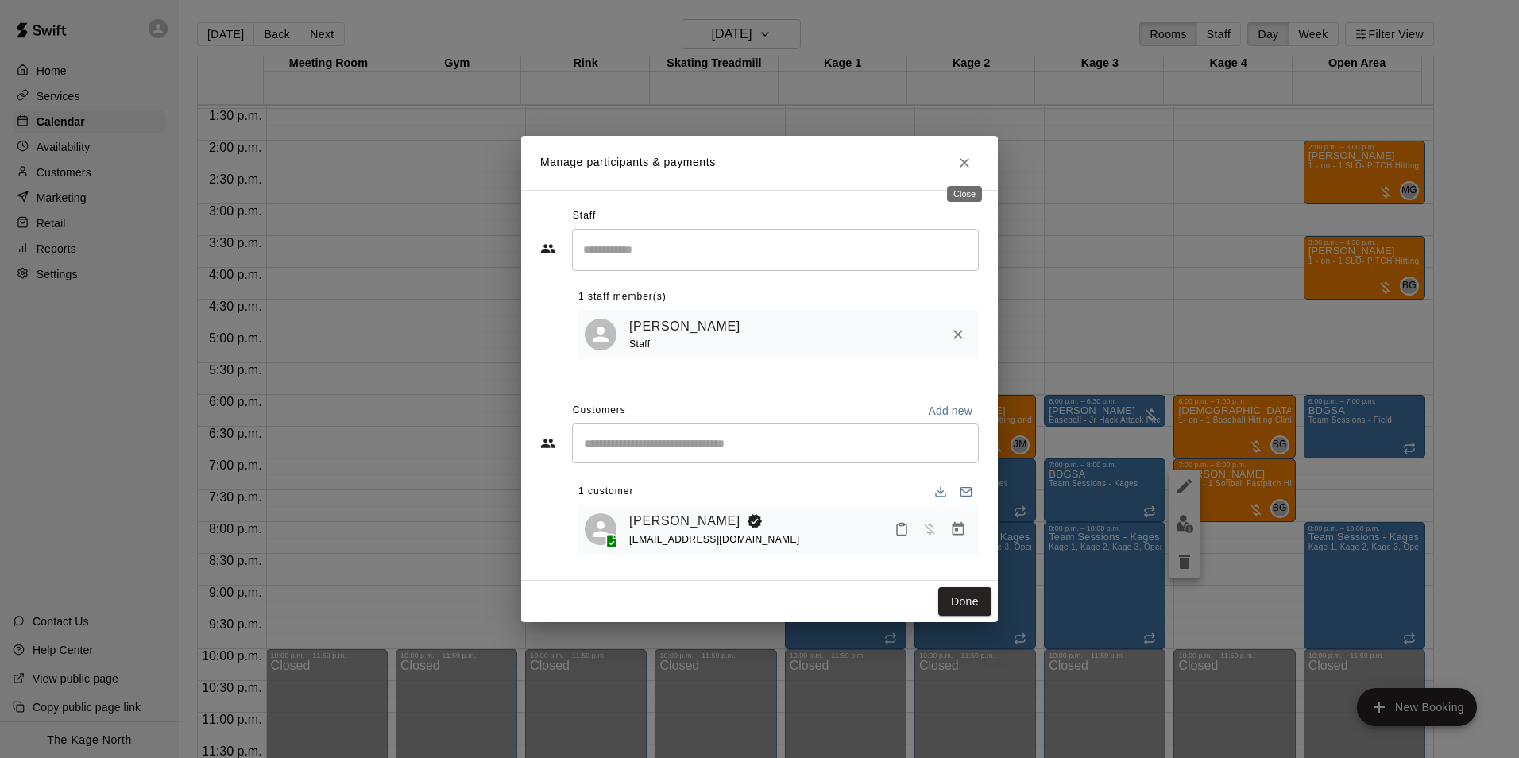
click at [960, 151] on button "Close" at bounding box center [964, 163] width 29 height 29
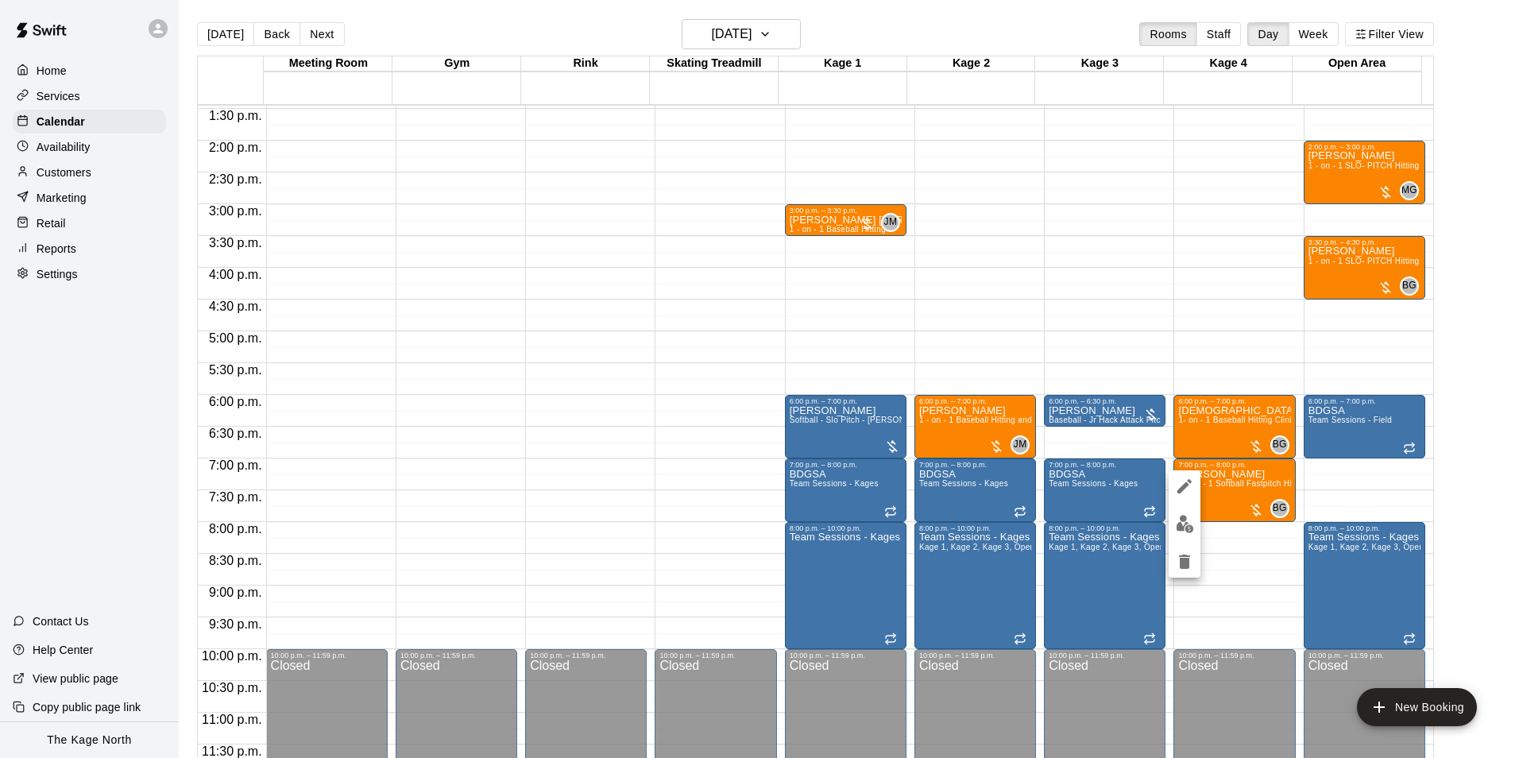
click at [1176, 490] on icon "edit" at bounding box center [1184, 486] width 19 height 19
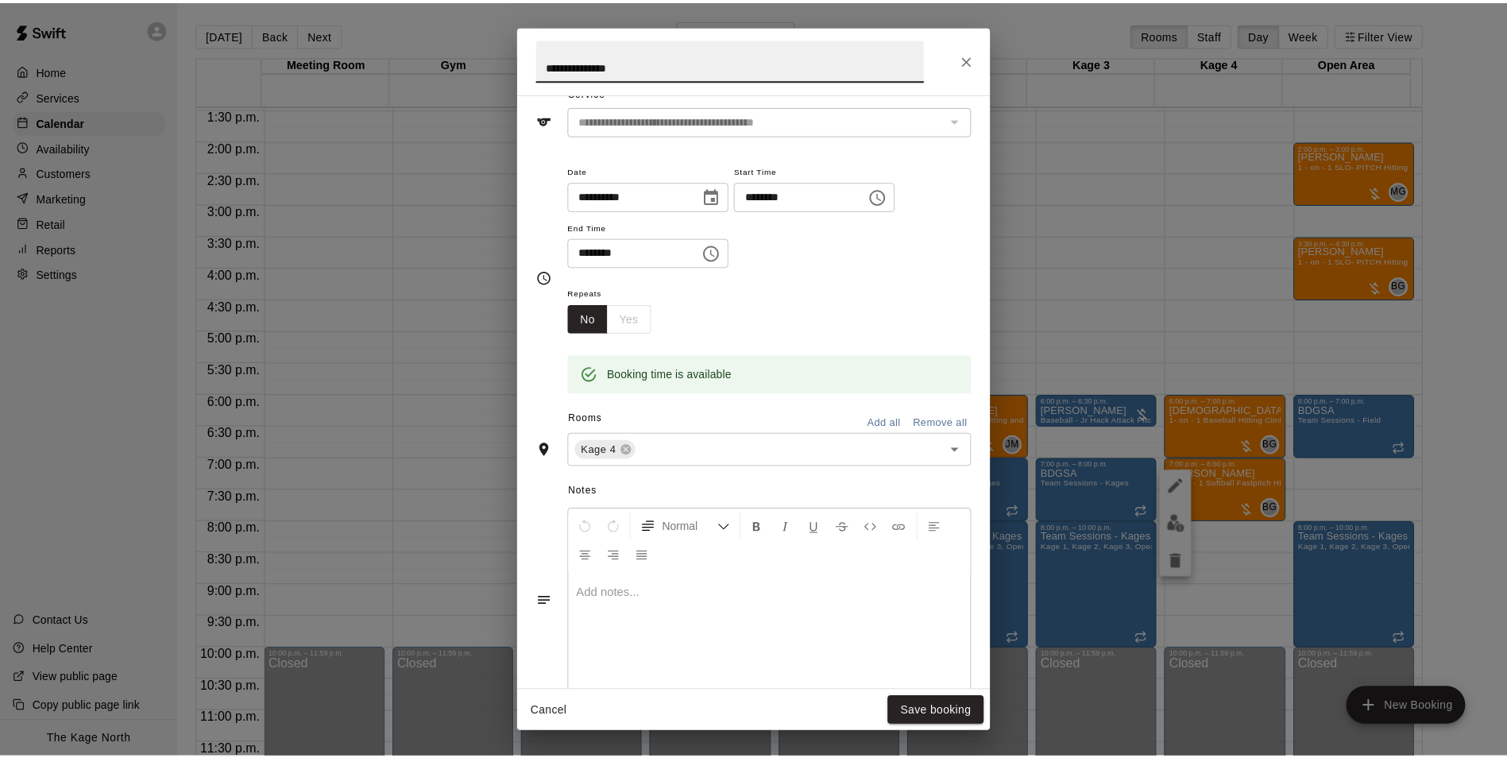
scroll to position [0, 0]
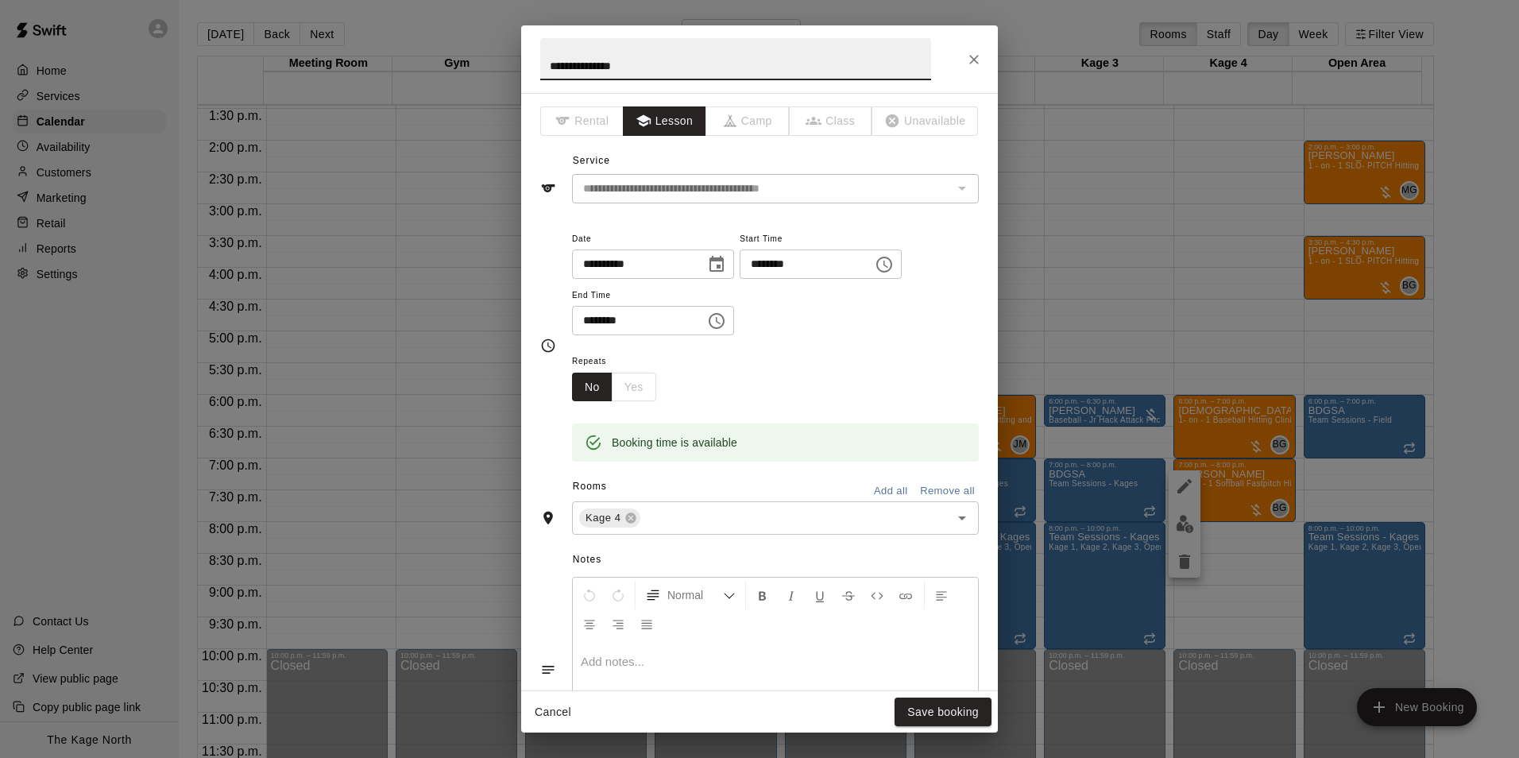
click at [971, 59] on icon "Close" at bounding box center [974, 60] width 16 height 16
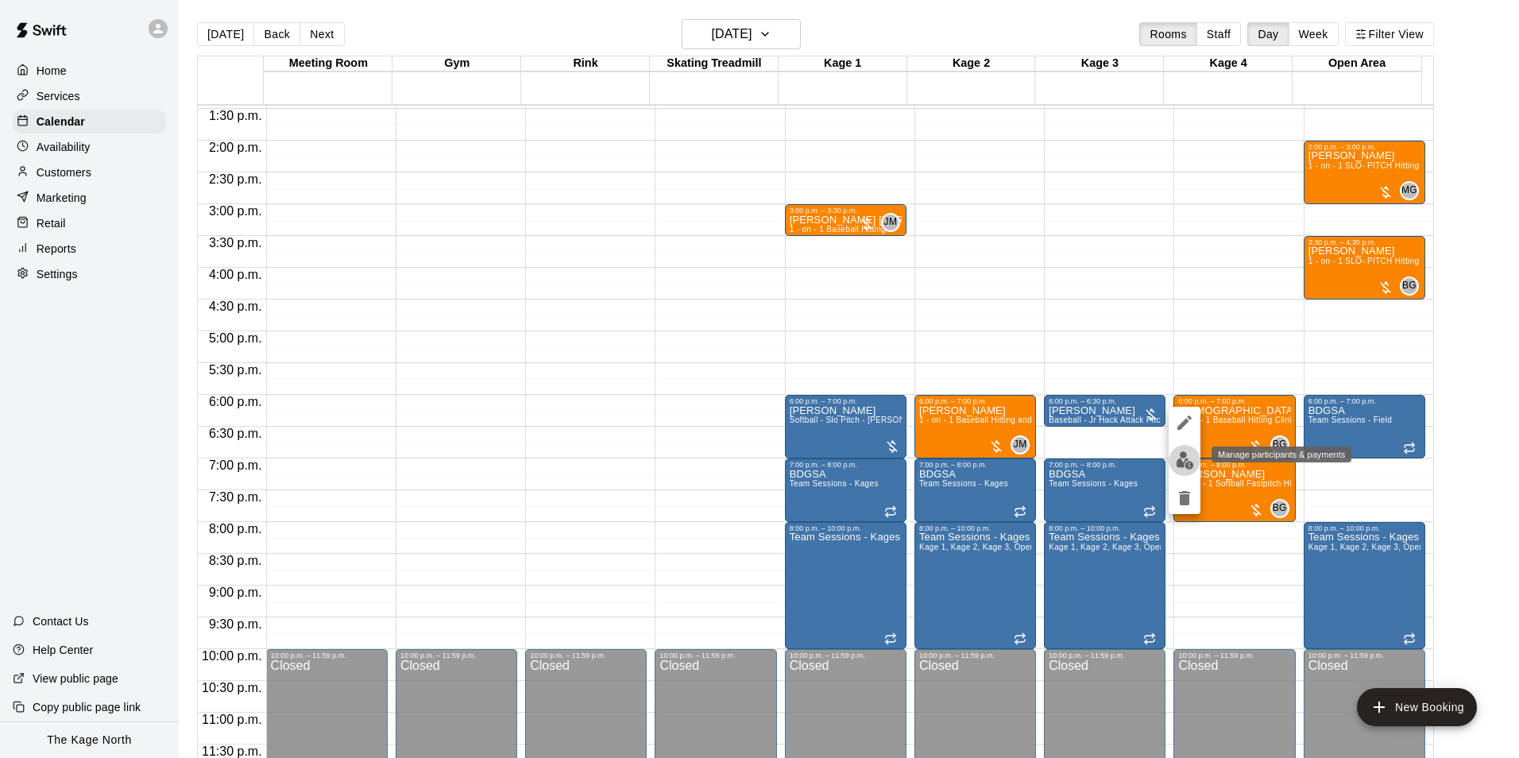
click at [1180, 460] on img "edit" at bounding box center [1185, 460] width 18 height 18
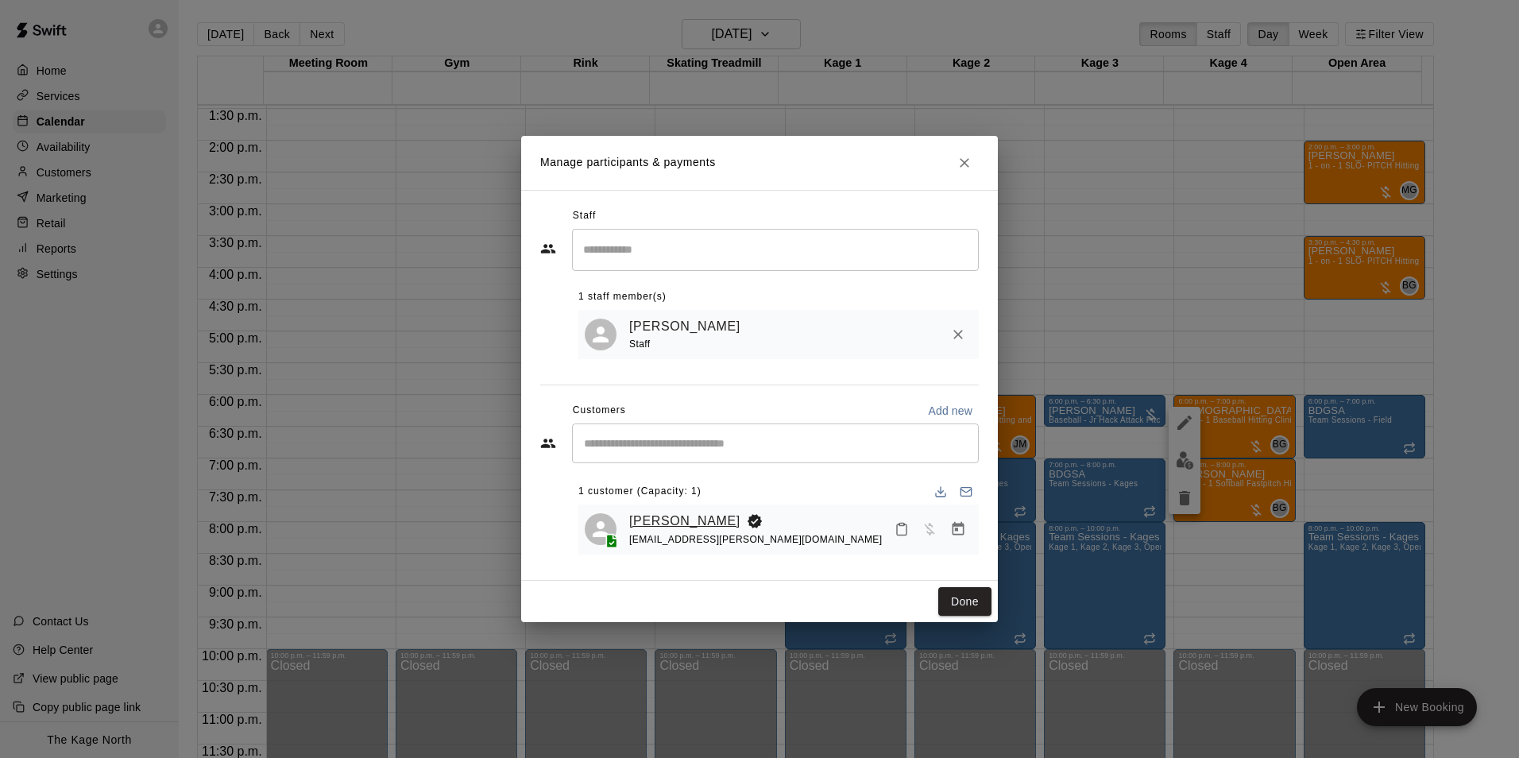
click at [672, 522] on link "[PERSON_NAME]" at bounding box center [684, 521] width 111 height 21
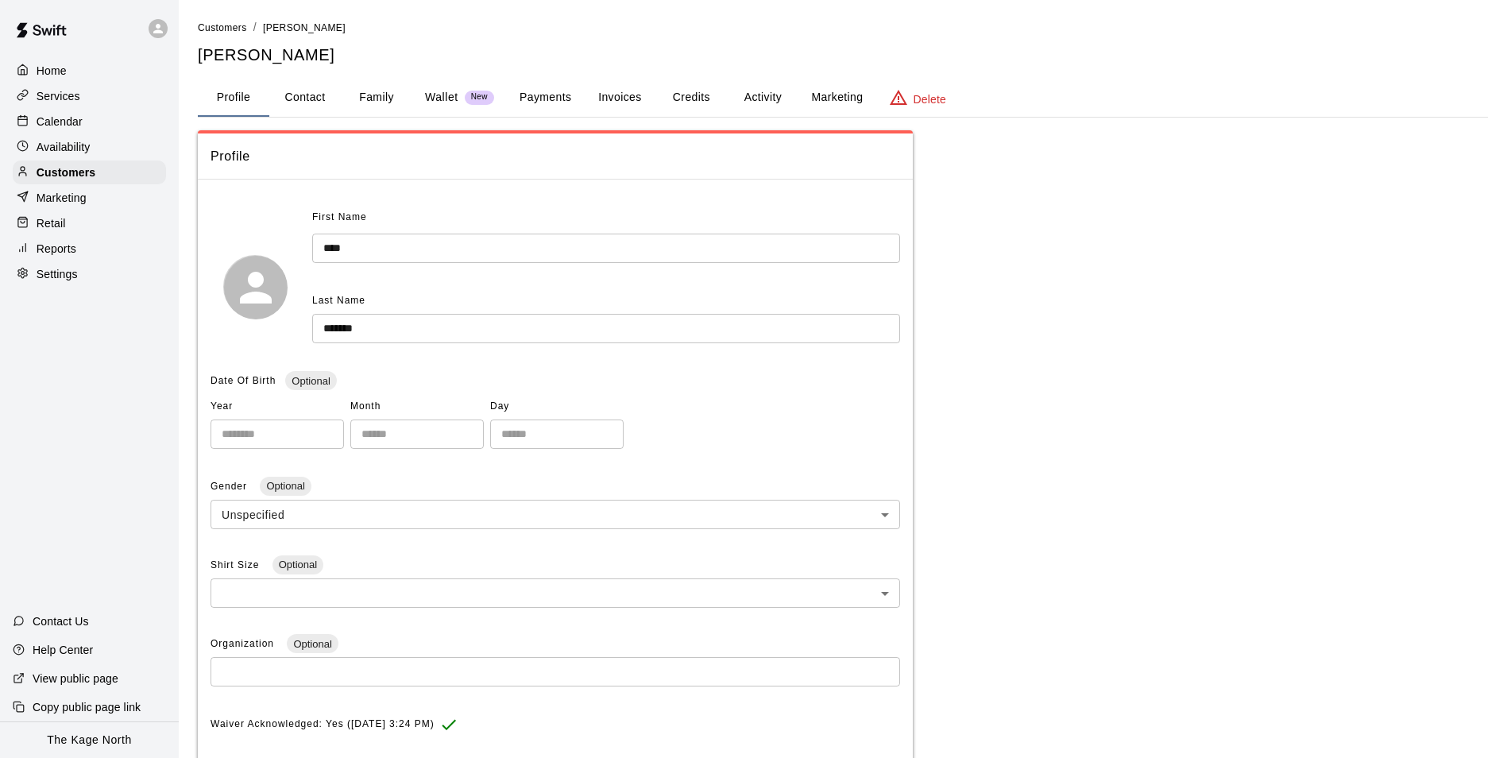
click at [758, 96] on button "Activity" at bounding box center [762, 98] width 71 height 38
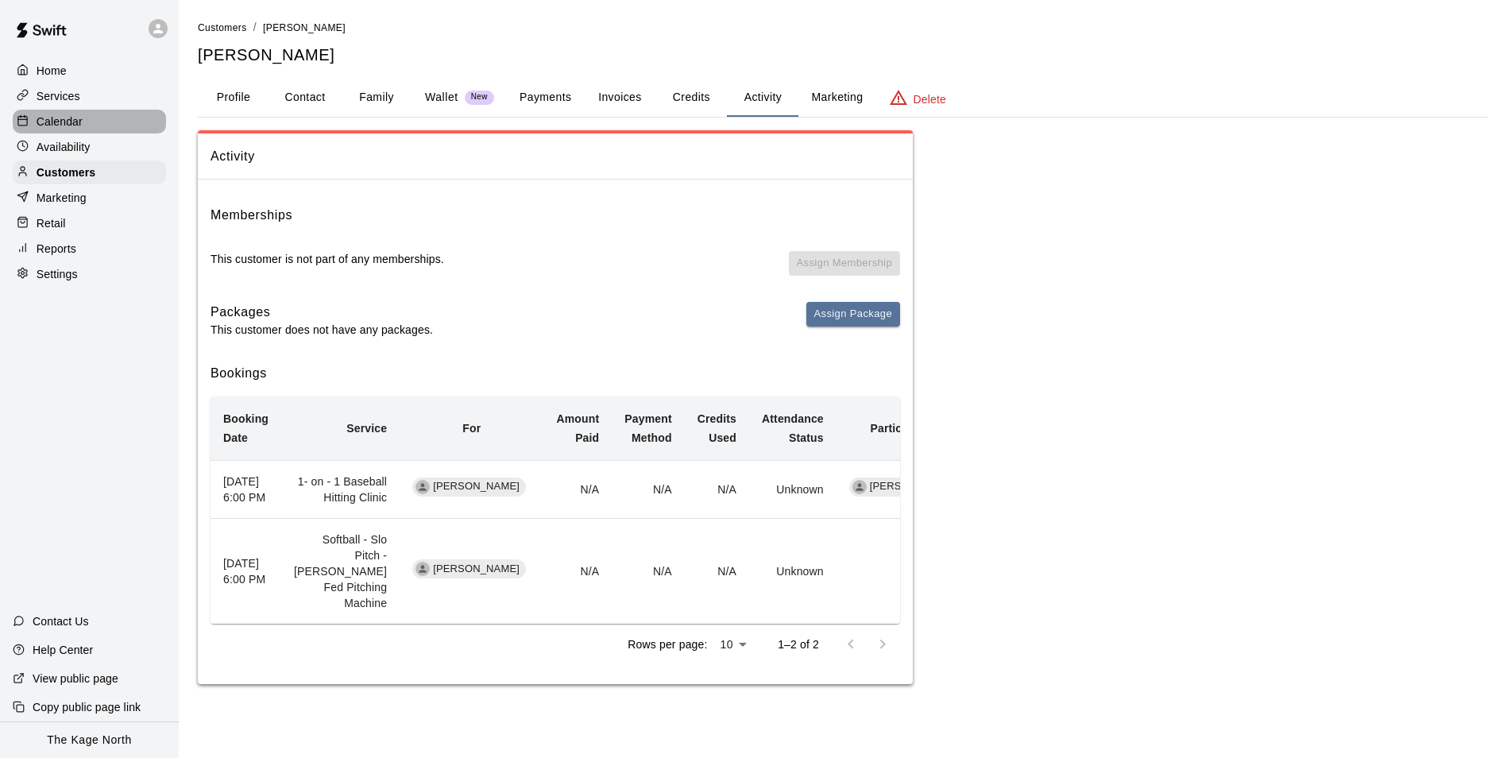
click at [48, 117] on p "Calendar" at bounding box center [60, 122] width 46 height 16
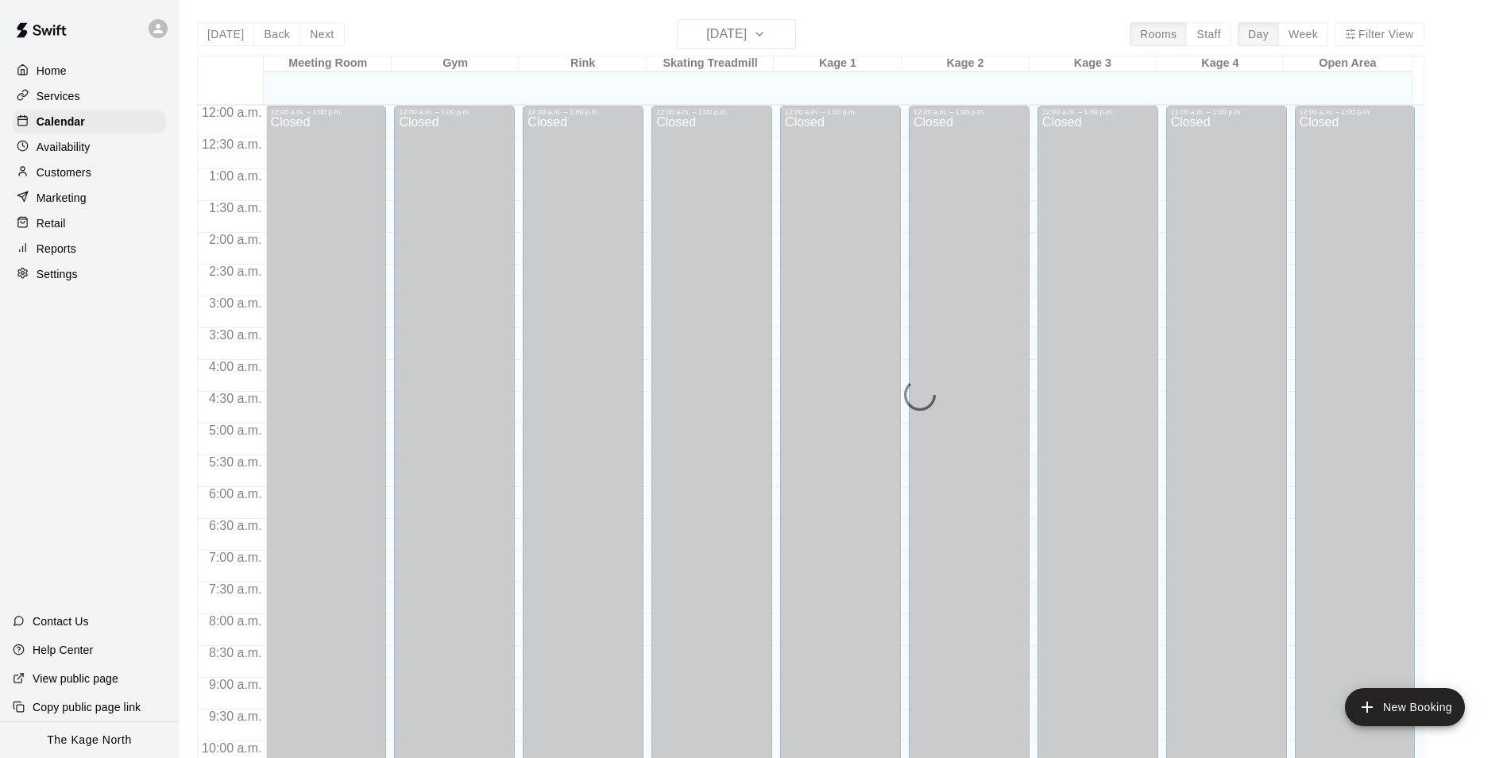
scroll to position [807, 0]
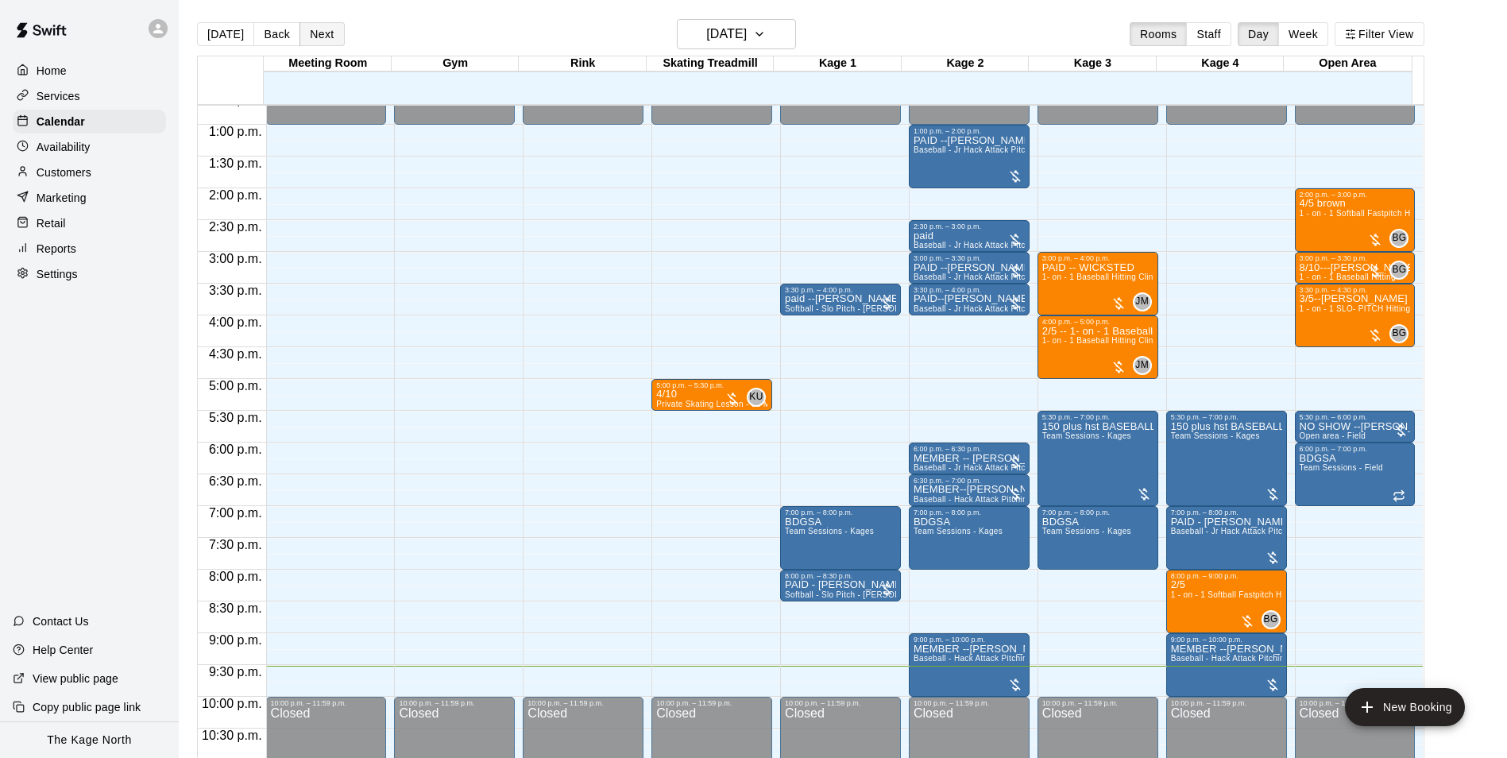
click at [327, 37] on button "Next" at bounding box center [321, 34] width 44 height 24
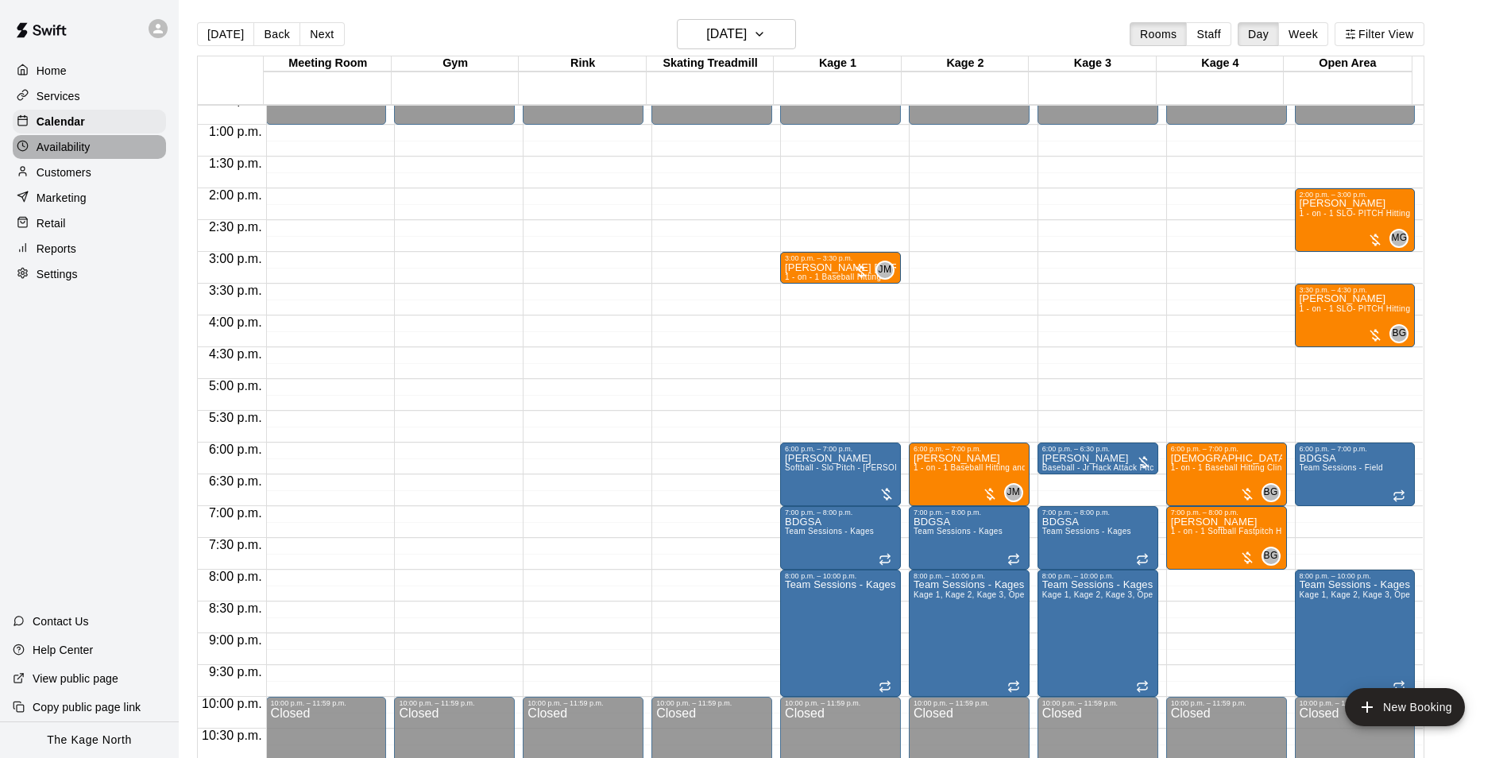
click at [88, 159] on div "Availability" at bounding box center [89, 147] width 153 height 24
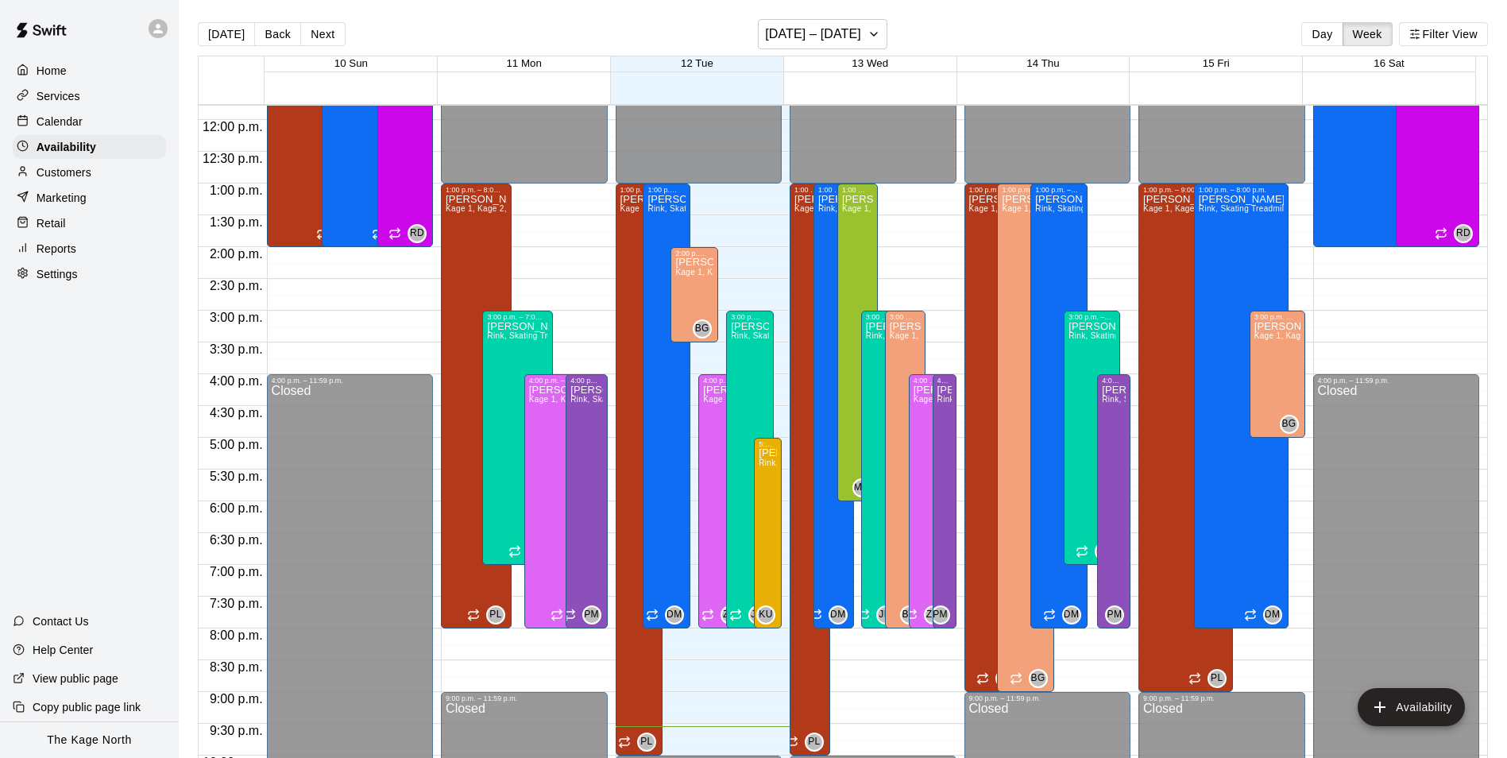
scroll to position [776, 0]
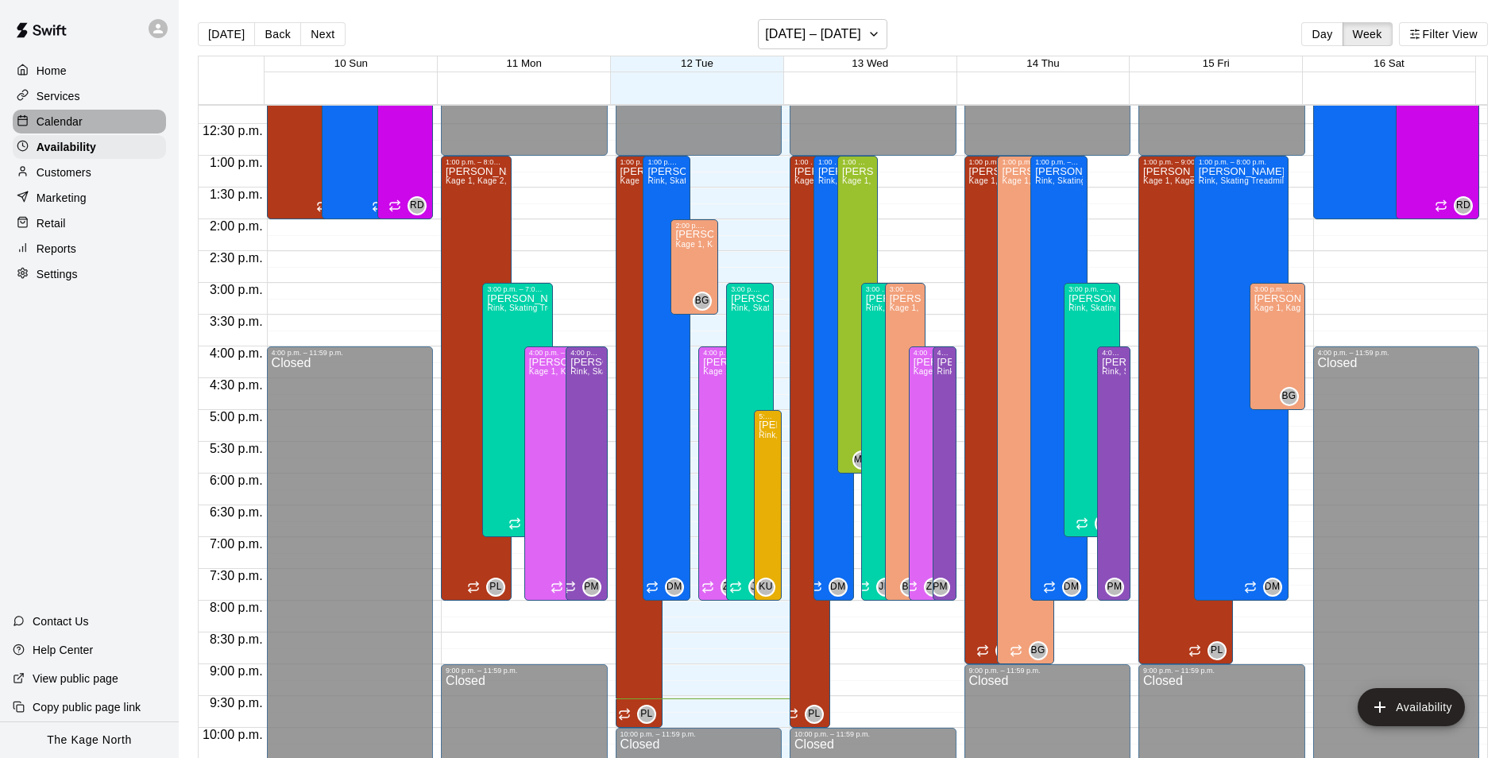
click at [64, 129] on p "Calendar" at bounding box center [60, 122] width 46 height 16
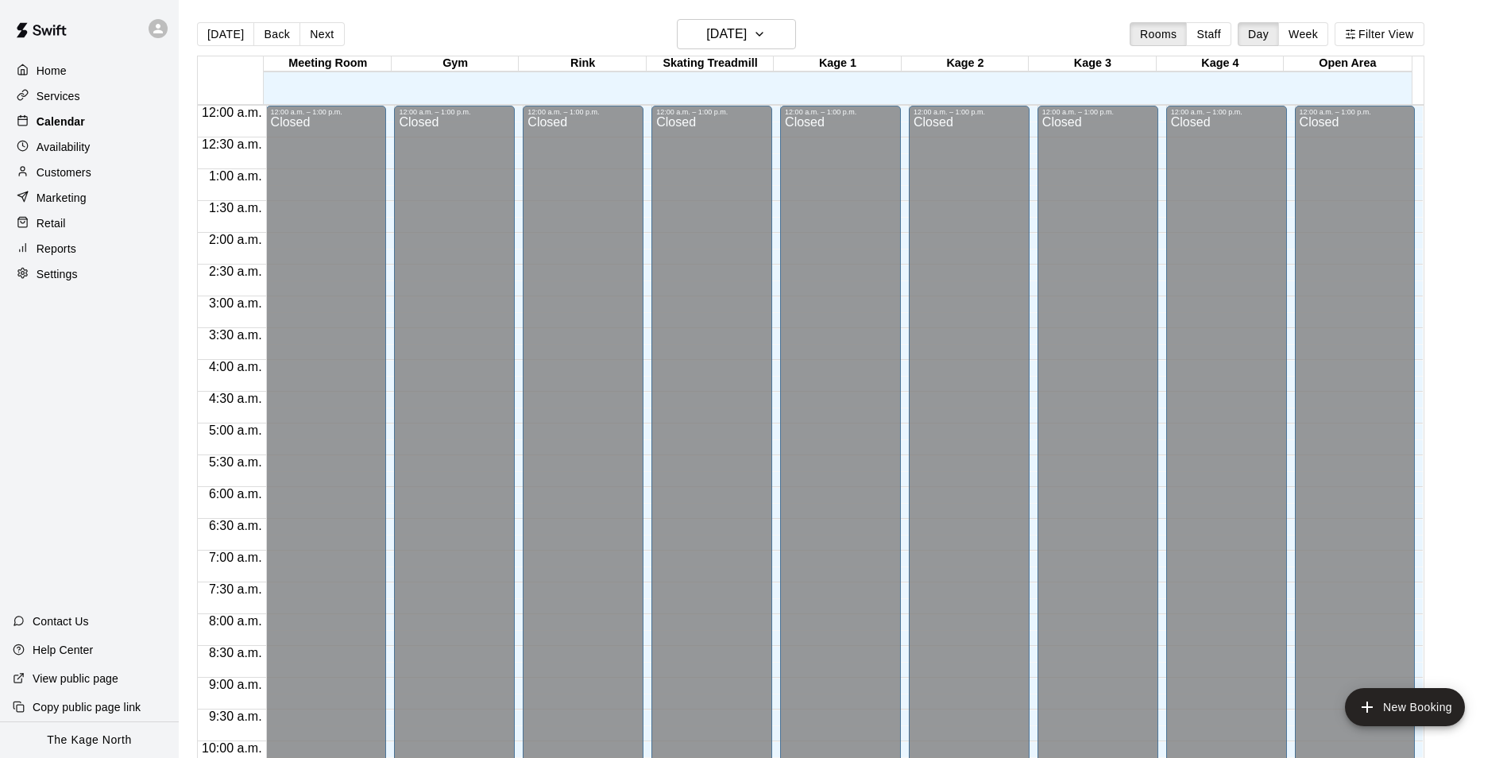
scroll to position [807, 0]
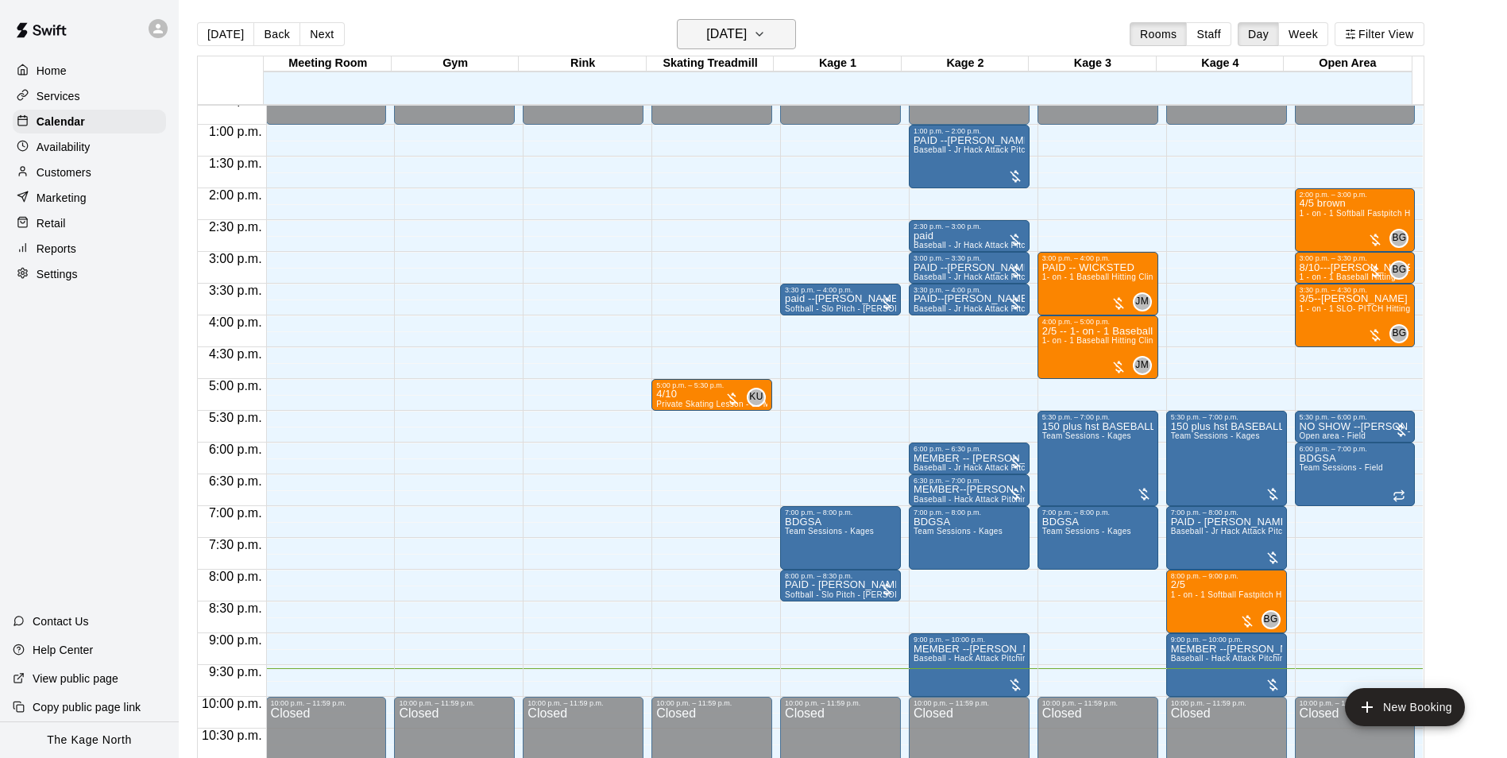
click at [747, 42] on h6 "[DATE]" at bounding box center [726, 34] width 41 height 22
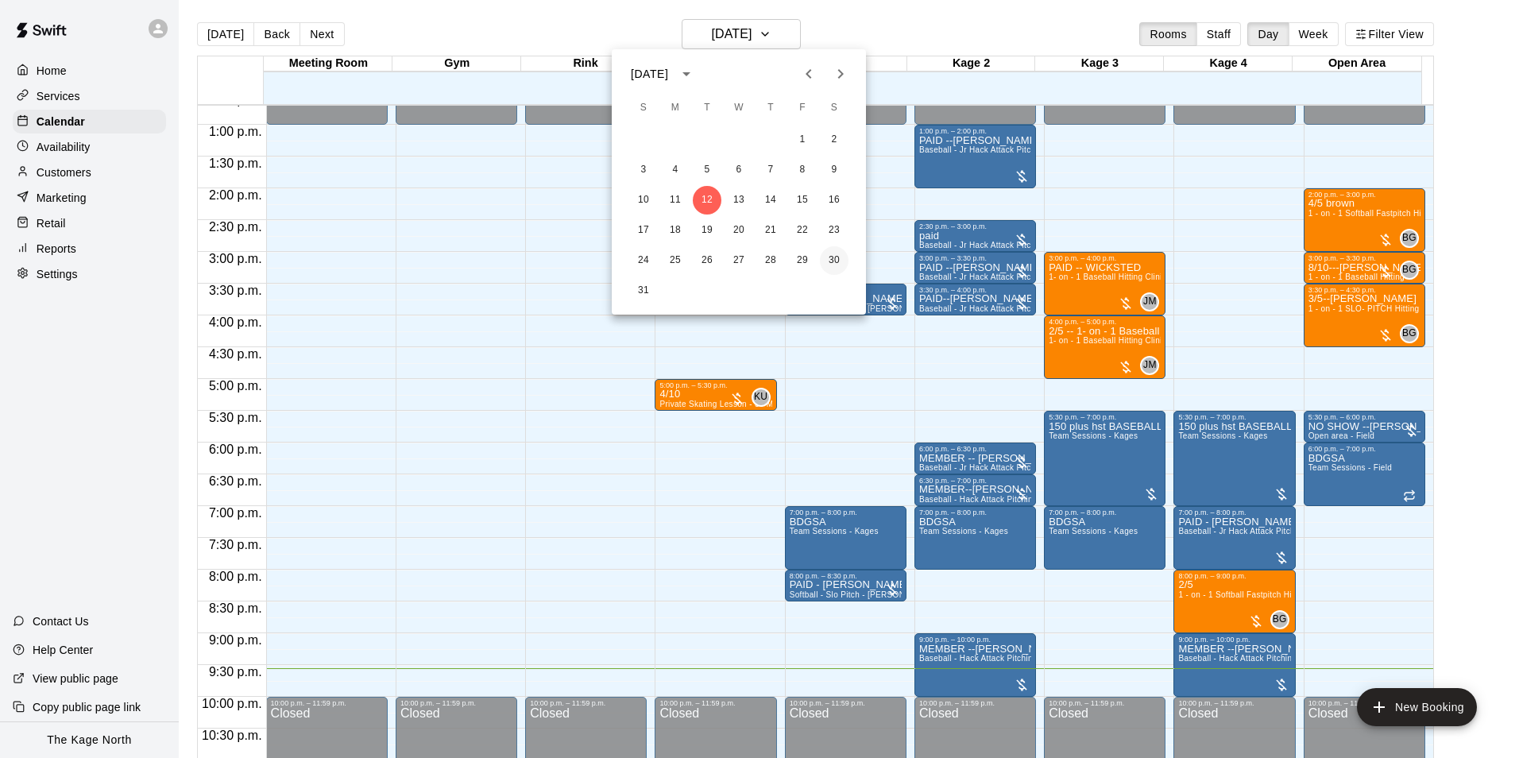
click at [832, 256] on button "30" at bounding box center [834, 260] width 29 height 29
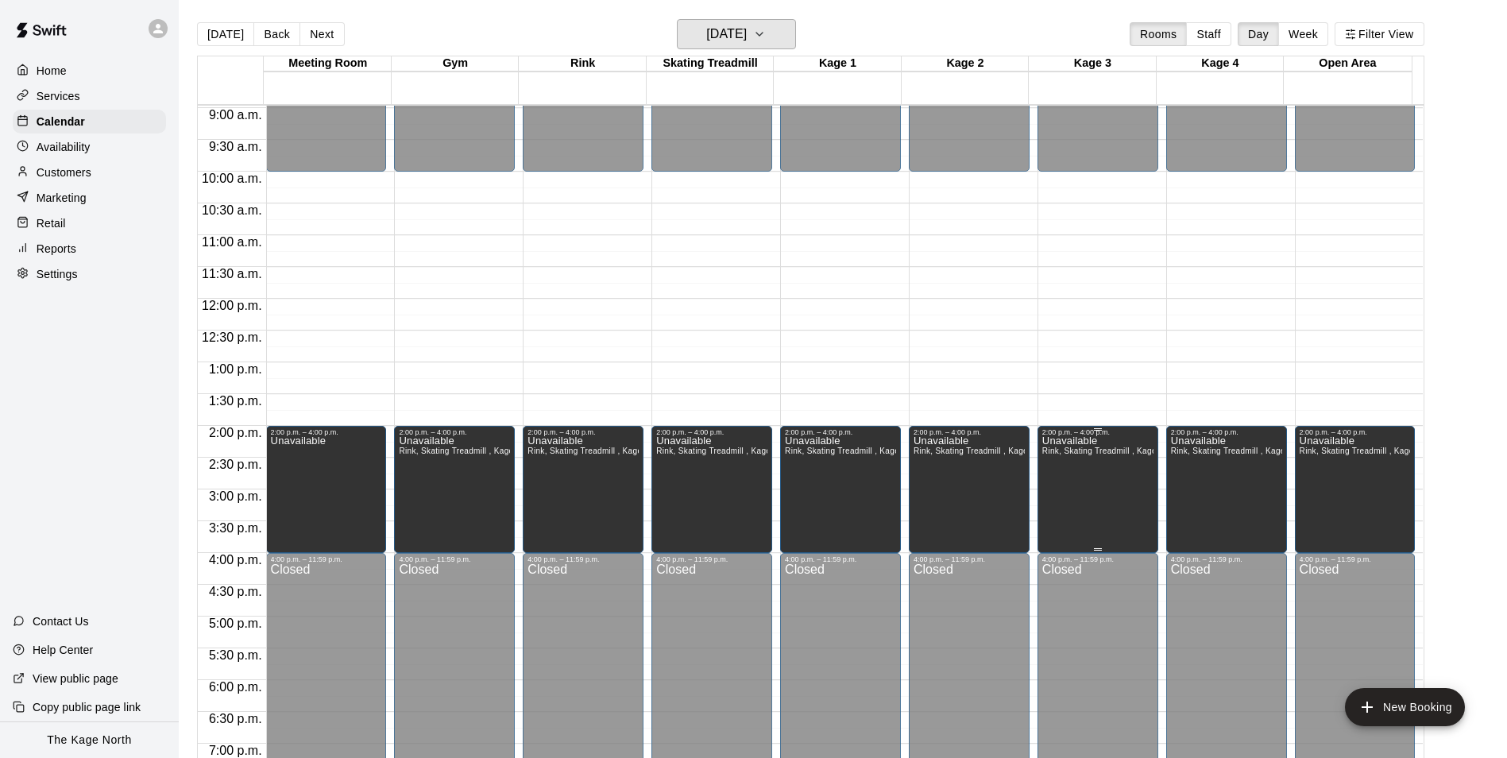
scroll to position [569, 0]
click at [80, 120] on p "Calendar" at bounding box center [61, 122] width 48 height 16
click at [780, 43] on button "[DATE]" at bounding box center [736, 34] width 119 height 30
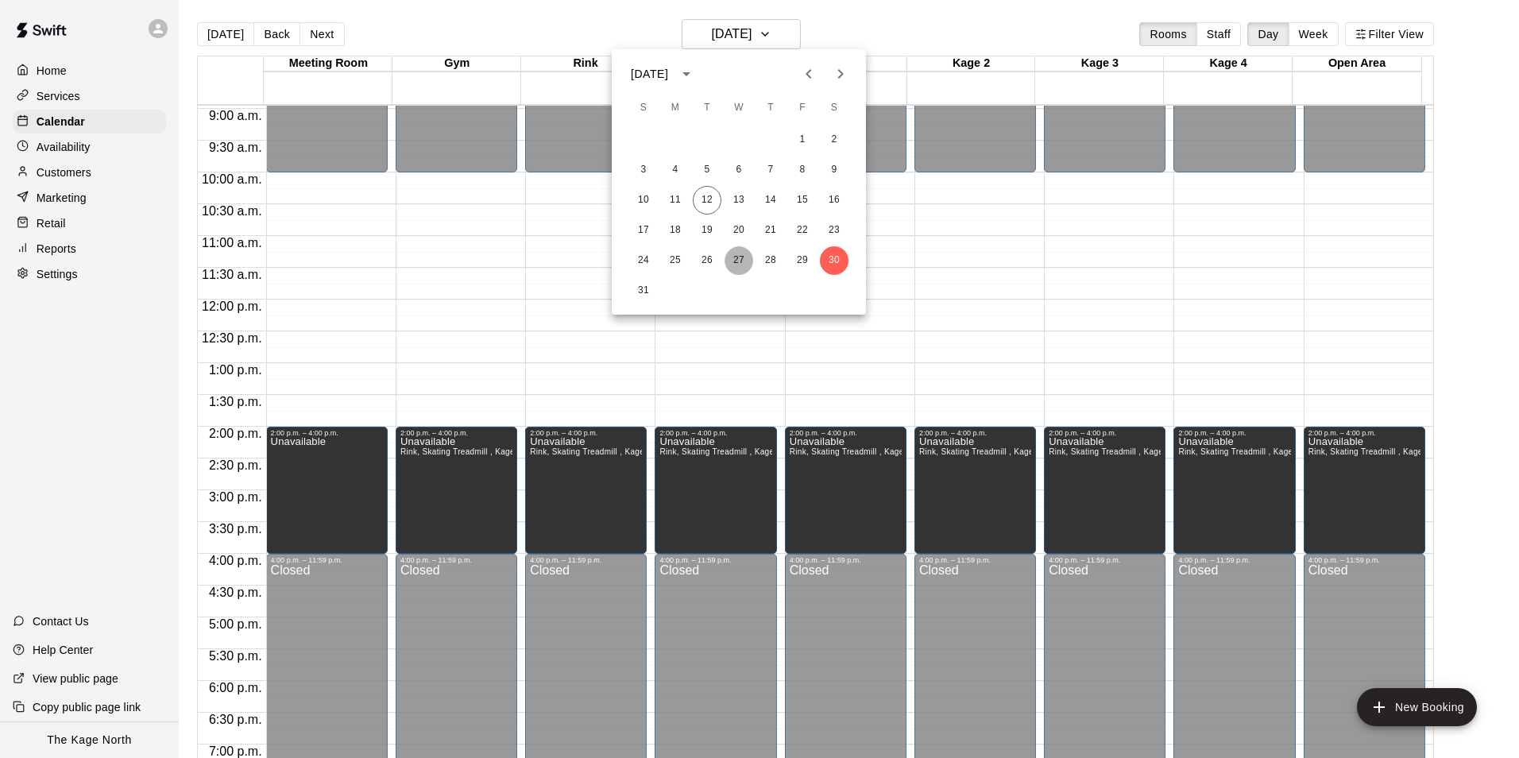
click at [742, 263] on button "27" at bounding box center [738, 260] width 29 height 29
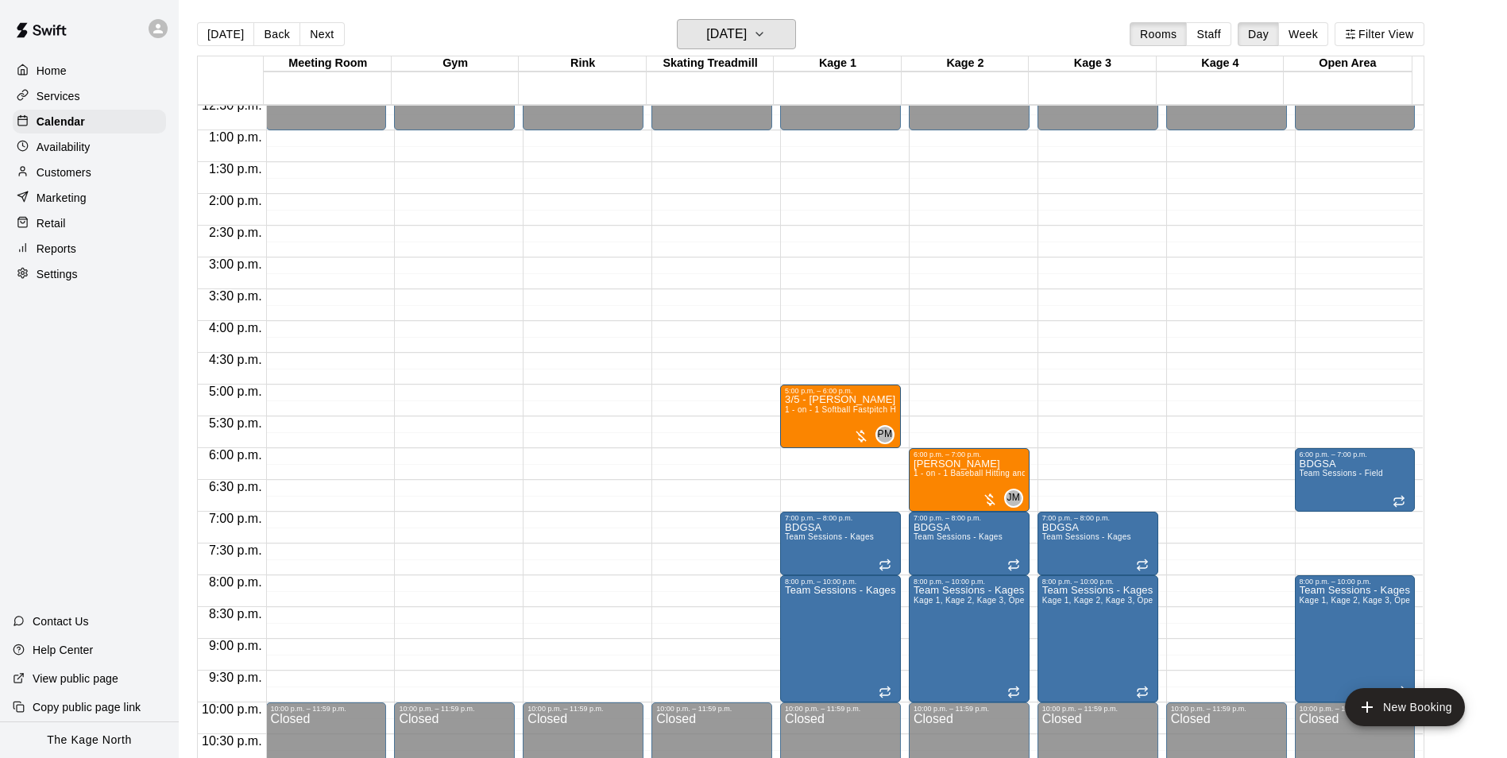
scroll to position [807, 0]
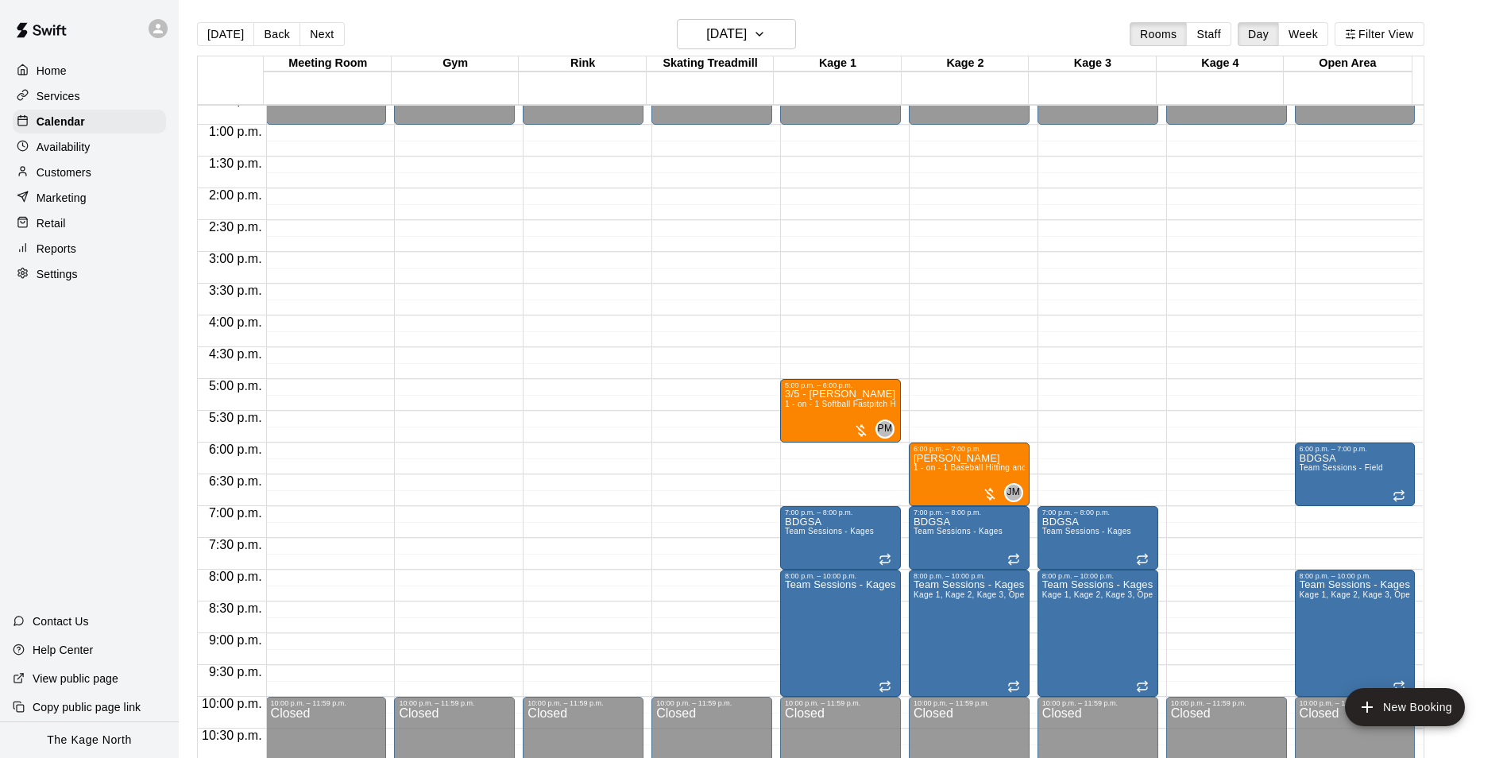
click at [64, 155] on p "Availability" at bounding box center [64, 147] width 54 height 16
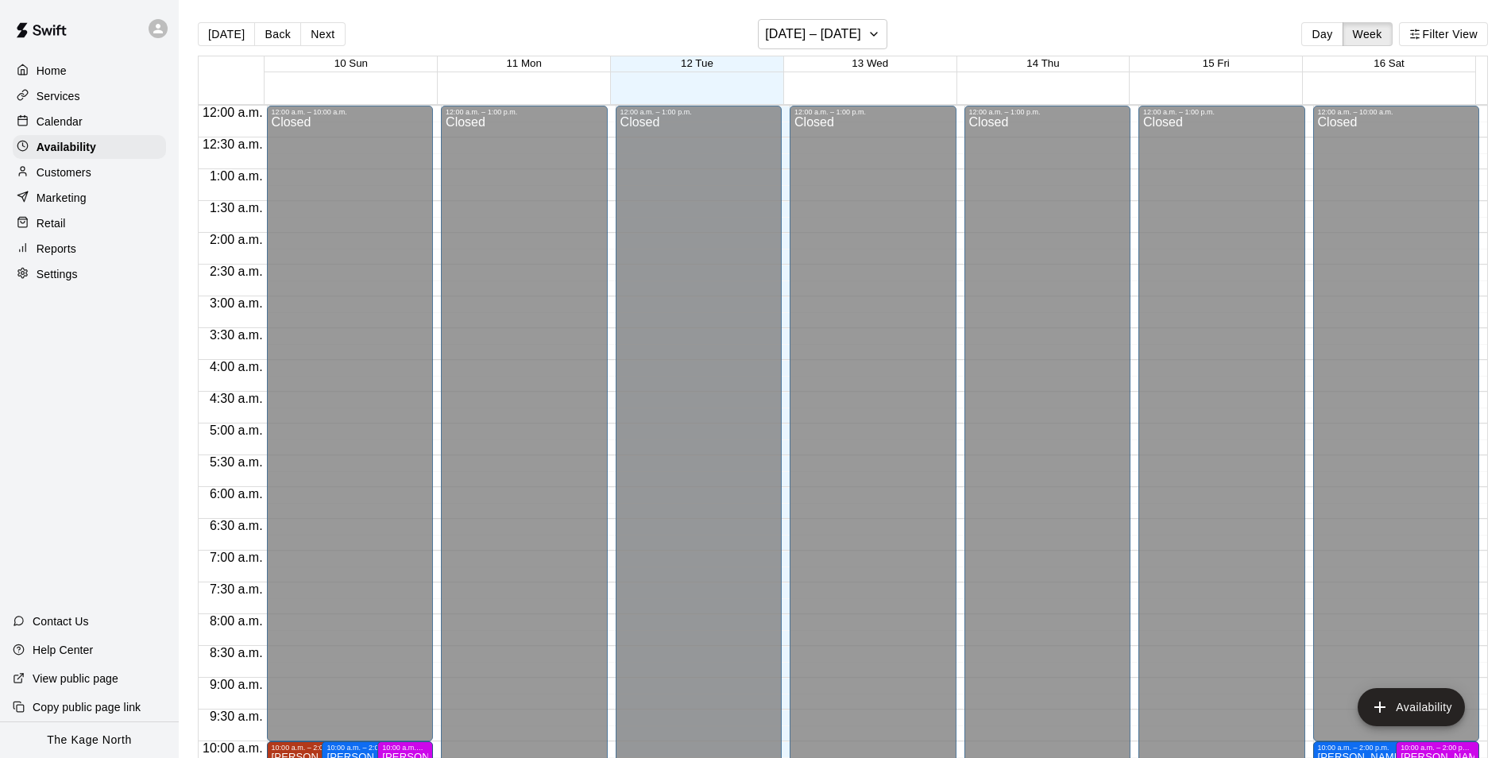
scroll to position [855, 0]
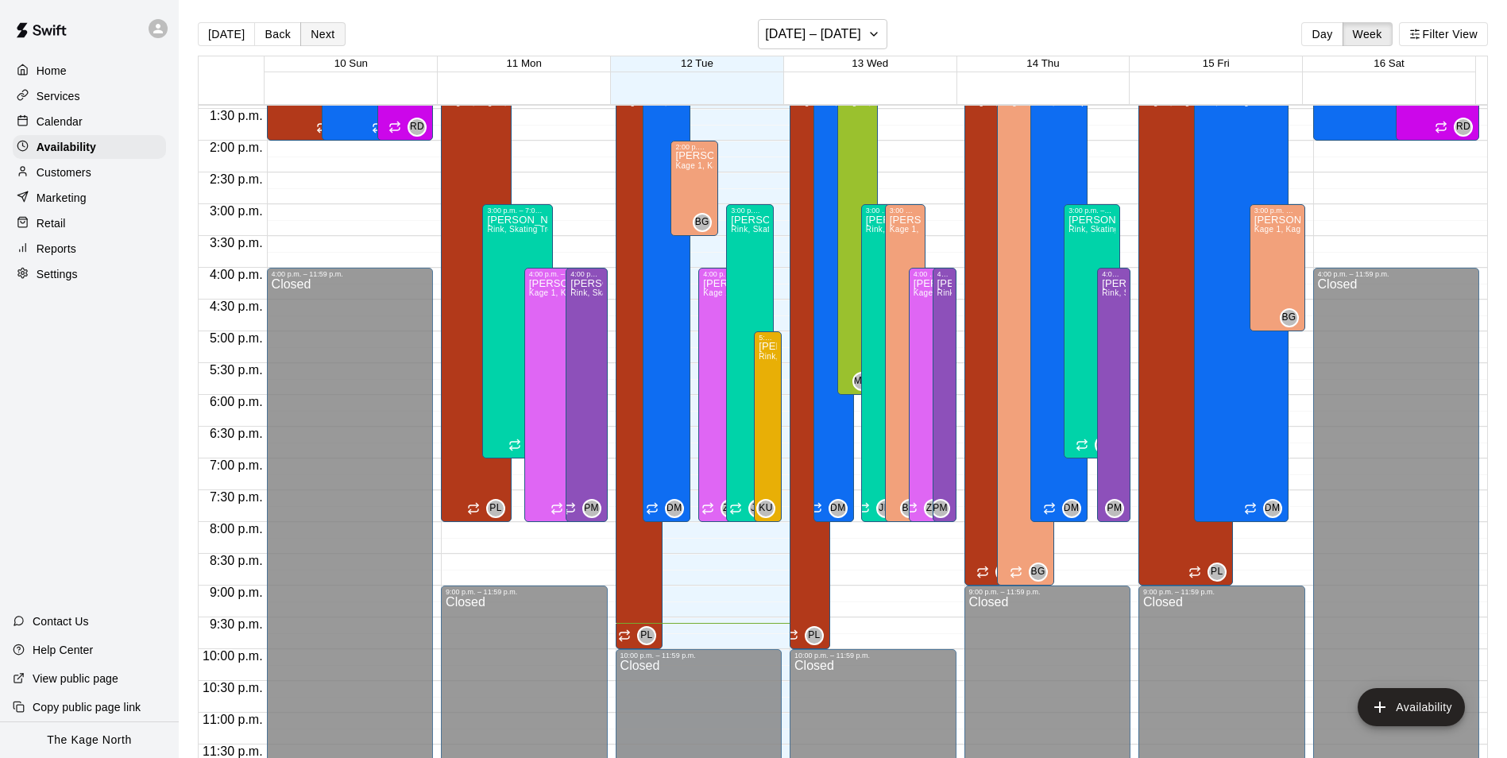
click at [326, 31] on button "Next" at bounding box center [322, 34] width 44 height 24
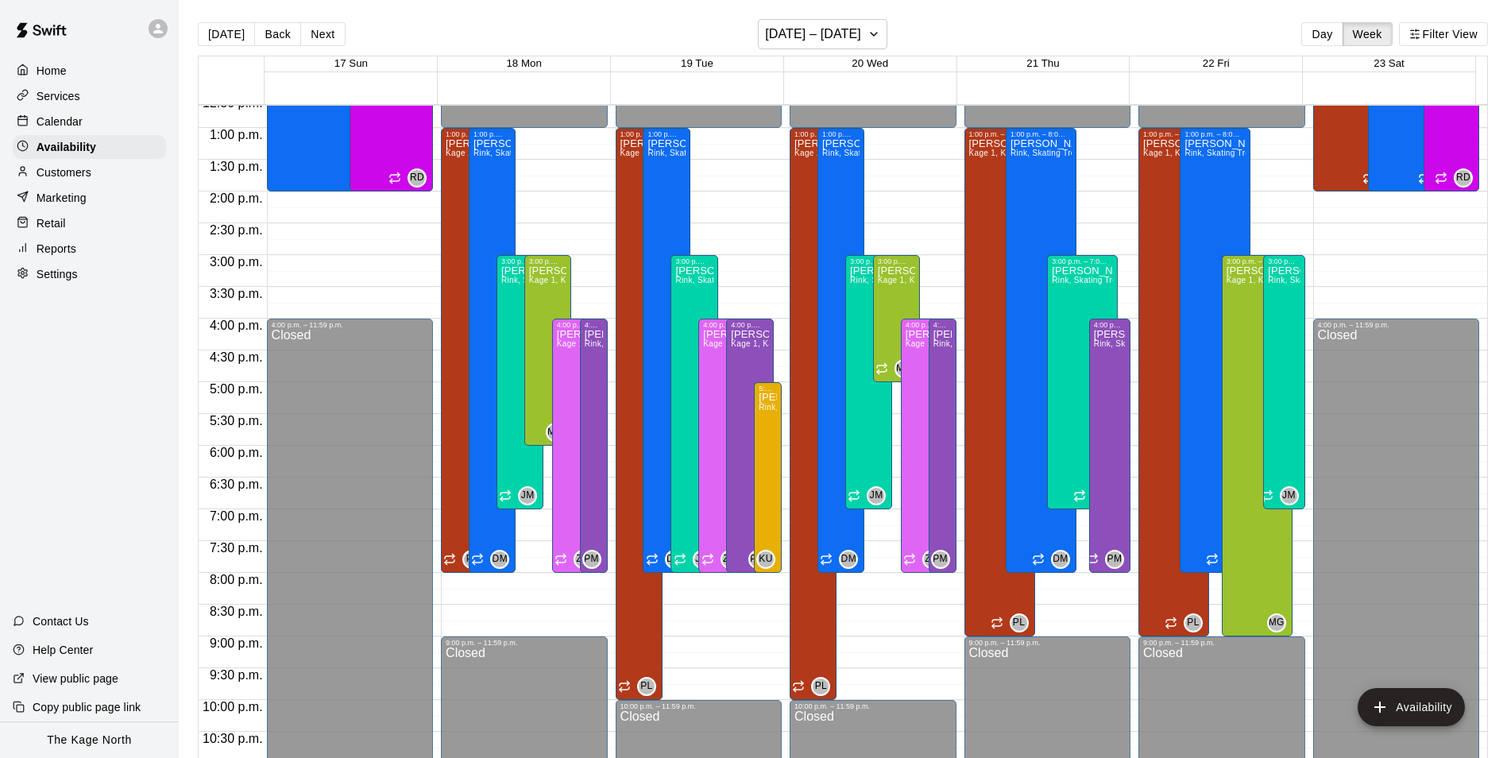
scroll to position [776, 0]
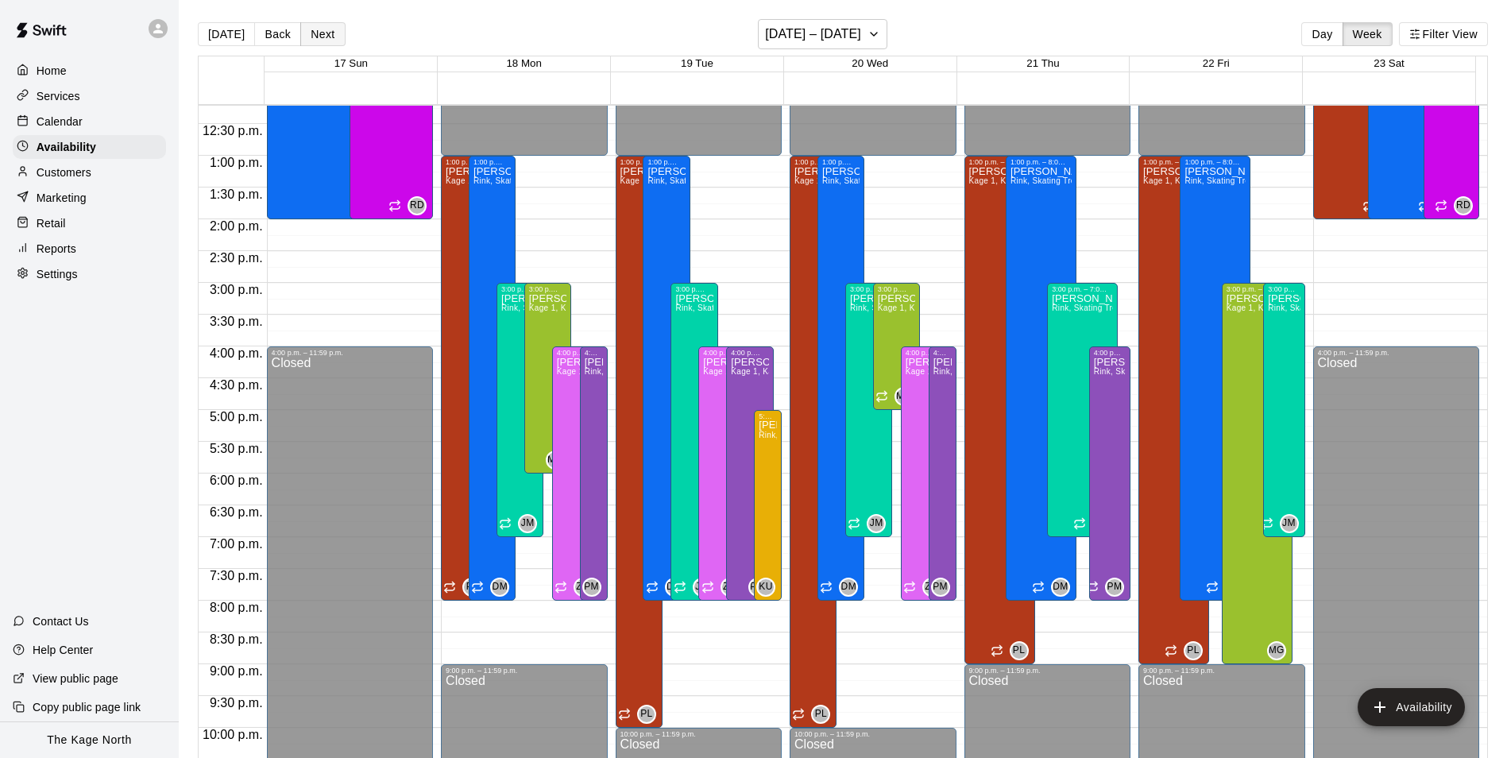
click at [328, 35] on button "Next" at bounding box center [322, 34] width 44 height 24
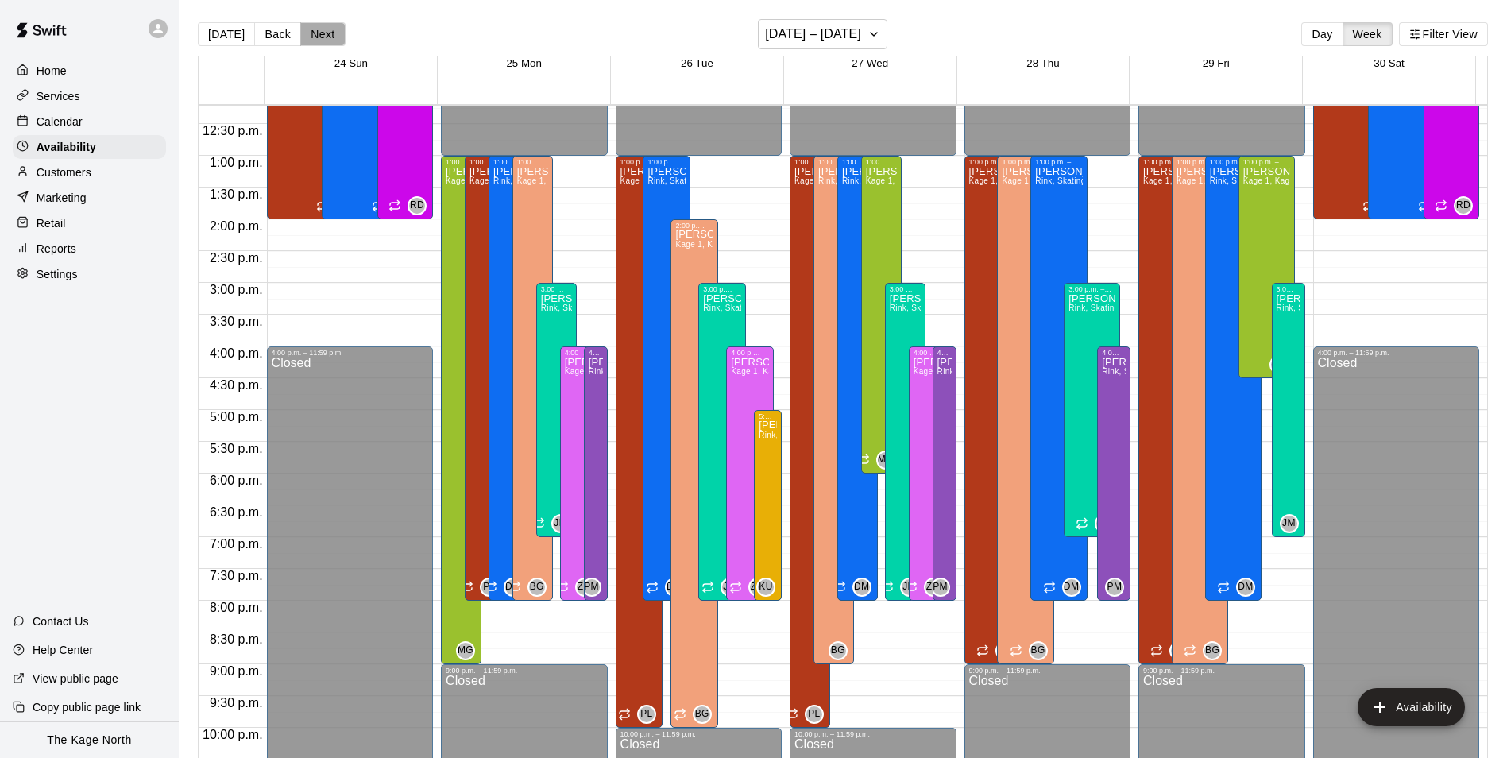
click at [319, 33] on button "Next" at bounding box center [322, 34] width 44 height 24
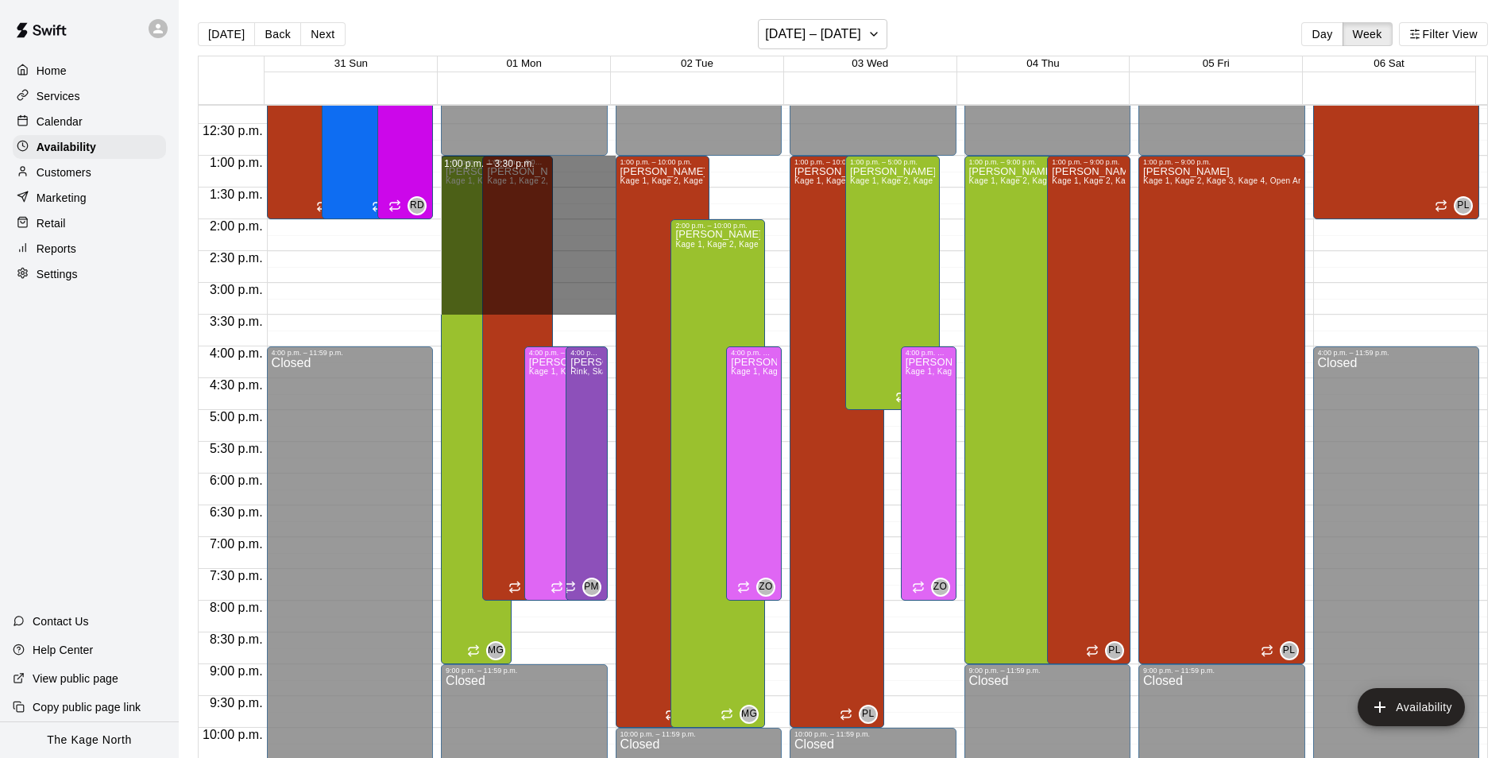
drag, startPoint x: 575, startPoint y: 160, endPoint x: 580, endPoint y: 307, distance: 147.8
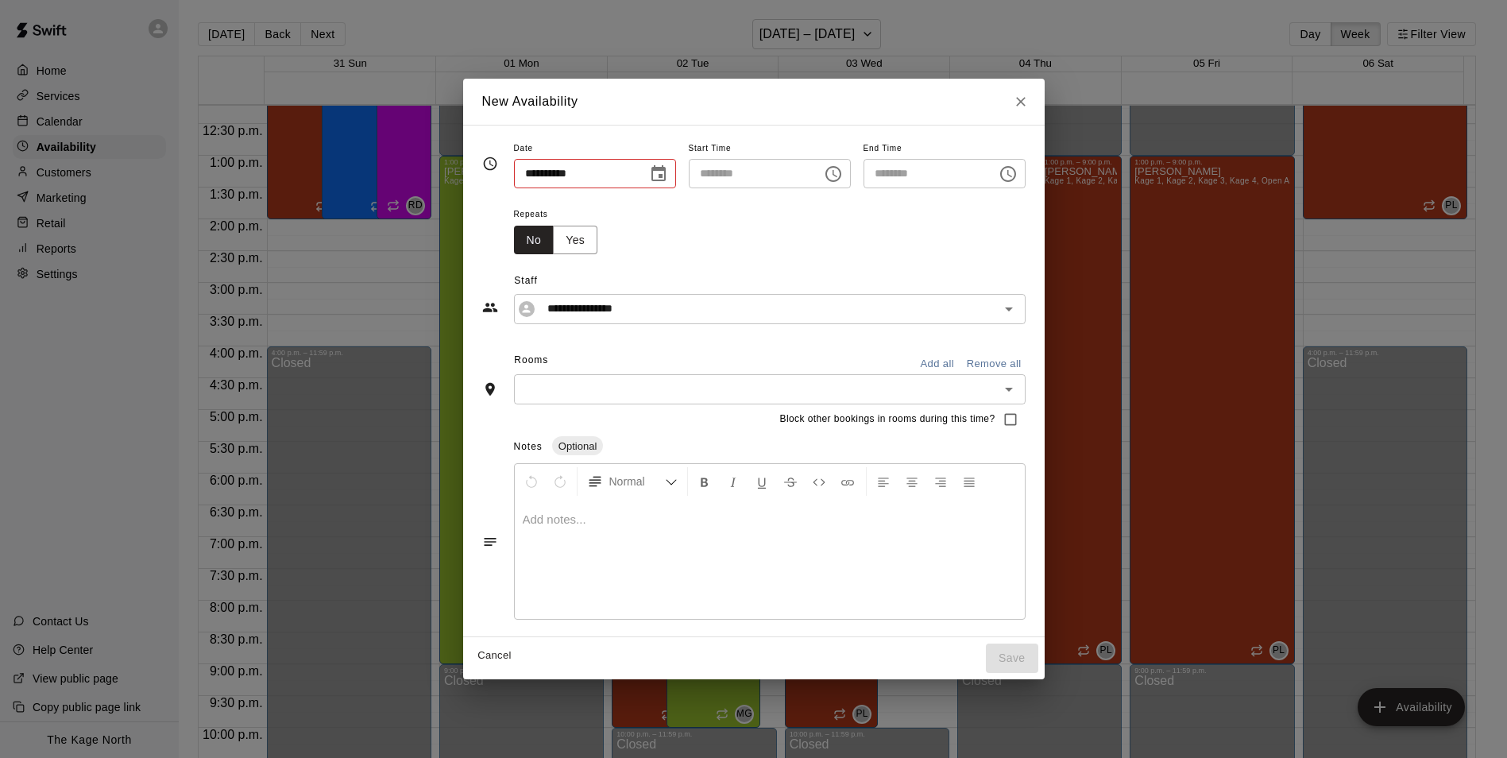
type input "**********"
type input "********"
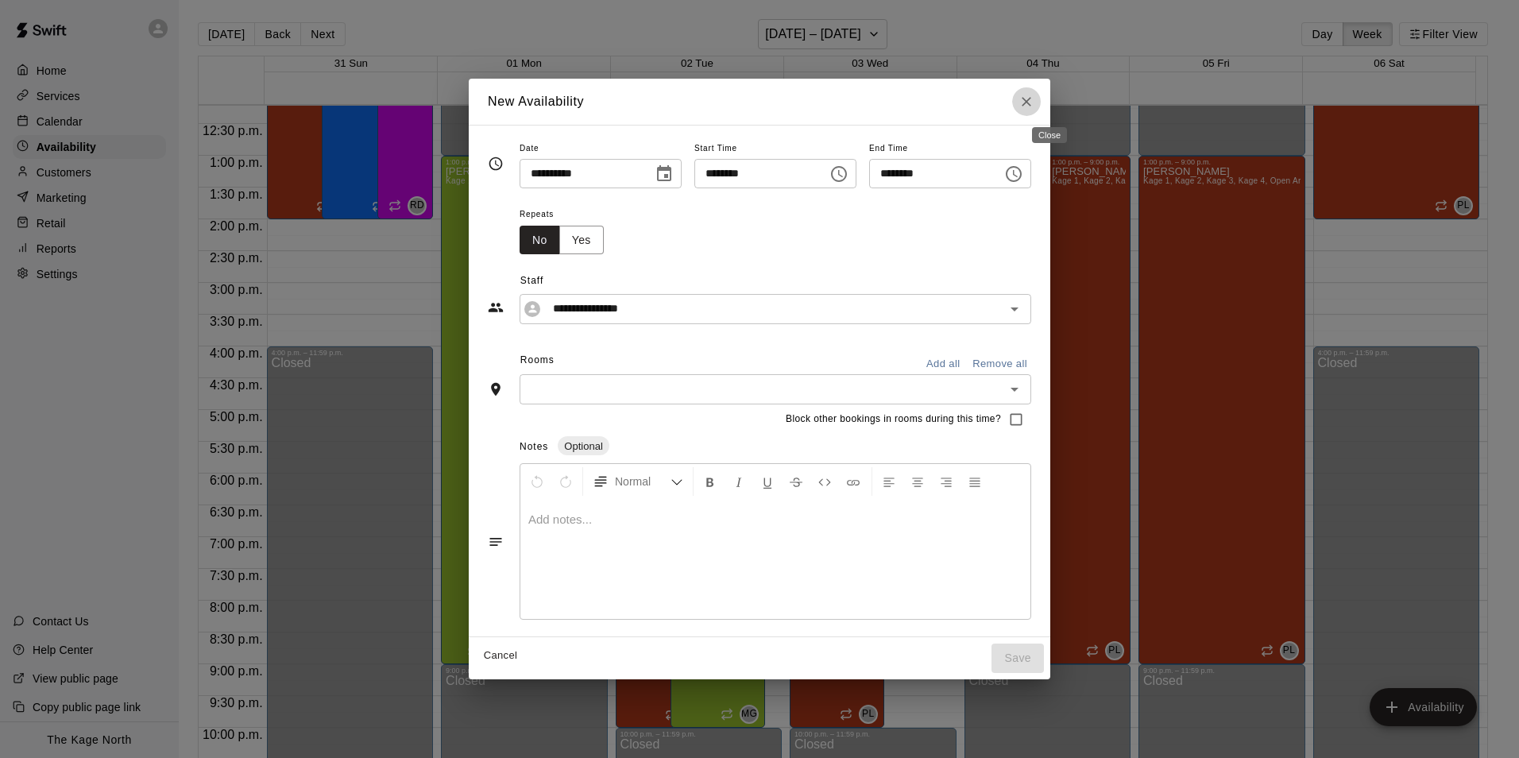
click at [1034, 105] on icon "Close" at bounding box center [1026, 102] width 16 height 16
type input "**********"
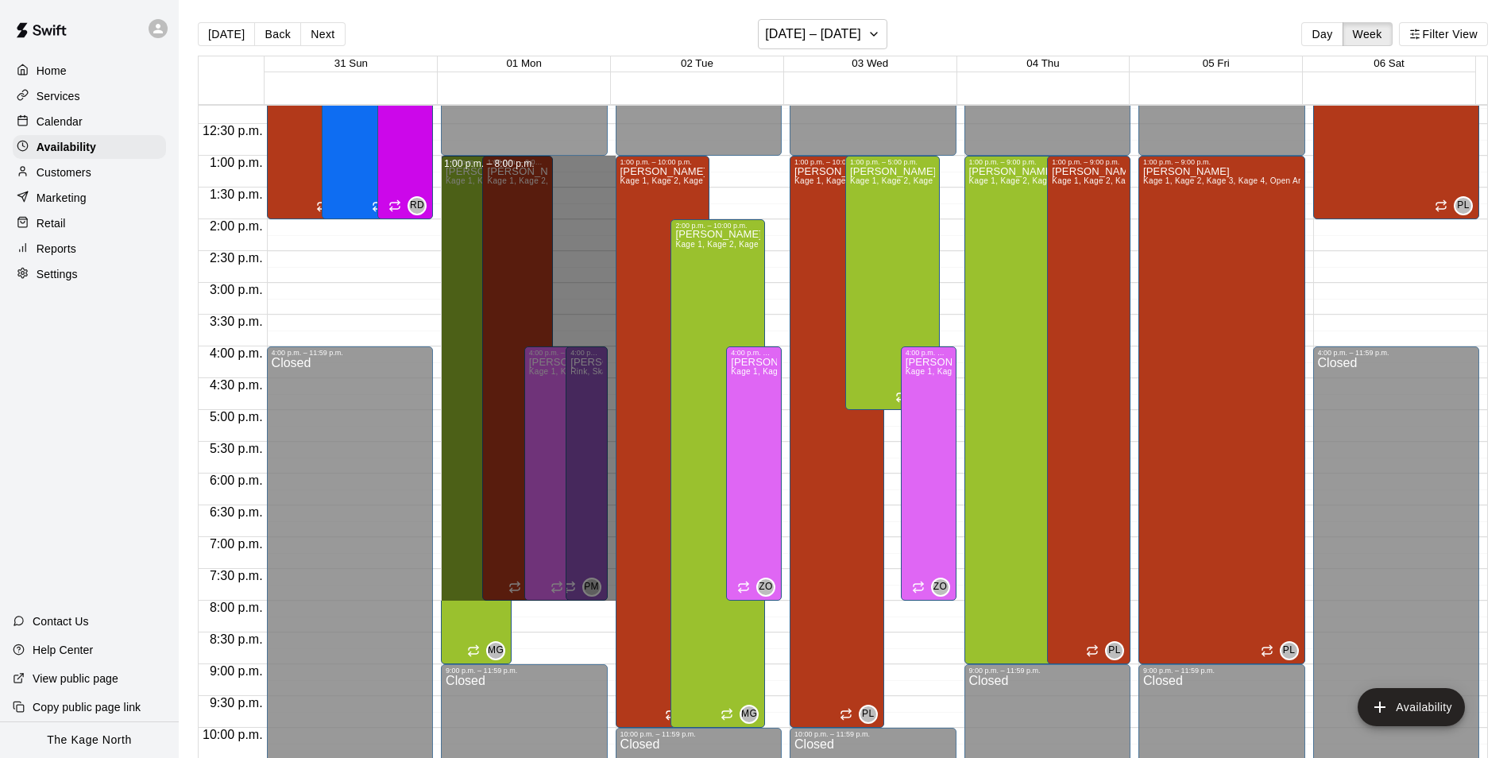
drag, startPoint x: 570, startPoint y: 161, endPoint x: 586, endPoint y: 587, distance: 426.1
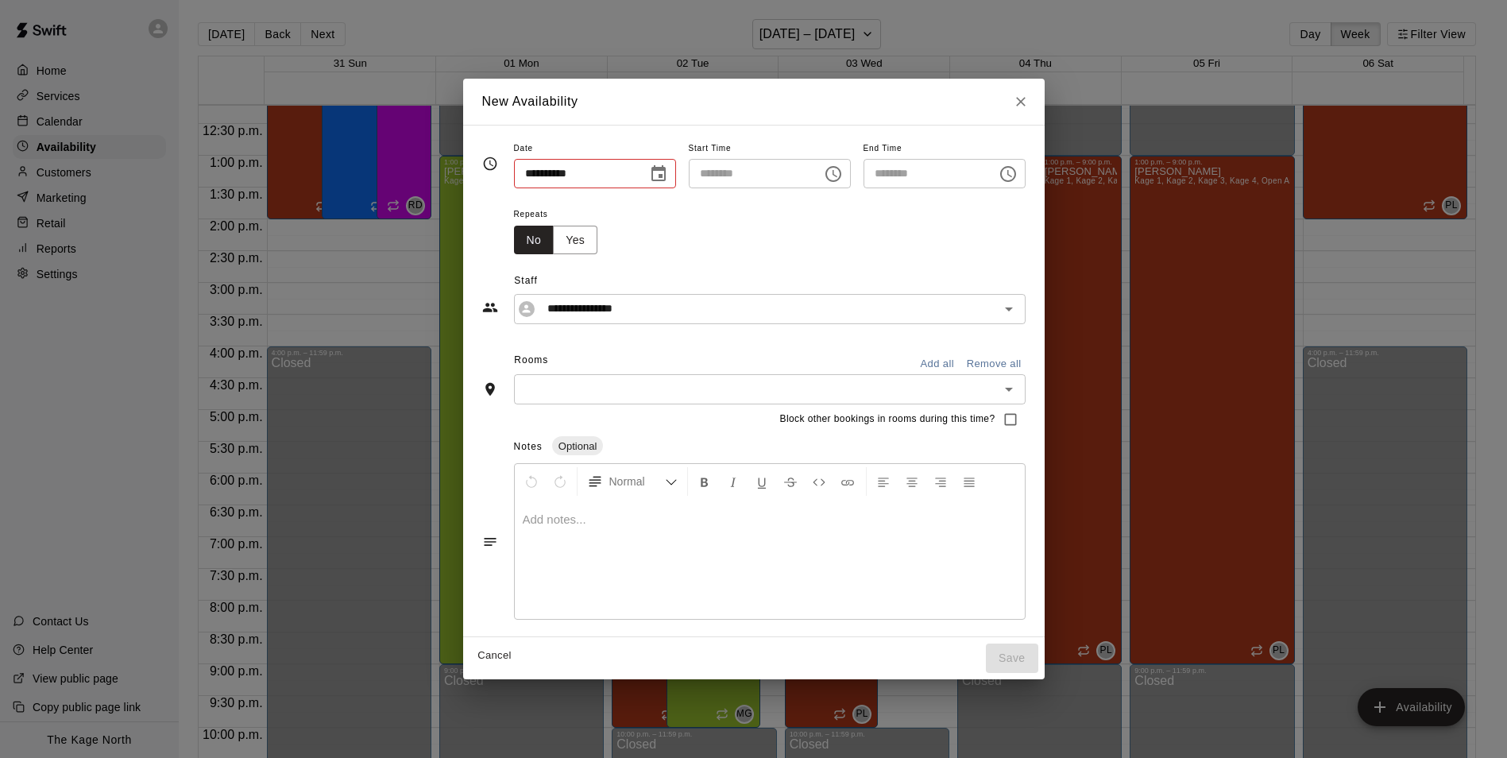
type input "**********"
type input "********"
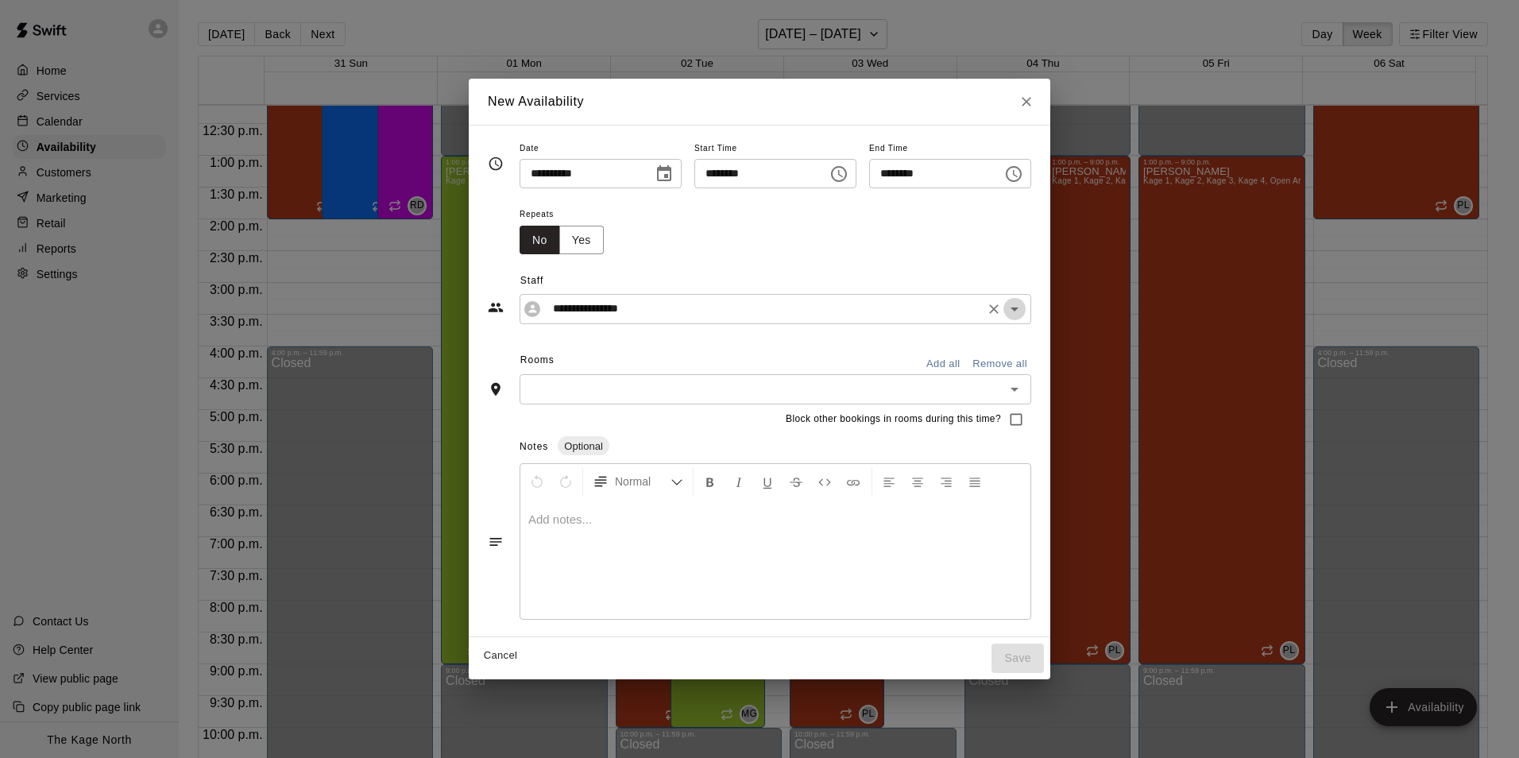
click at [1018, 310] on icon "Open" at bounding box center [1014, 309] width 8 height 4
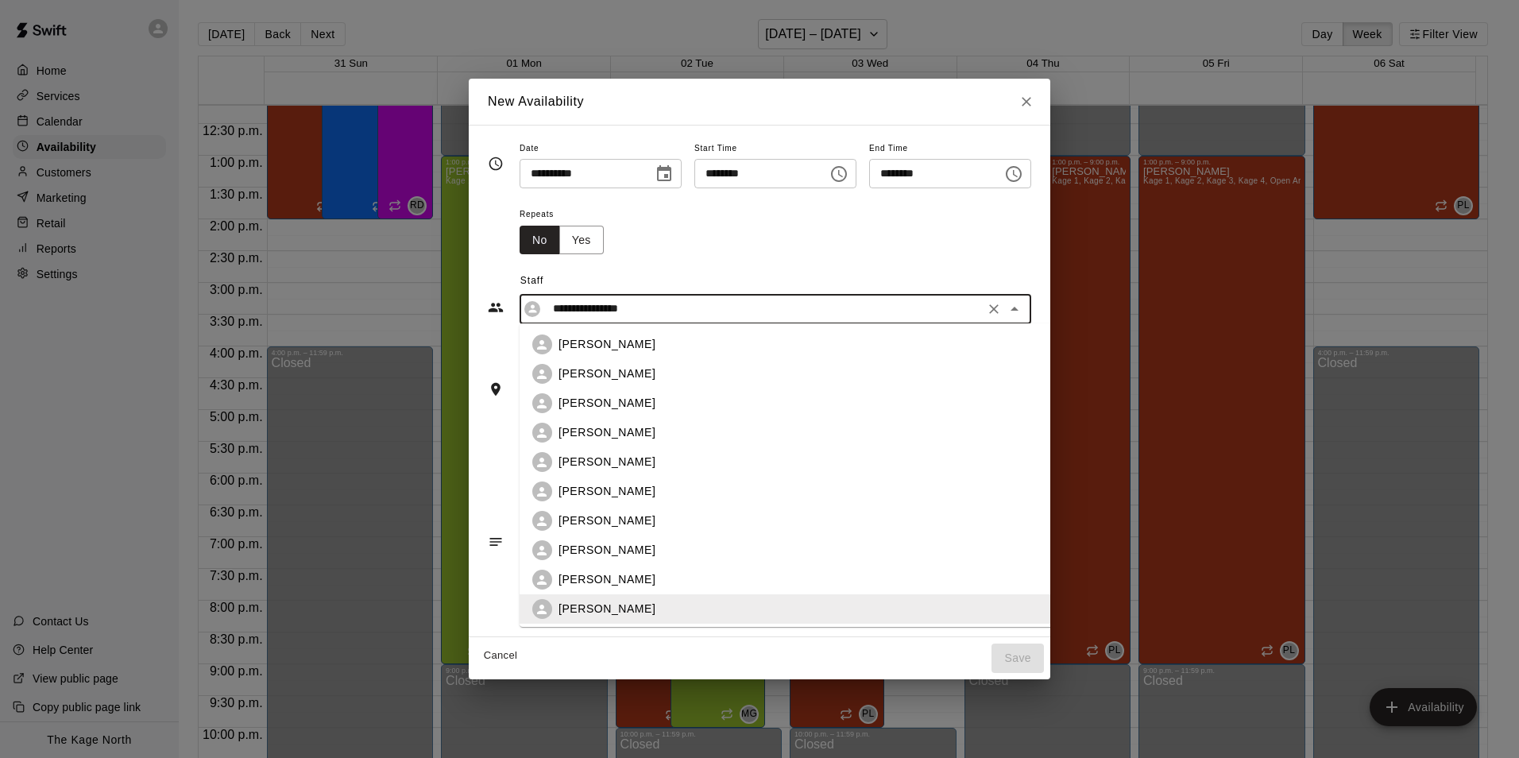
click at [682, 401] on div "[PERSON_NAME]" at bounding box center [810, 403] width 505 height 17
type input "**********"
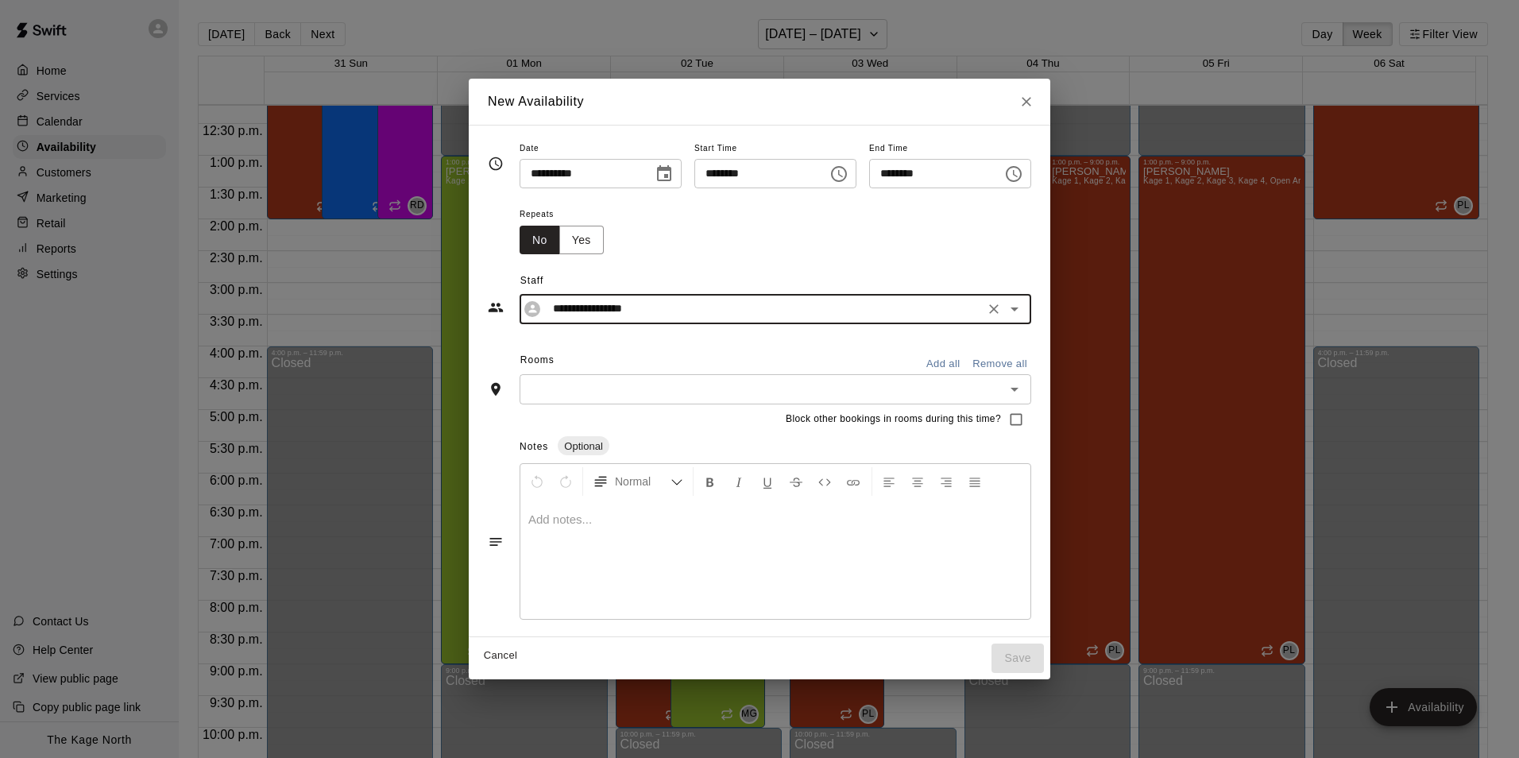
click at [968, 364] on button "Add all" at bounding box center [942, 364] width 51 height 25
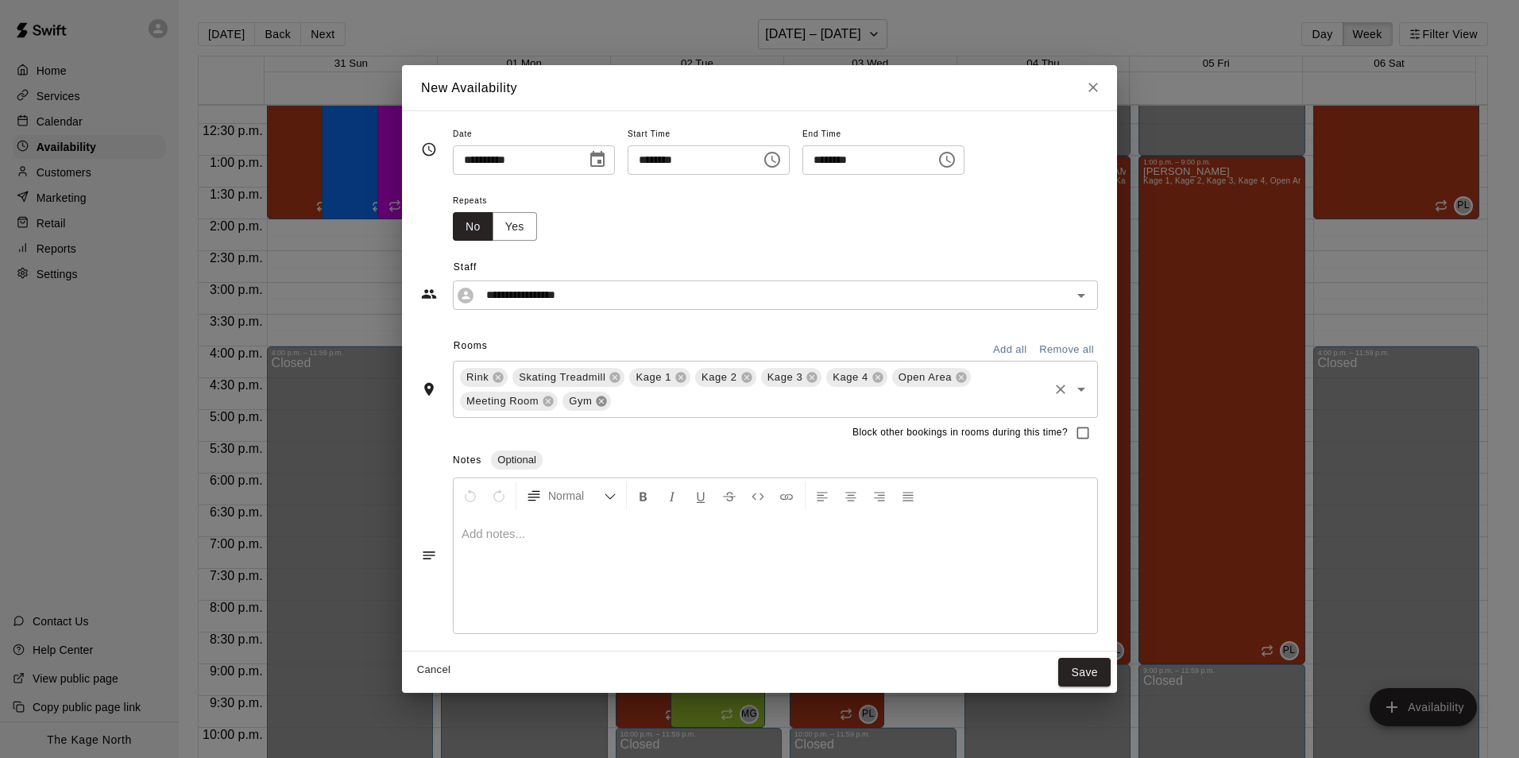
click at [600, 400] on icon at bounding box center [601, 401] width 13 height 13
click at [548, 403] on icon at bounding box center [548, 401] width 10 height 10
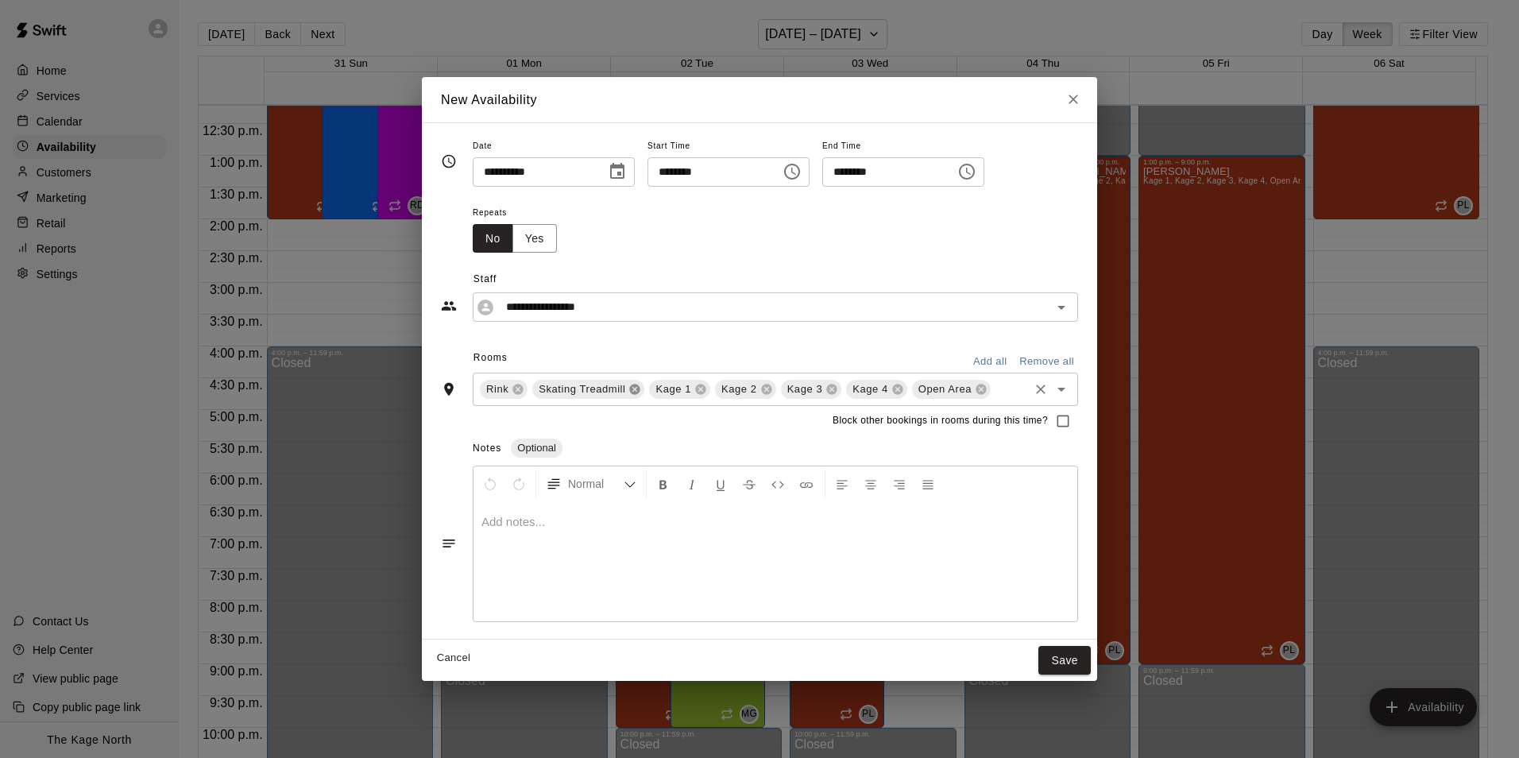
click at [636, 394] on icon at bounding box center [635, 389] width 10 height 10
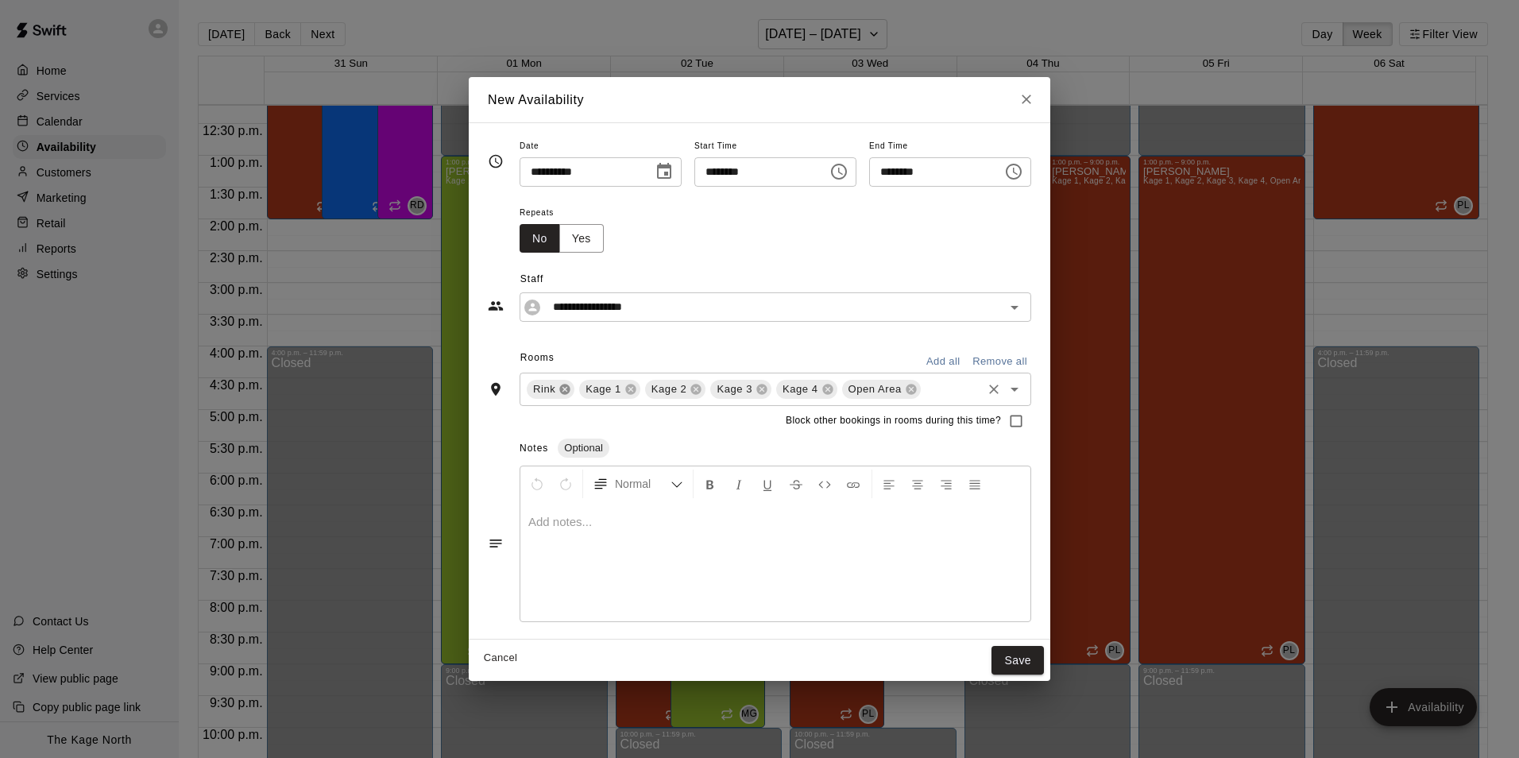
click at [560, 391] on icon at bounding box center [565, 389] width 10 height 10
click at [1044, 656] on button "Save" at bounding box center [1017, 660] width 52 height 29
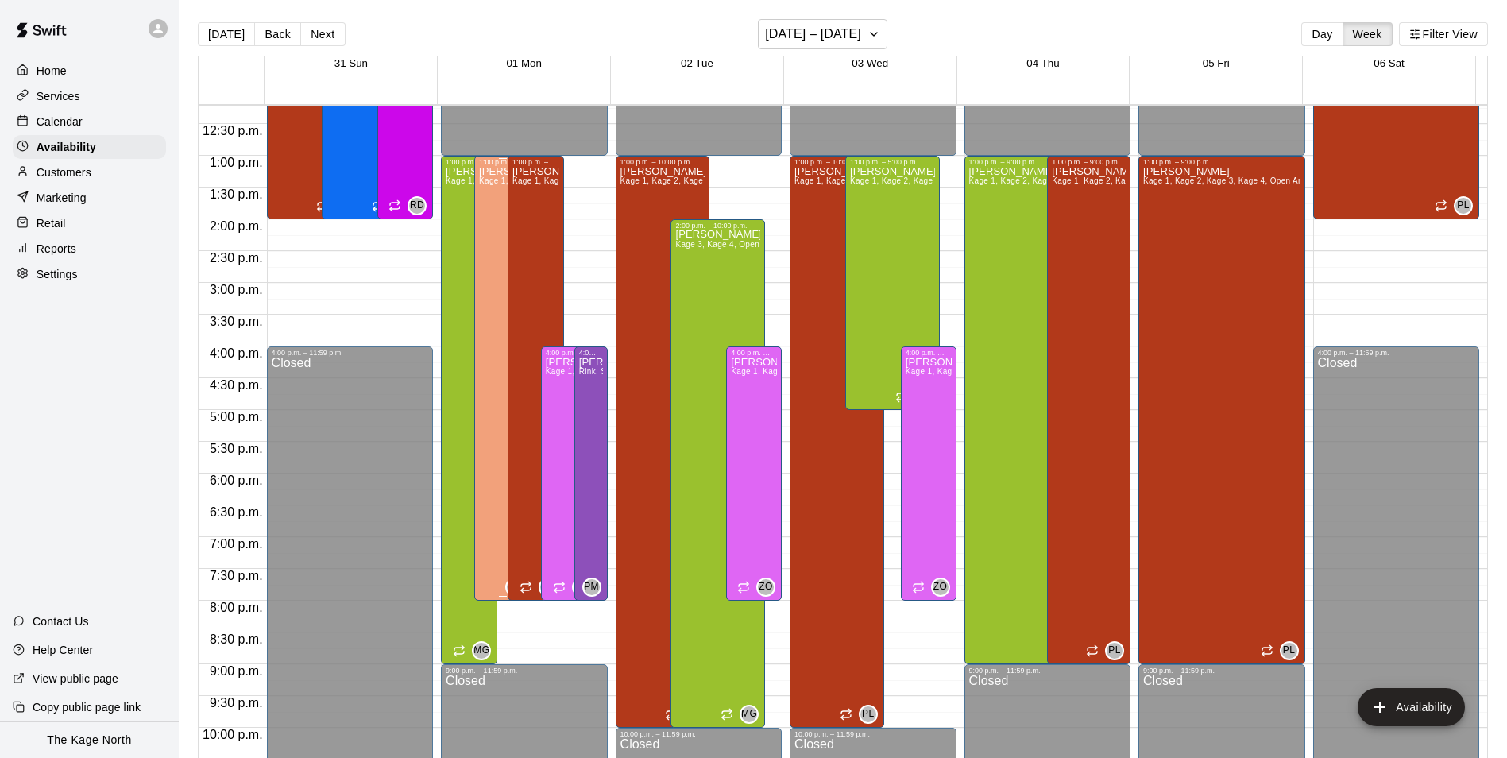
click at [485, 288] on div "[PERSON_NAME] Kage 1, Kage 2, Kage 3, Kage 4, Open Area" at bounding box center [502, 545] width 47 height 758
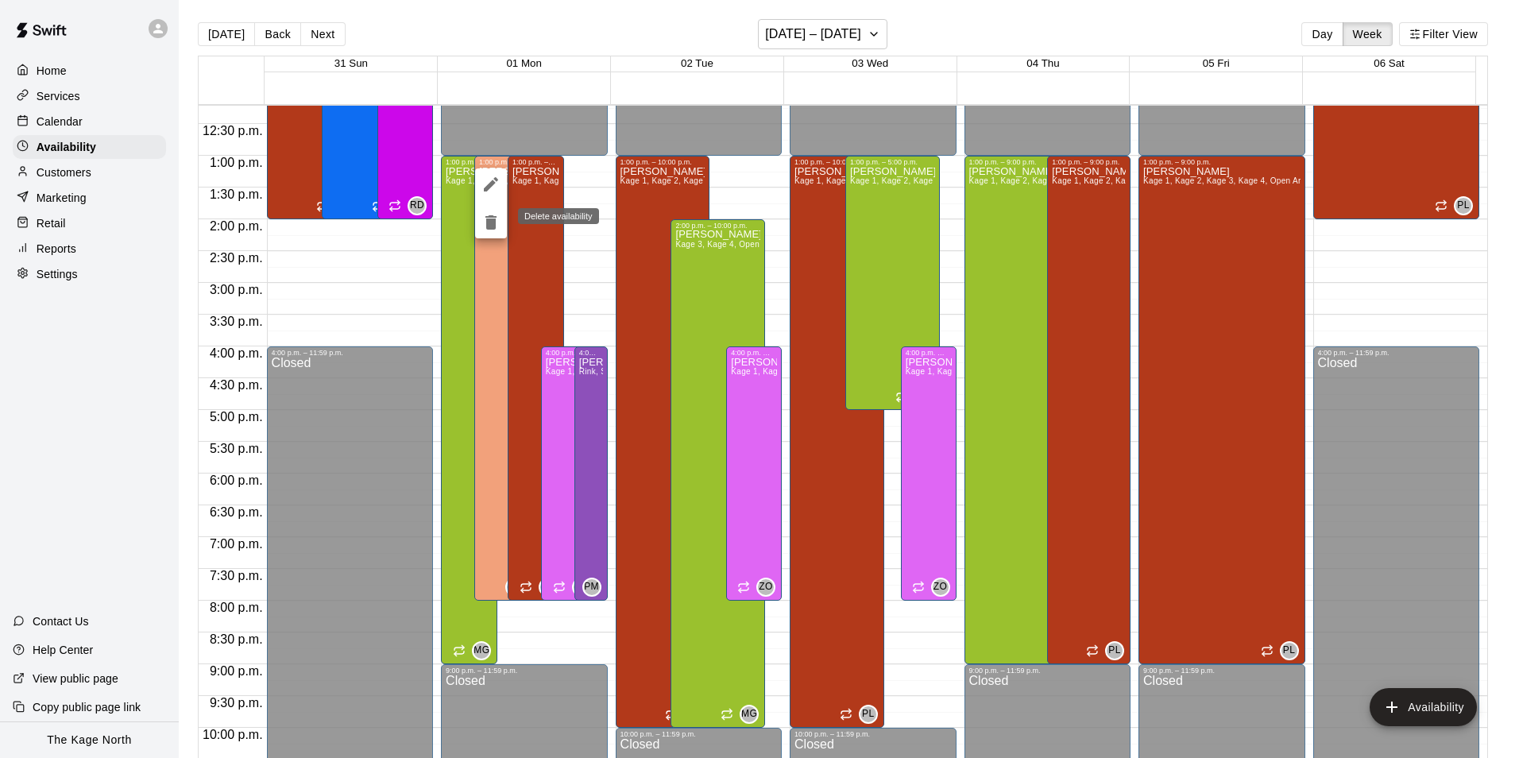
click at [489, 221] on icon "delete" at bounding box center [490, 222] width 11 height 14
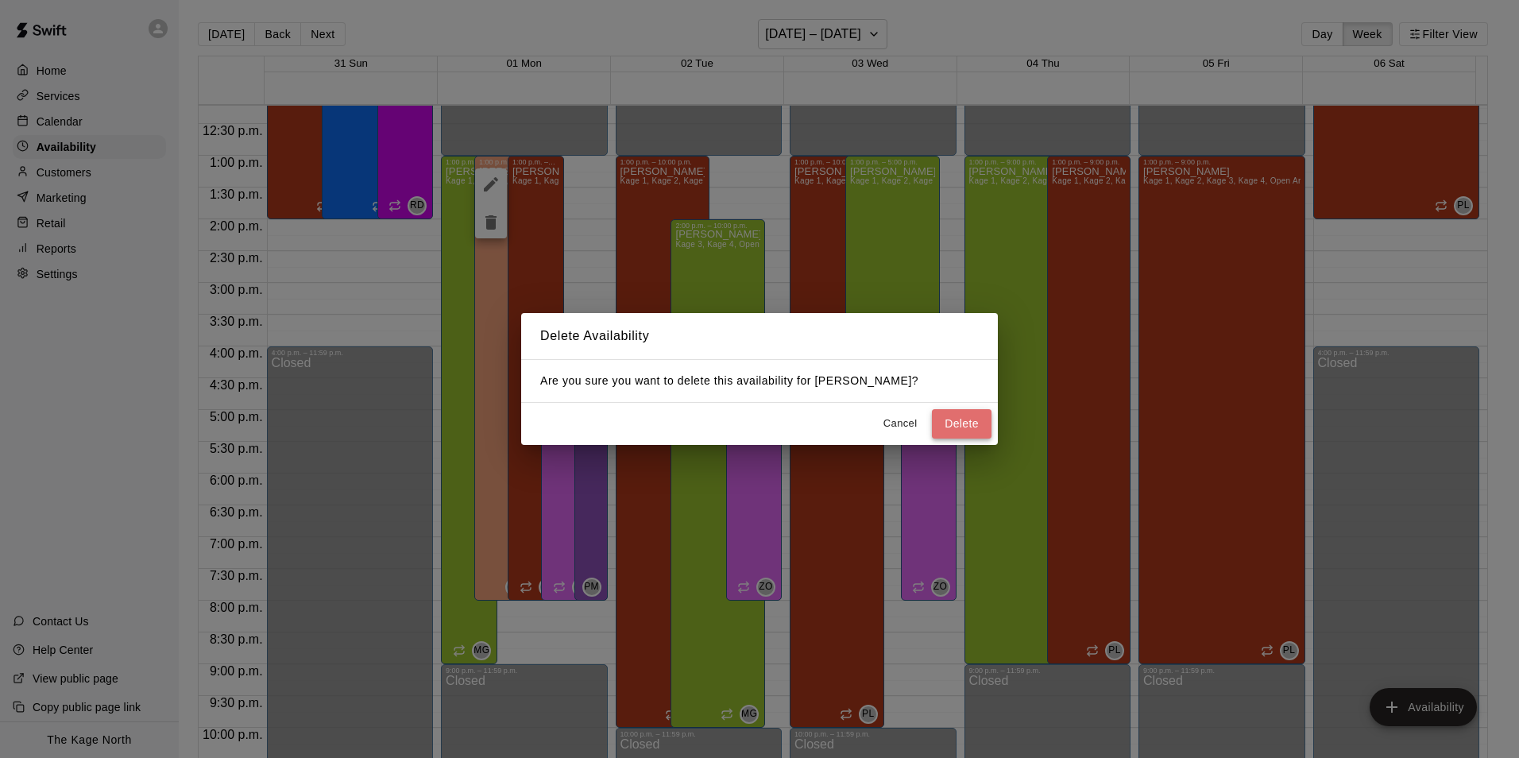
click at [962, 429] on button "Delete" at bounding box center [962, 423] width 60 height 29
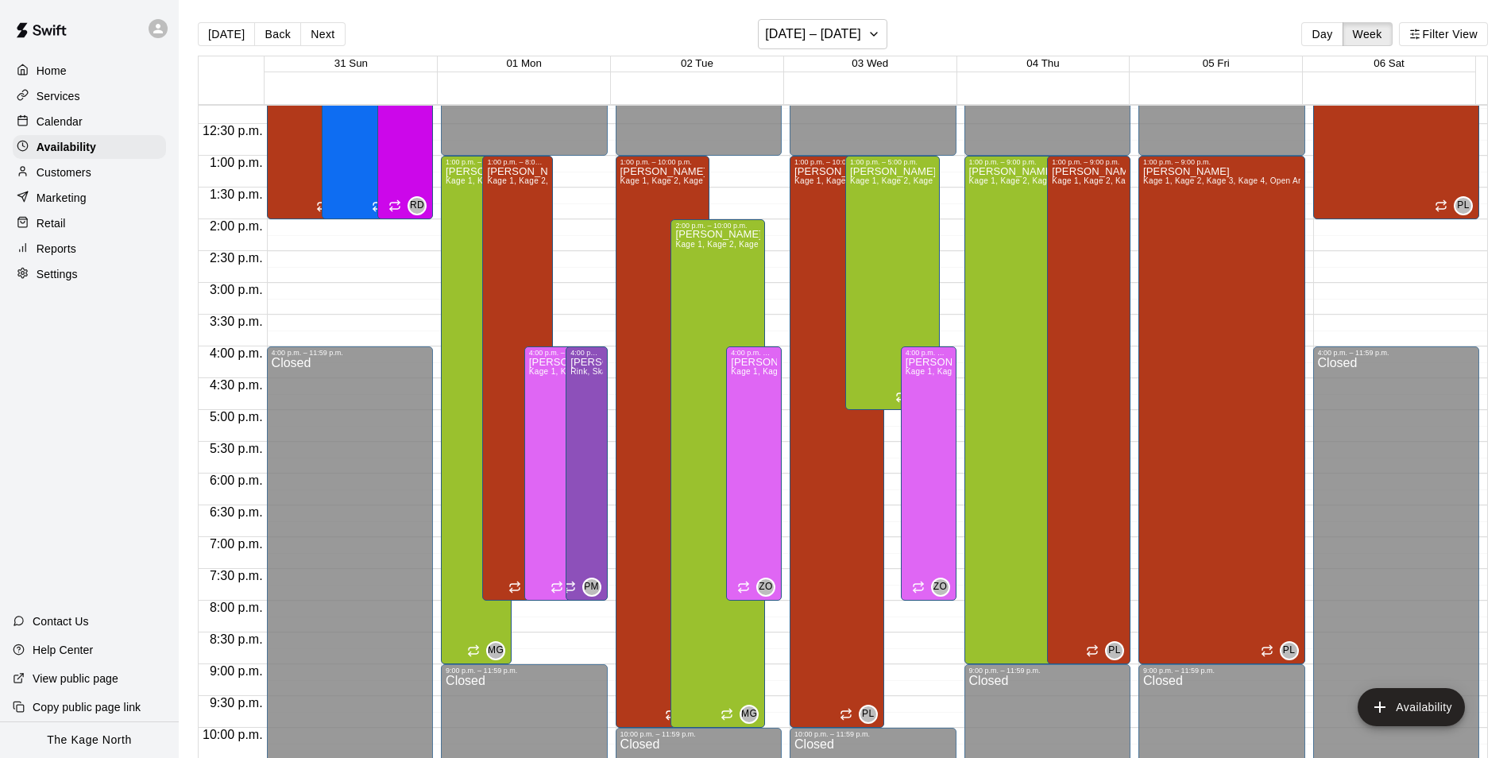
click at [60, 122] on p "Calendar" at bounding box center [60, 122] width 46 height 16
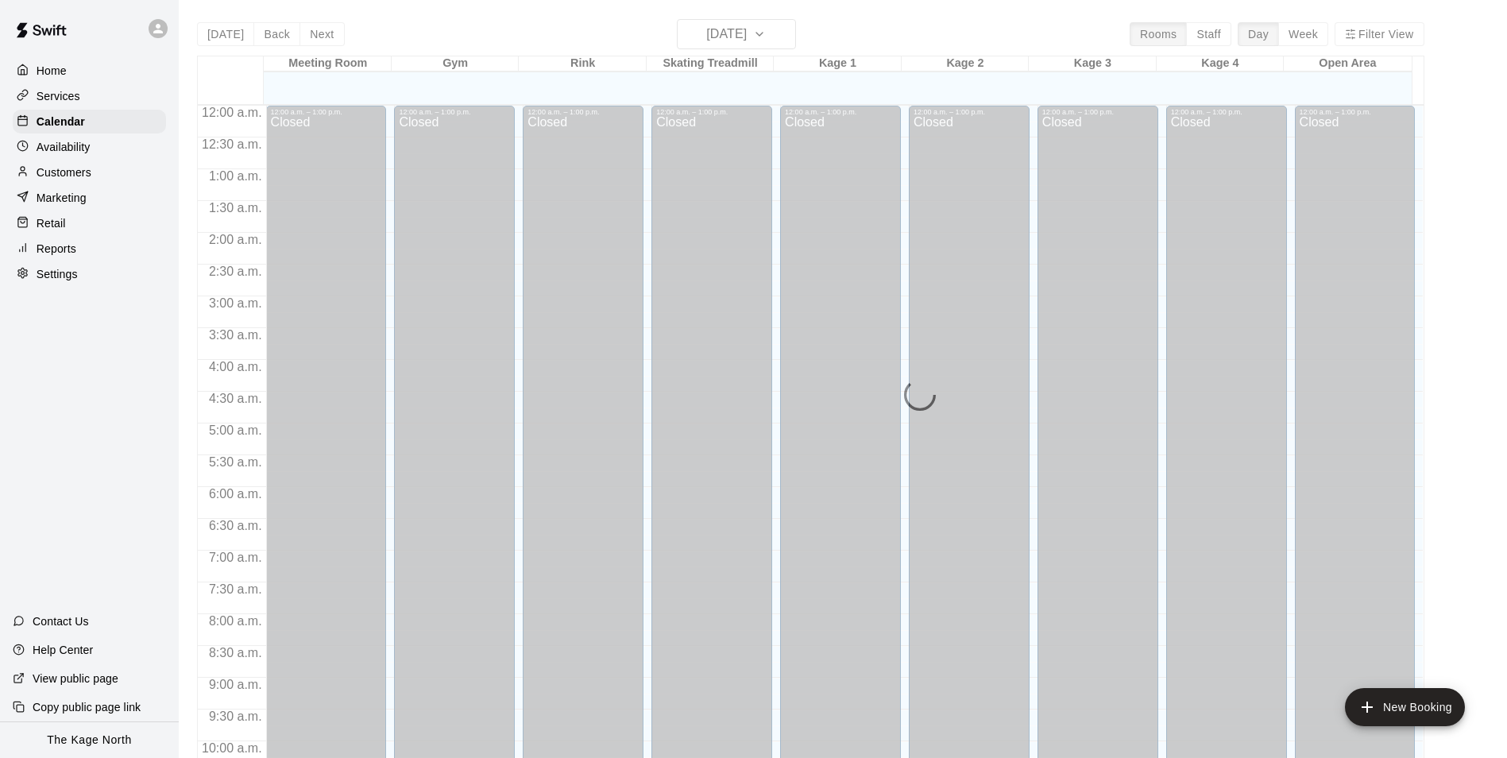
scroll to position [807, 0]
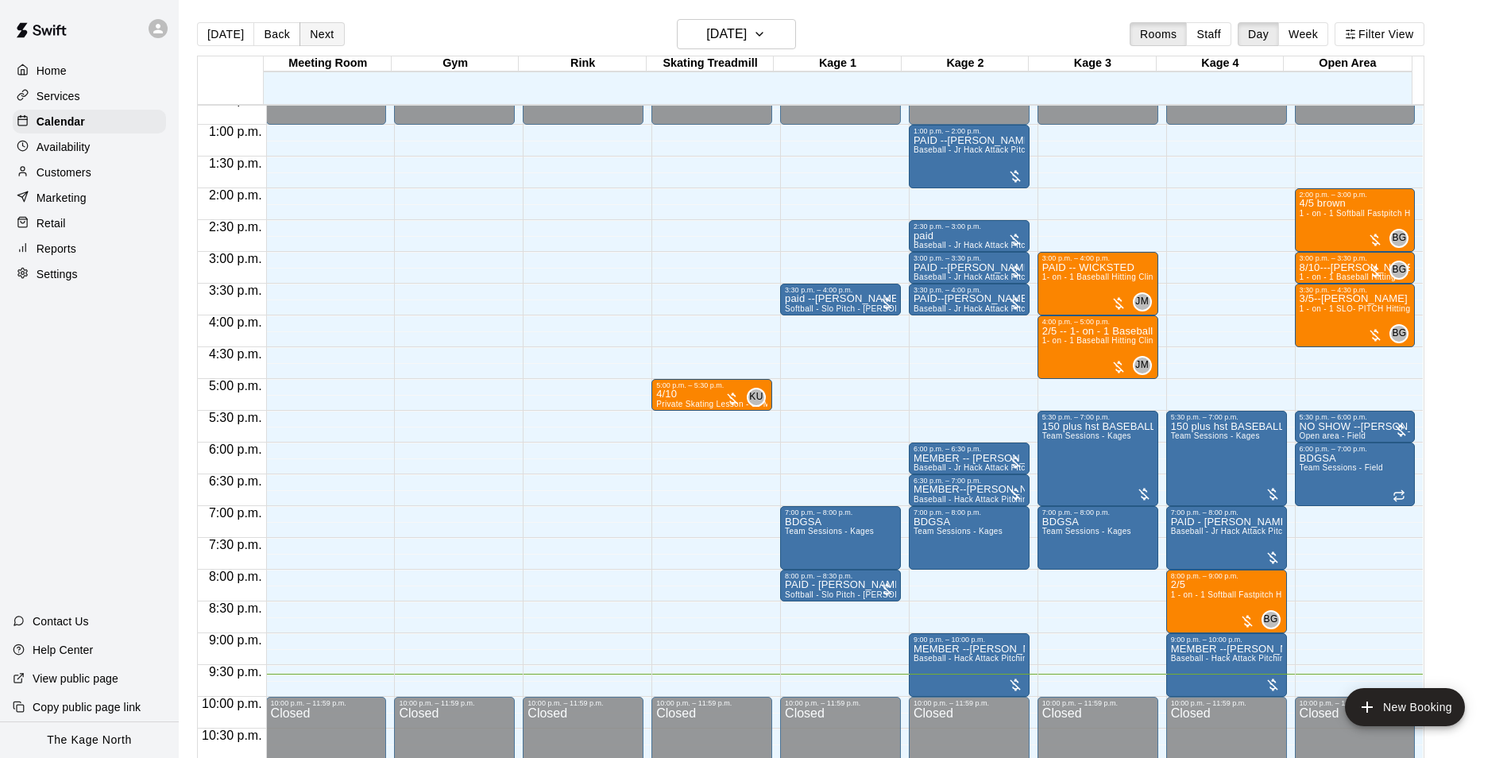
click at [330, 34] on button "Next" at bounding box center [321, 34] width 44 height 24
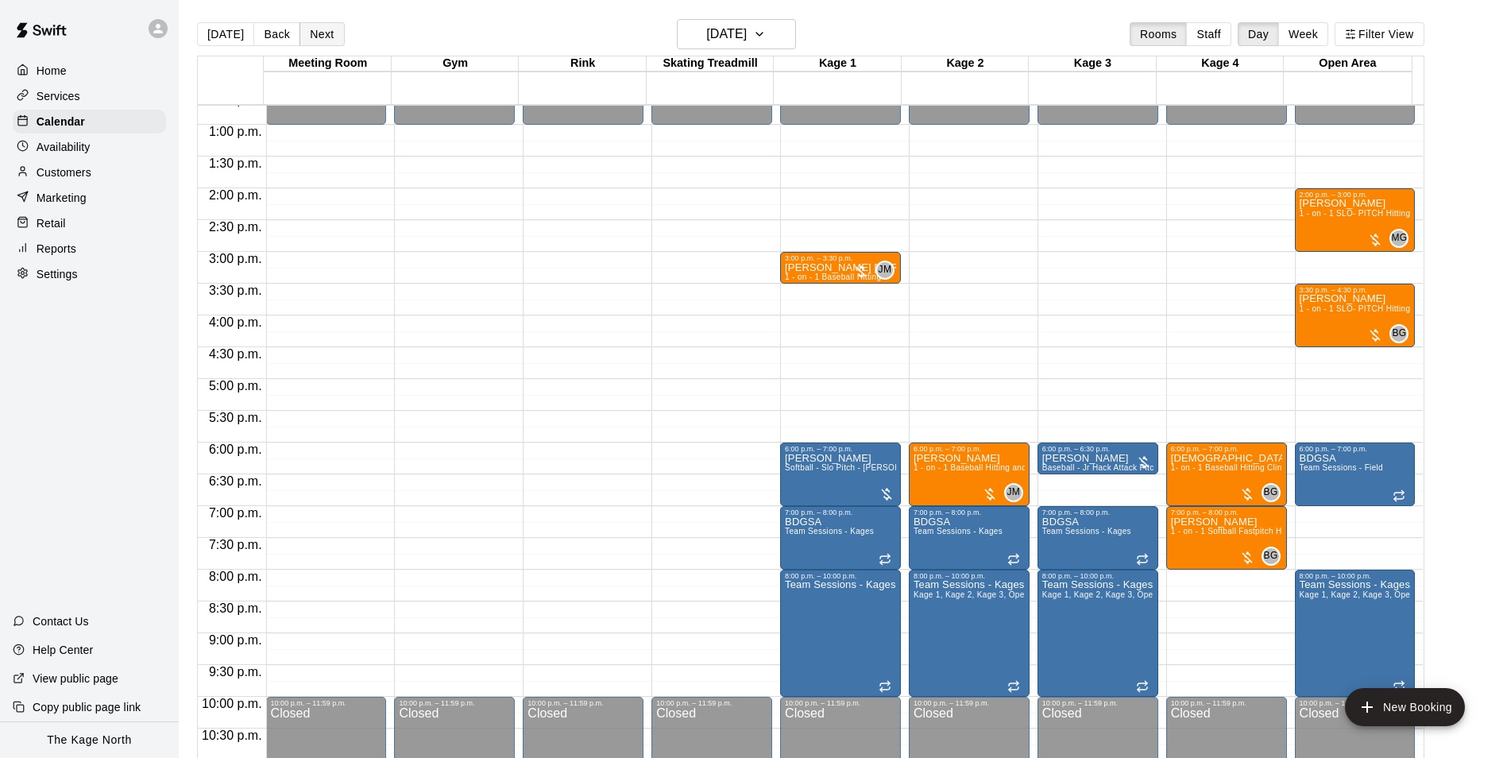
click at [312, 37] on button "Next" at bounding box center [321, 34] width 44 height 24
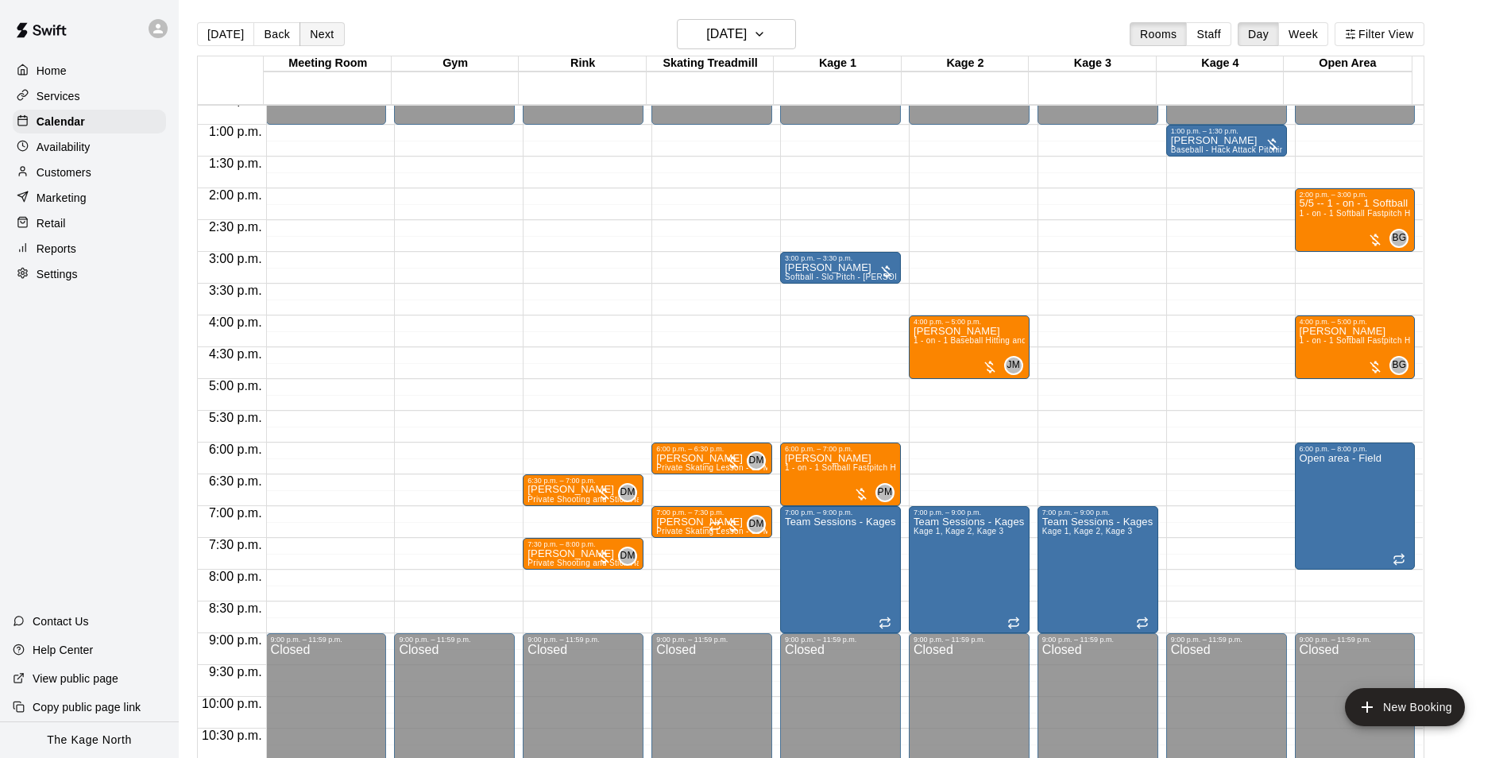
click at [321, 36] on button "Next" at bounding box center [321, 34] width 44 height 24
